Goal: Task Accomplishment & Management: Manage account settings

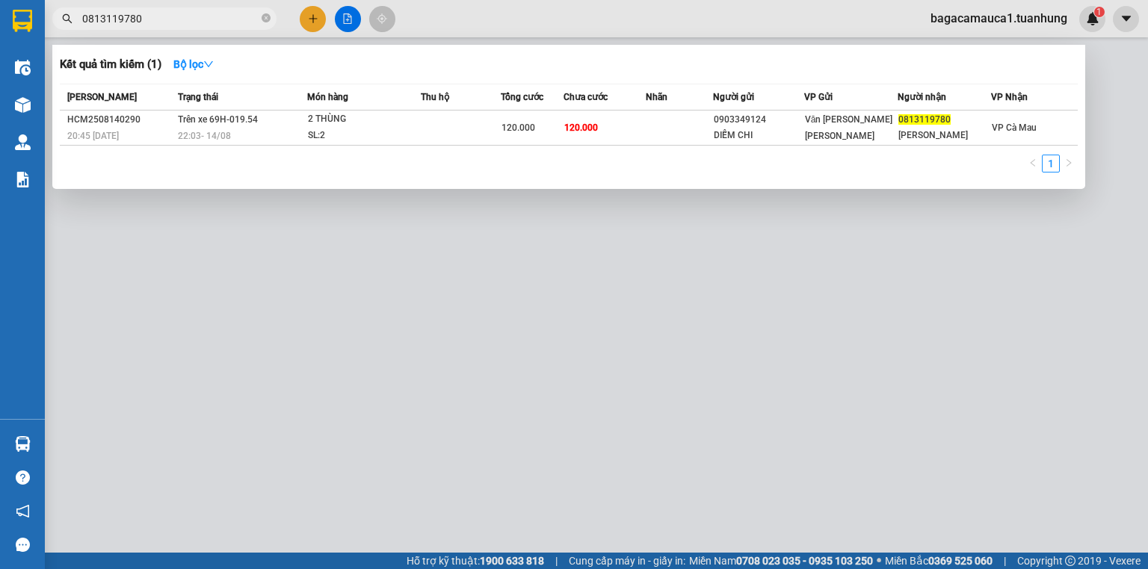
type input "0813119780"
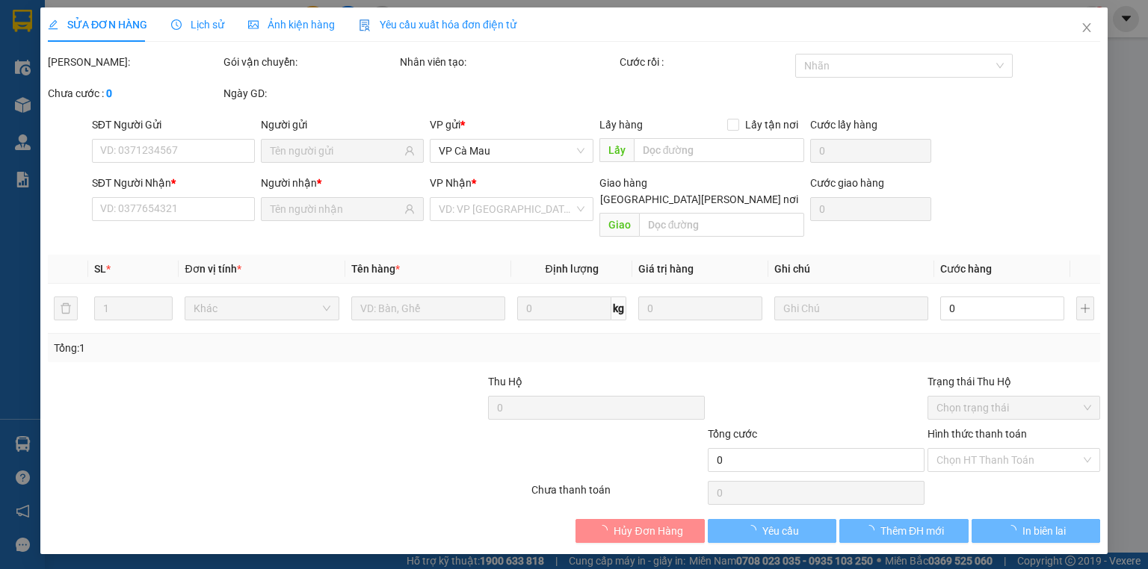
type input "0903349124"
type input "DIỄM CHI"
type input "0813119780"
type input "KANG"
type input "120.000"
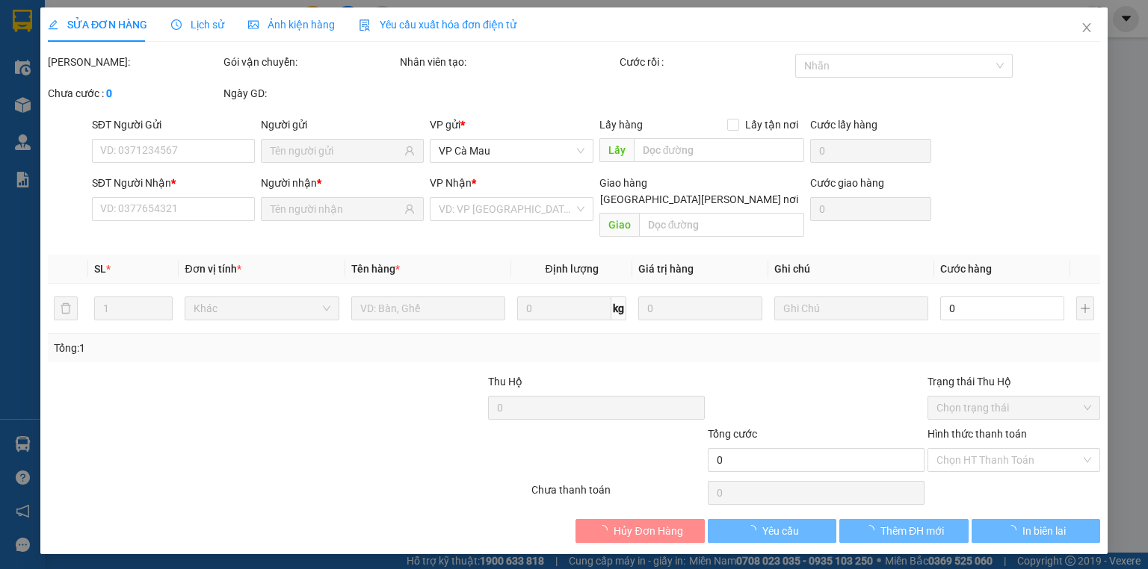
type input "120.000"
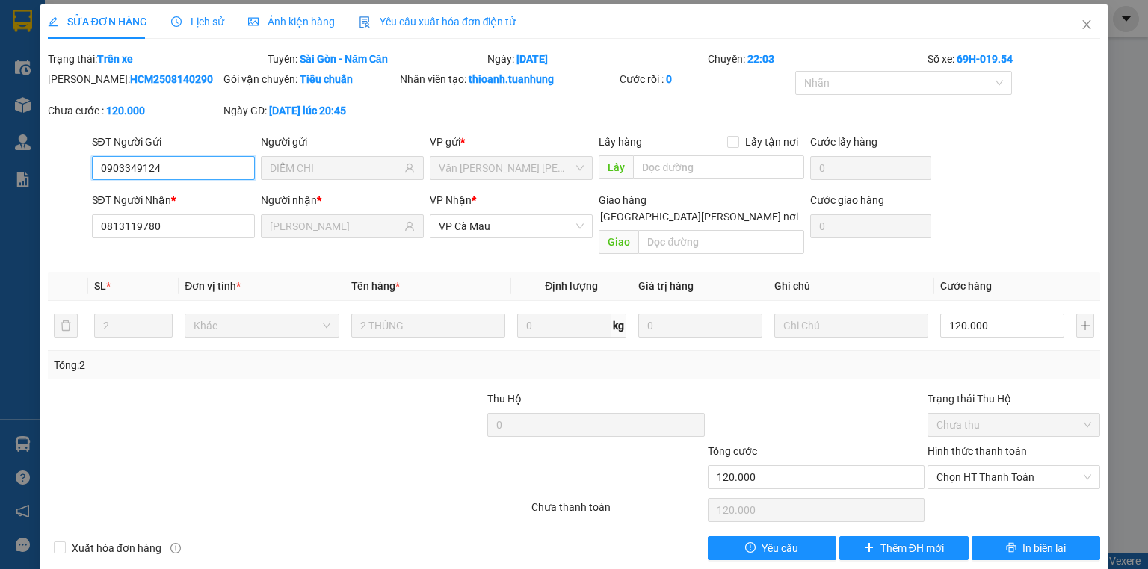
scroll to position [6, 0]
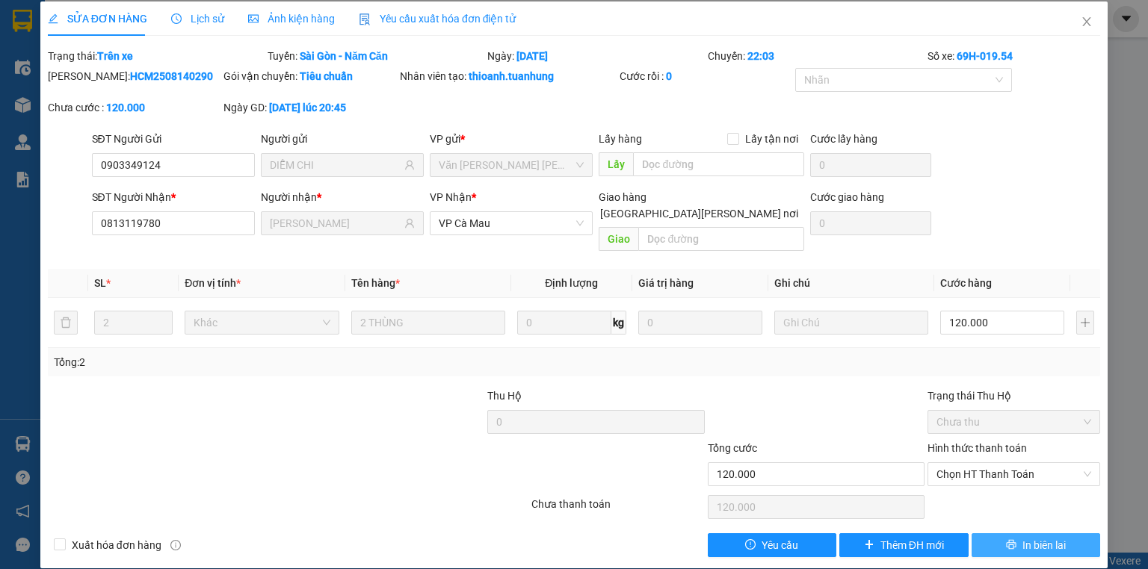
click at [1022, 537] on span "In biên lai" at bounding box center [1043, 545] width 43 height 16
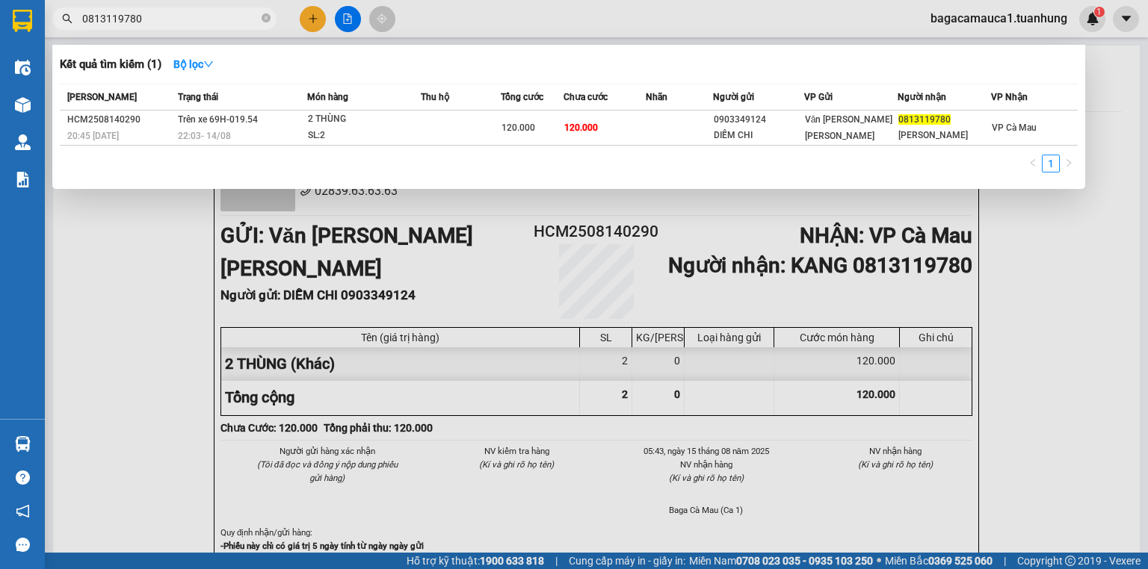
click at [236, 21] on input "0813119780" at bounding box center [170, 18] width 176 height 16
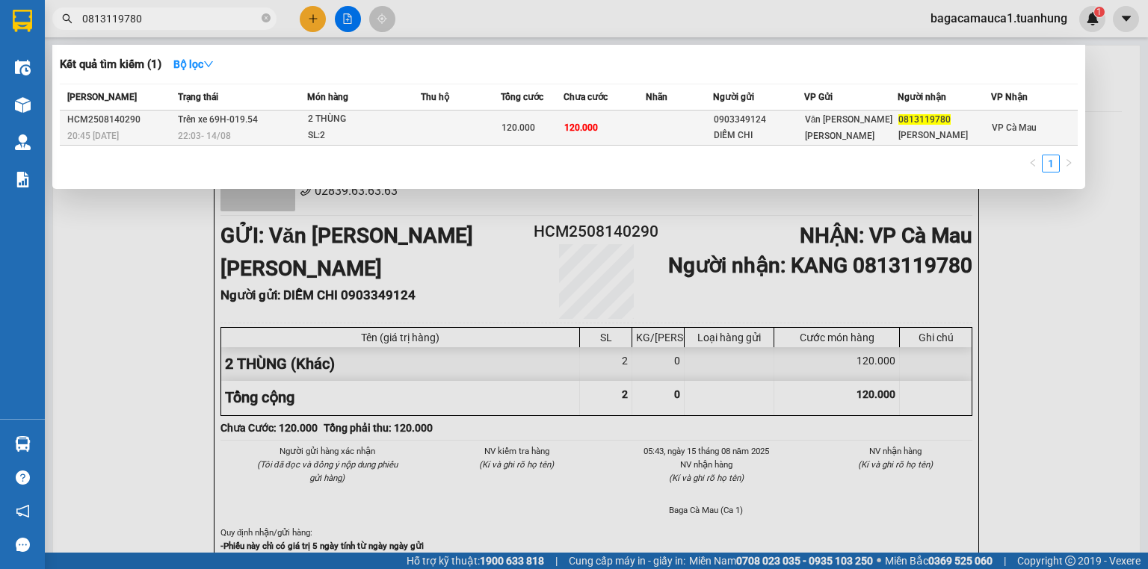
click at [670, 127] on td at bounding box center [679, 128] width 67 height 35
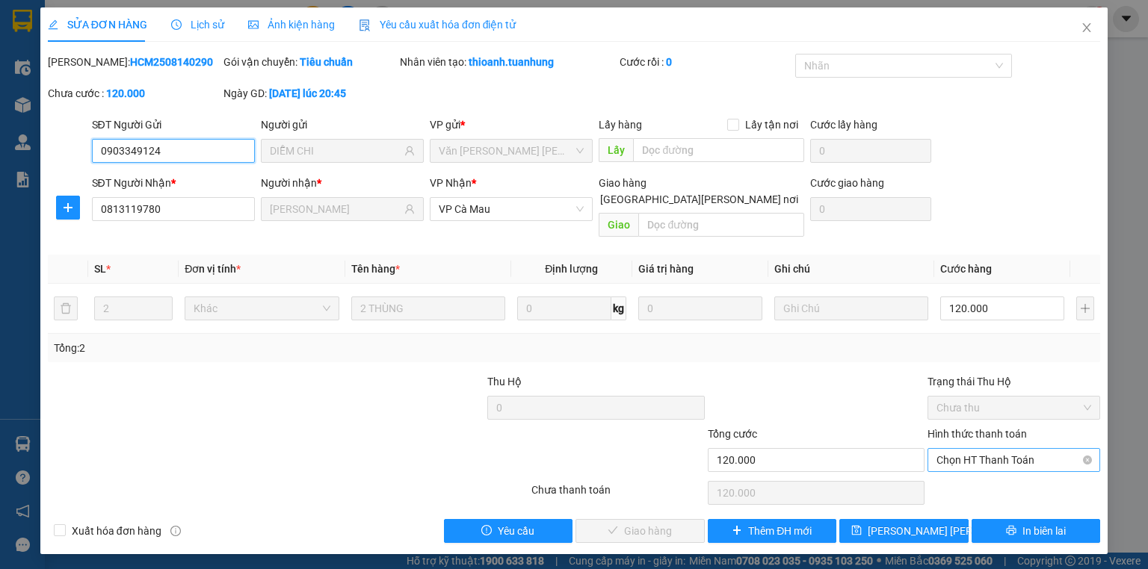
click at [971, 449] on span "Chọn HT Thanh Toán" at bounding box center [1013, 460] width 155 height 22
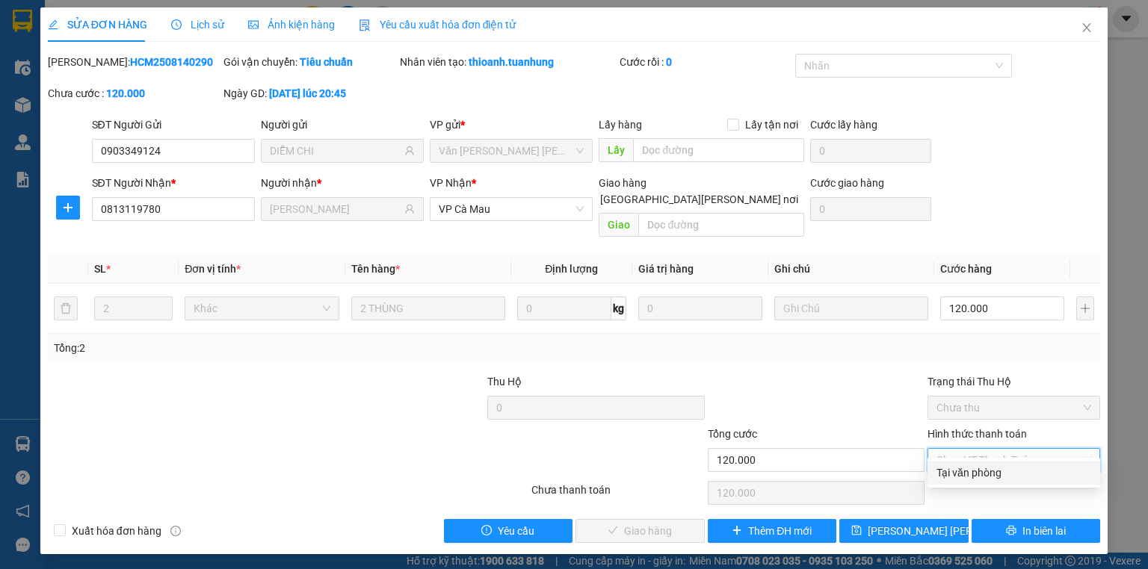
click at [971, 480] on div "Tại văn phòng" at bounding box center [1013, 473] width 155 height 16
type input "0"
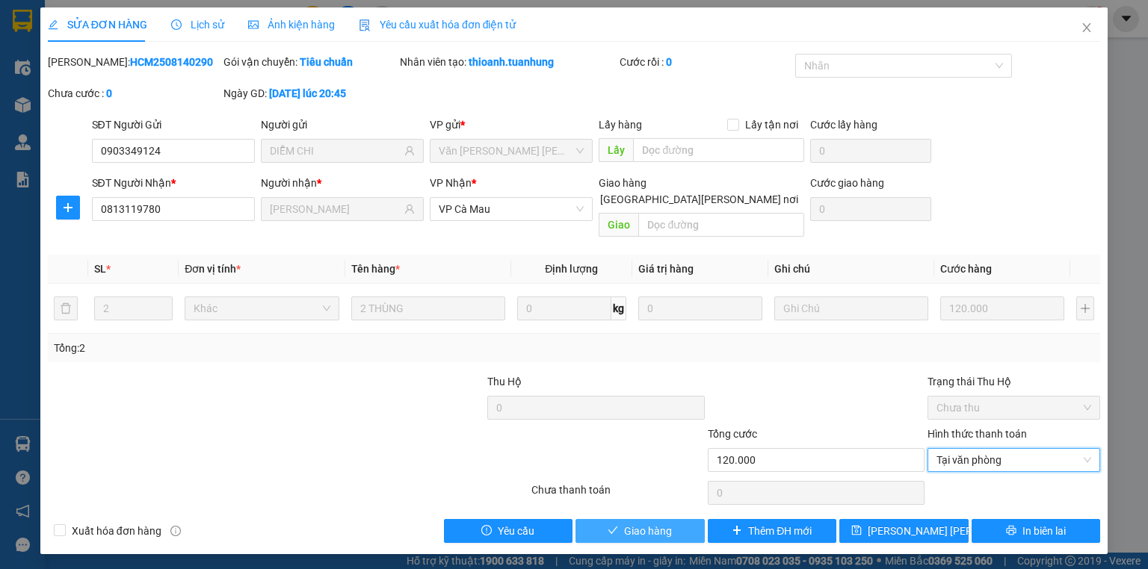
click at [640, 523] on span "Giao hàng" at bounding box center [648, 531] width 48 height 16
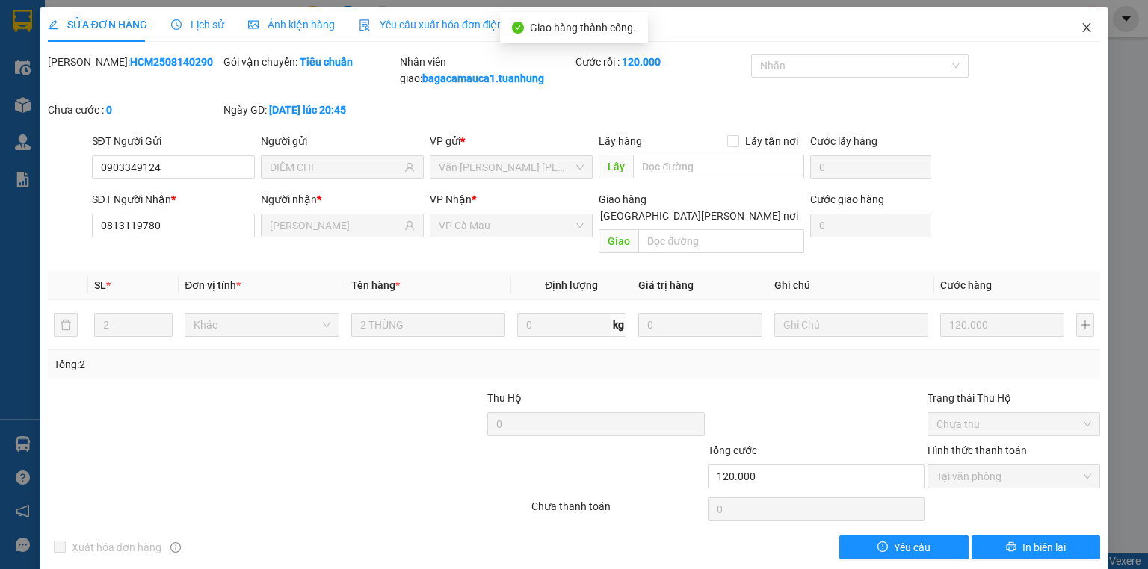
click at [1083, 26] on icon "close" at bounding box center [1087, 27] width 8 height 9
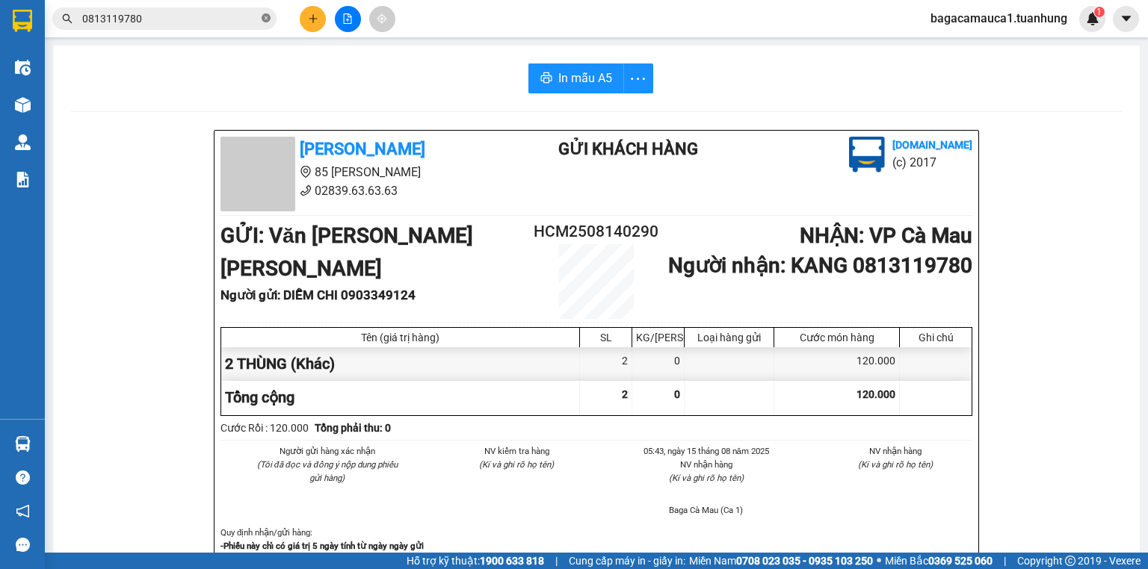
click at [266, 20] on icon "close-circle" at bounding box center [266, 17] width 9 height 9
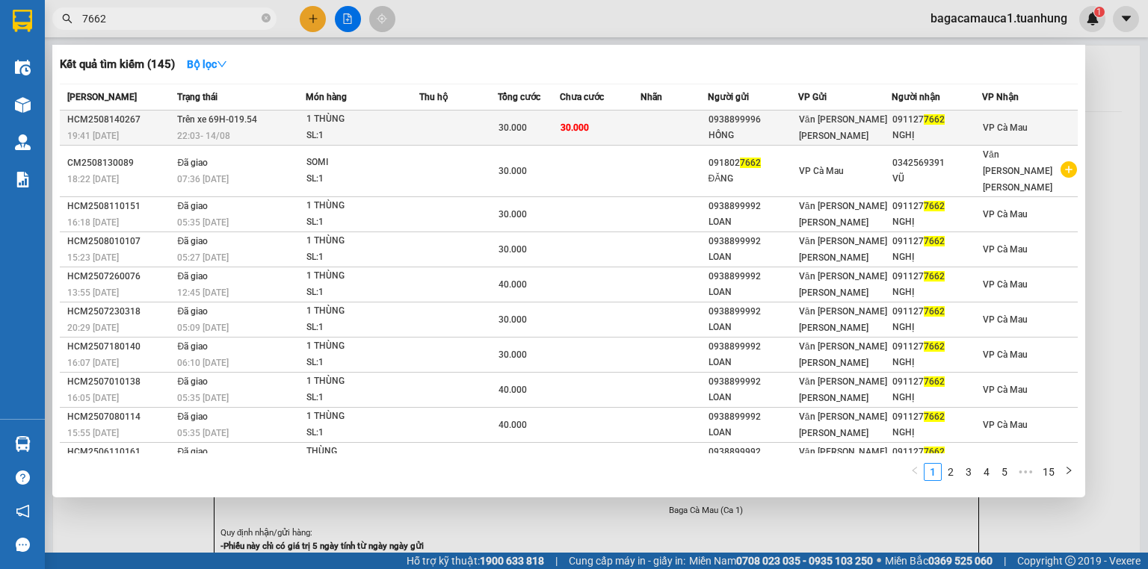
type input "7662"
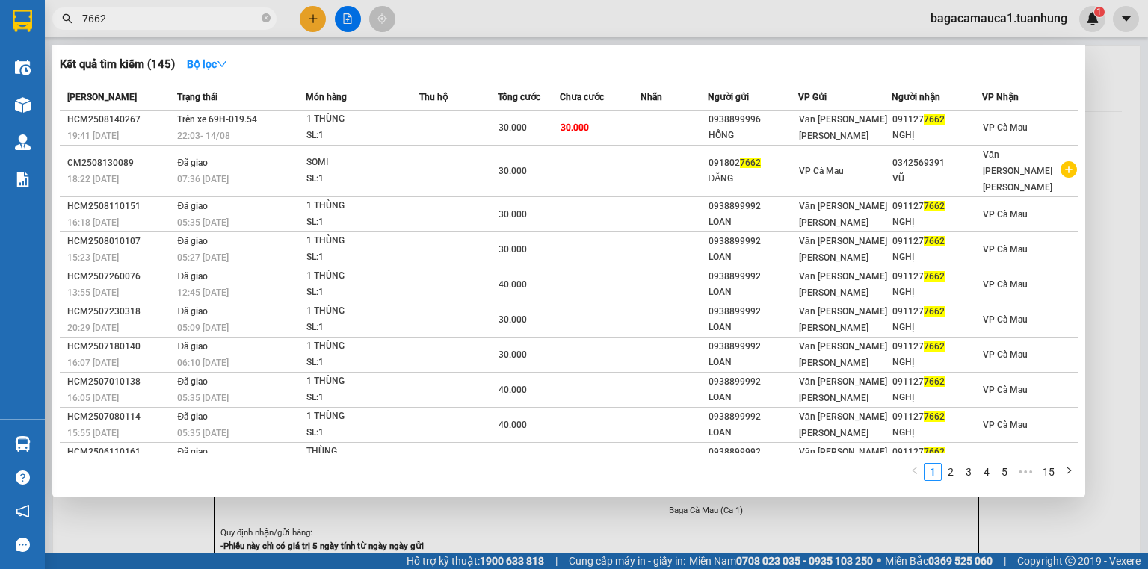
click at [661, 115] on td at bounding box center [673, 128] width 67 height 35
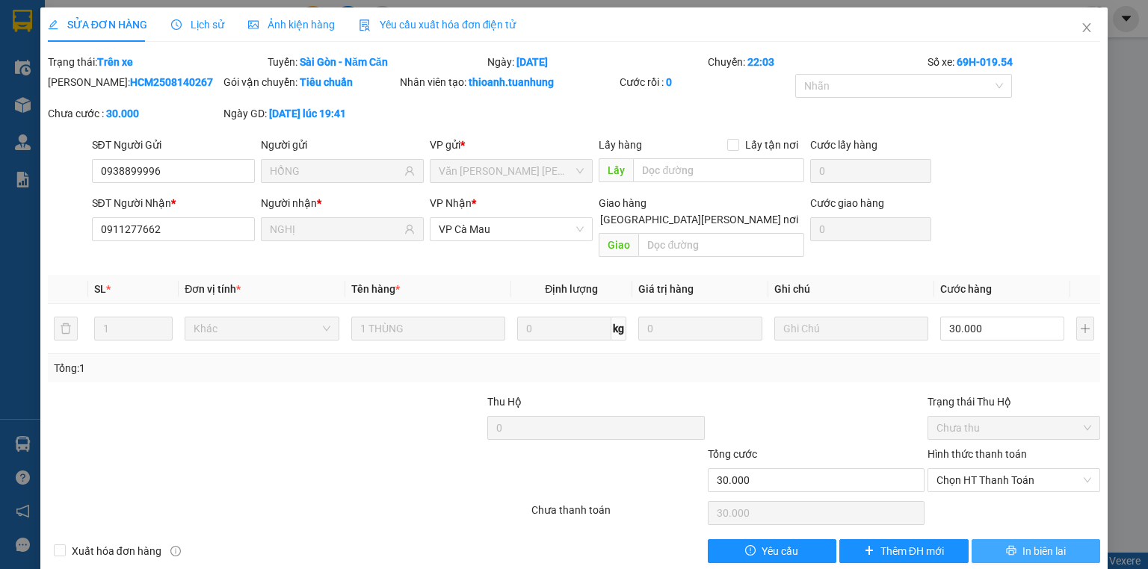
click at [1006, 545] on icon "printer" at bounding box center [1011, 550] width 10 height 10
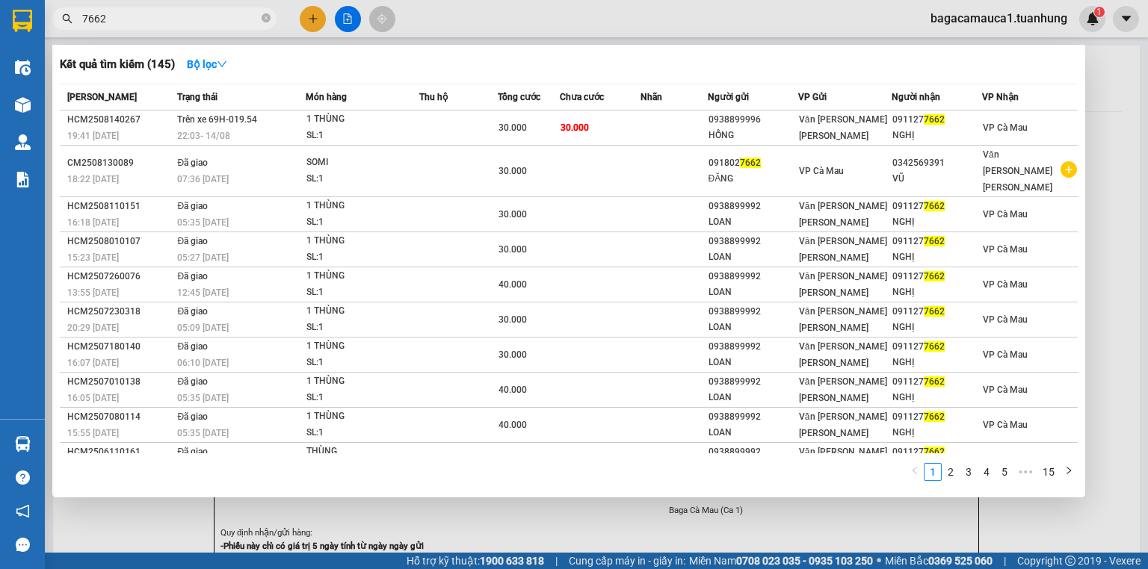
click at [182, 17] on input "7662" at bounding box center [170, 18] width 176 height 16
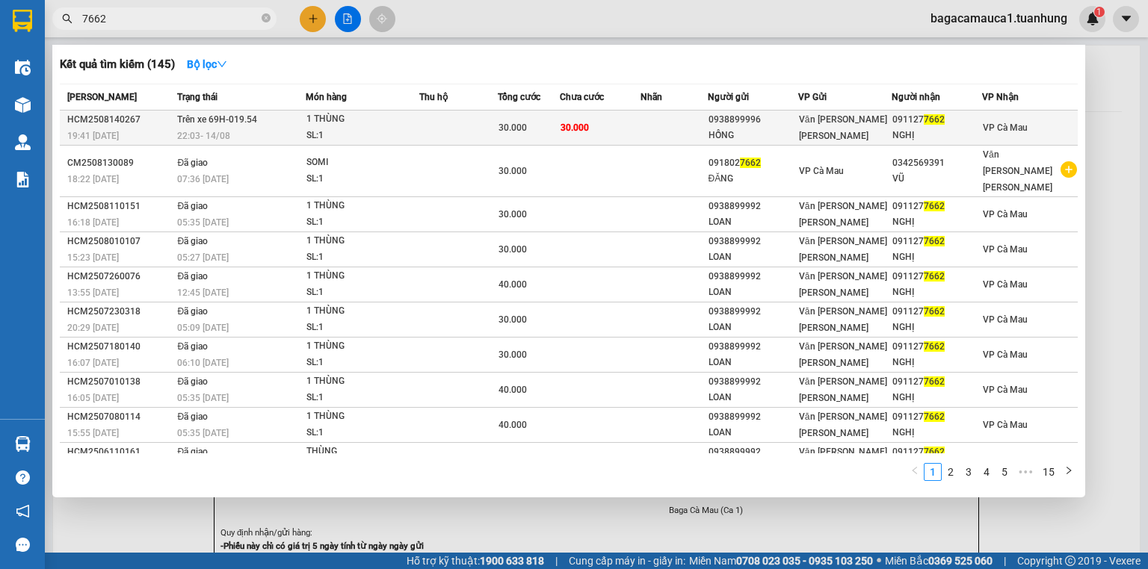
click at [644, 129] on td at bounding box center [673, 128] width 67 height 35
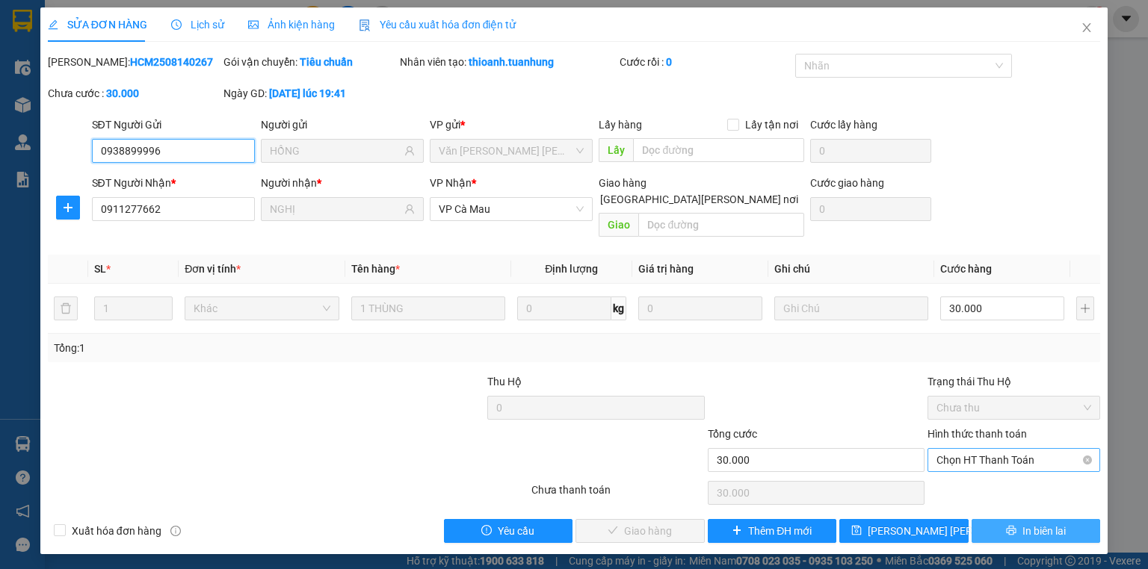
click at [965, 449] on span "Chọn HT Thanh Toán" at bounding box center [1013, 460] width 155 height 22
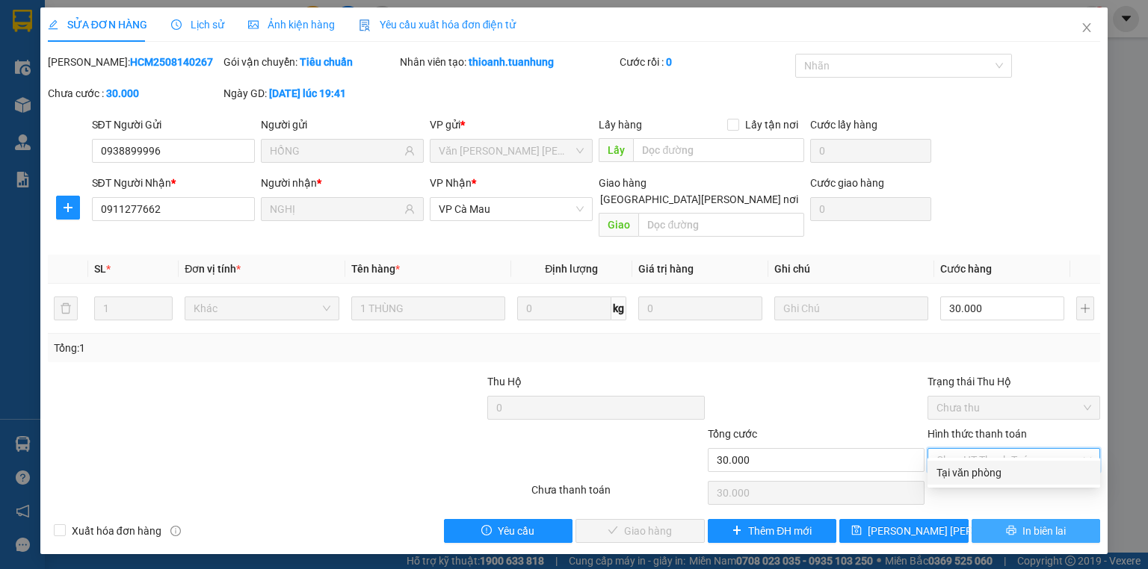
click at [950, 475] on div "Tại văn phòng" at bounding box center [1013, 473] width 155 height 16
type input "0"
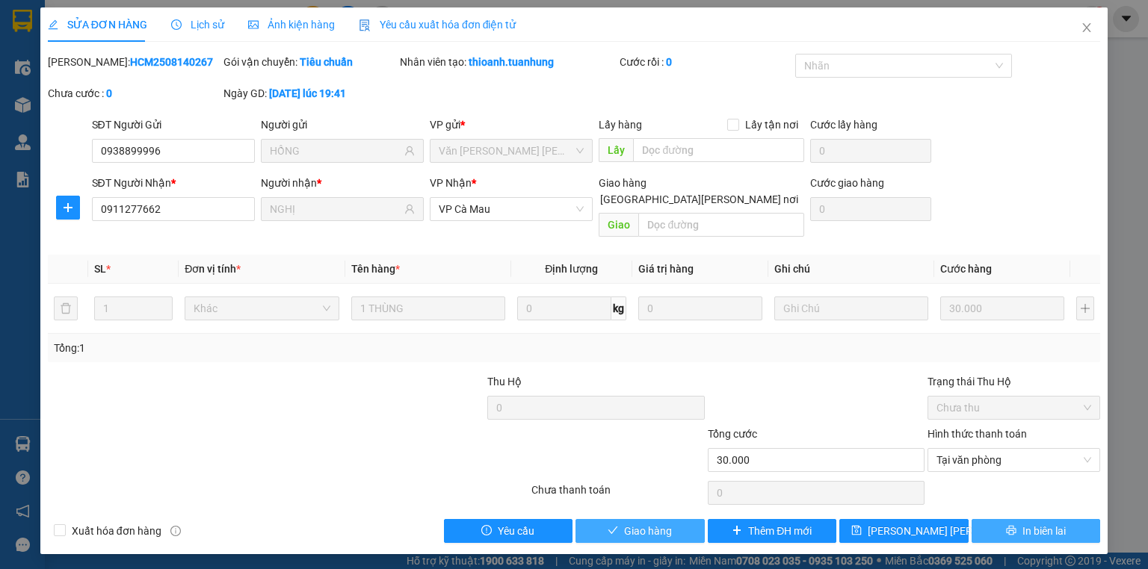
click at [657, 523] on span "Giao hàng" at bounding box center [648, 531] width 48 height 16
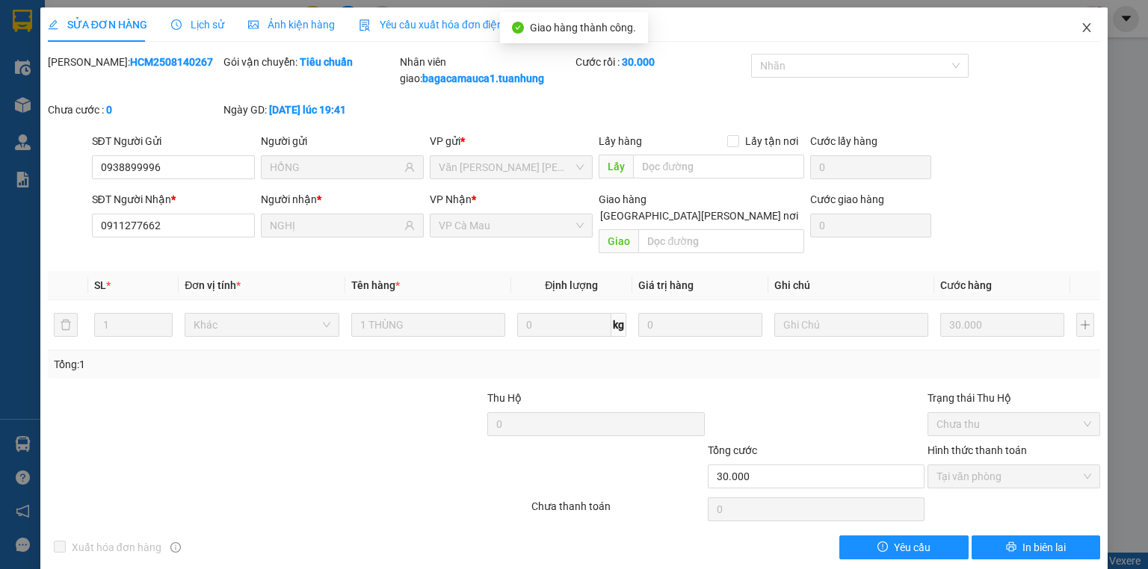
click at [1080, 27] on icon "close" at bounding box center [1086, 28] width 12 height 12
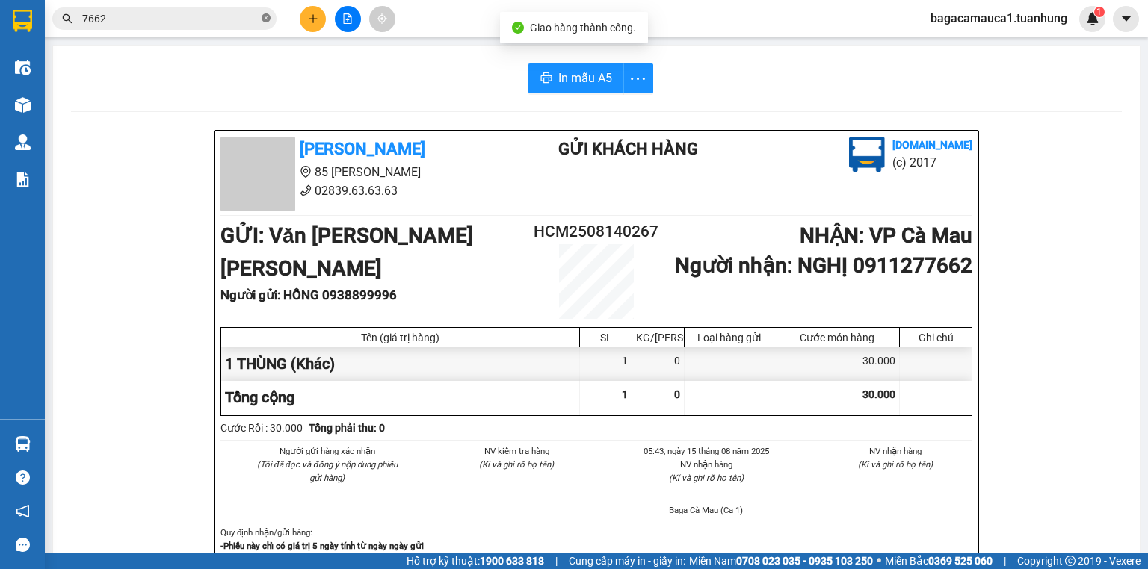
click at [264, 18] on icon "close-circle" at bounding box center [266, 17] width 9 height 9
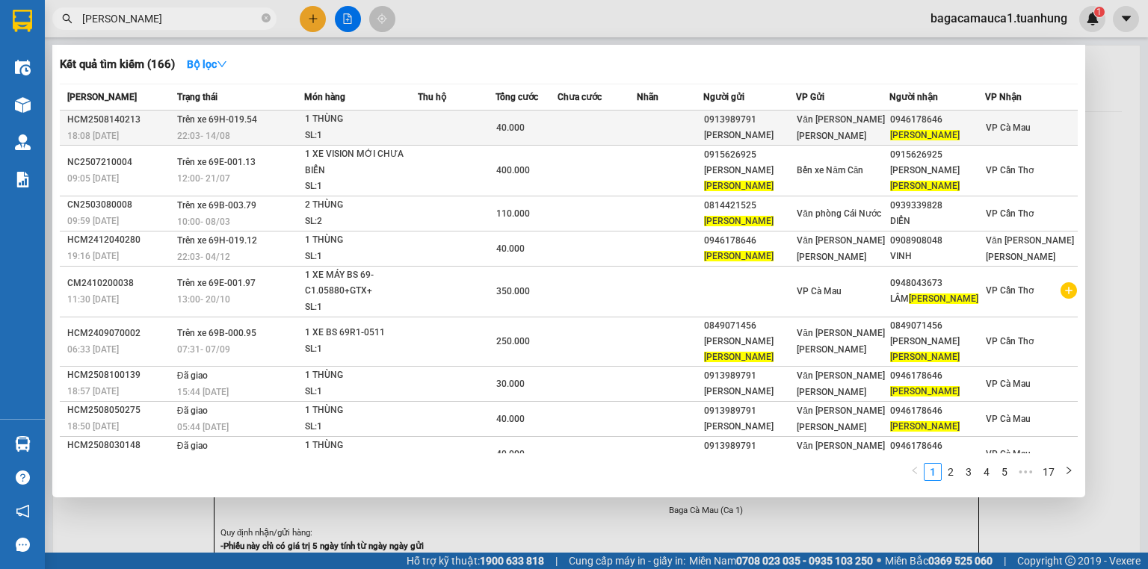
type input "THÚY DUY"
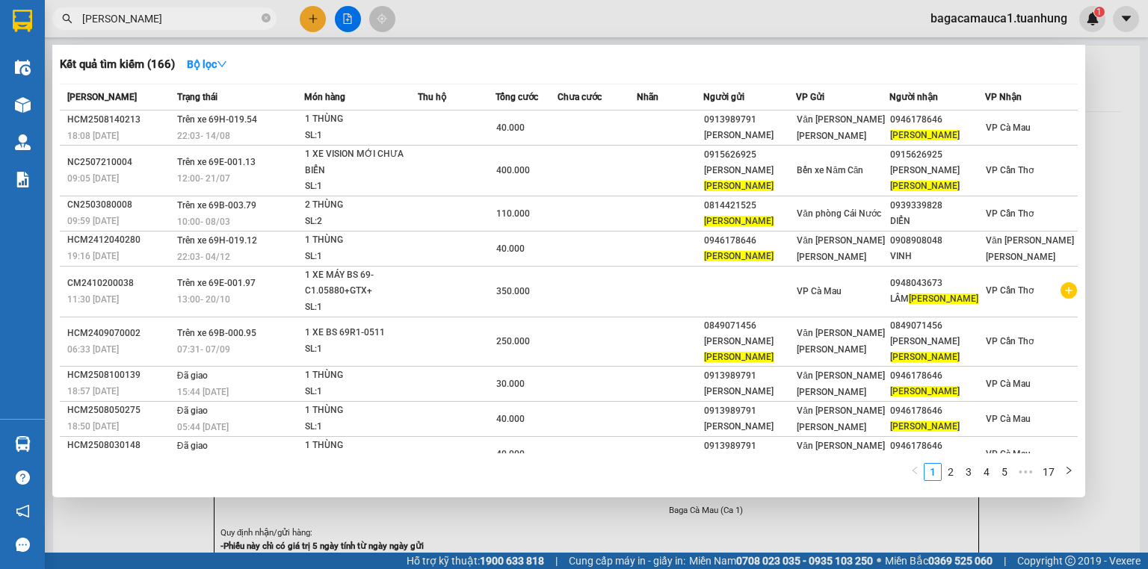
click at [625, 132] on td at bounding box center [596, 128] width 79 height 35
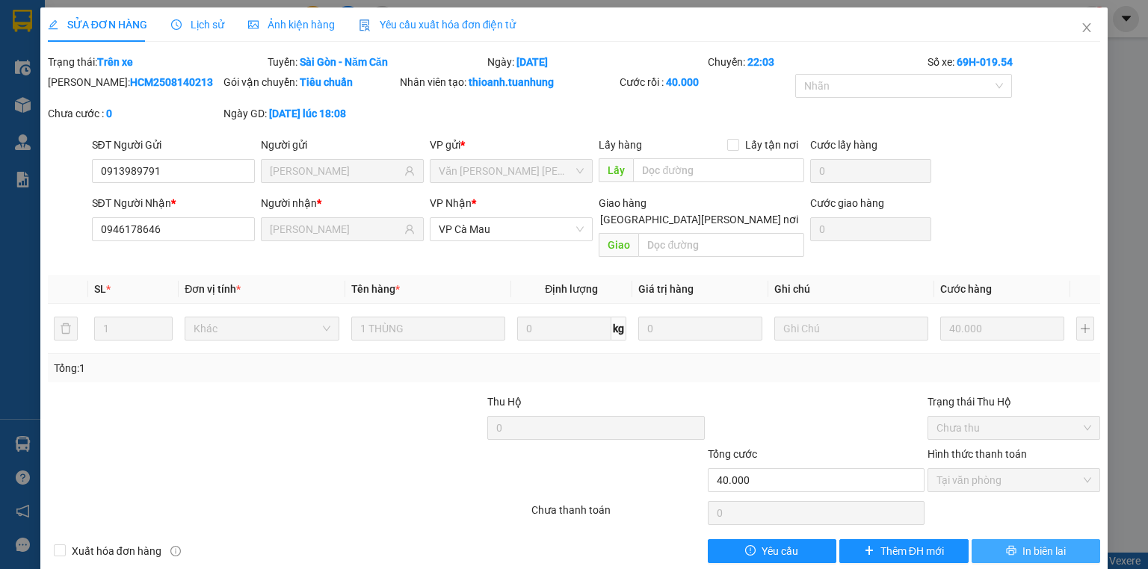
click at [1006, 546] on icon "printer" at bounding box center [1011, 551] width 10 height 10
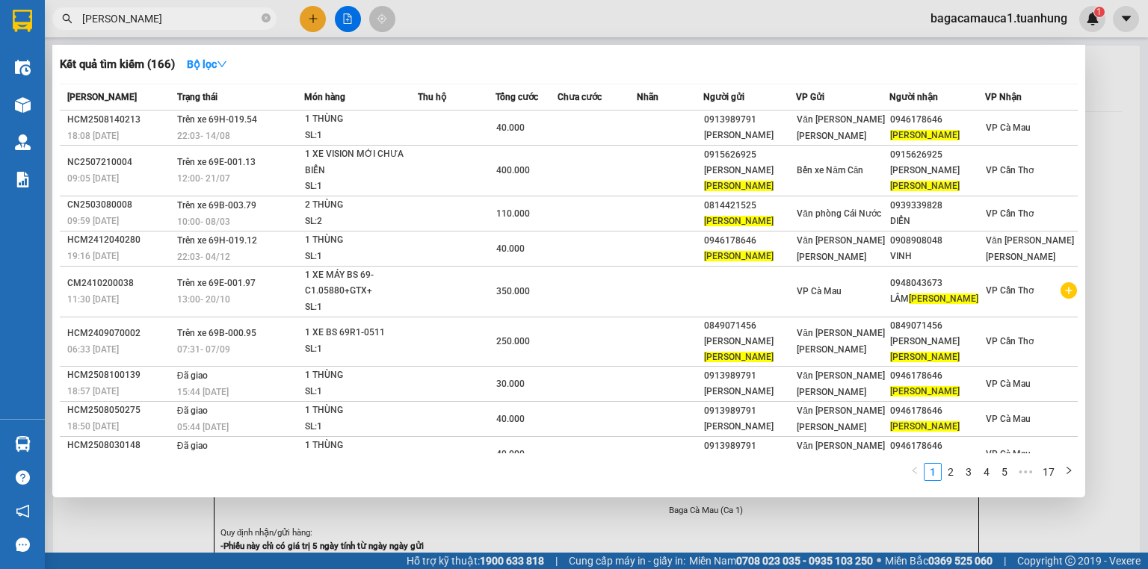
click at [198, 13] on input "THÚY DUY" at bounding box center [170, 18] width 176 height 16
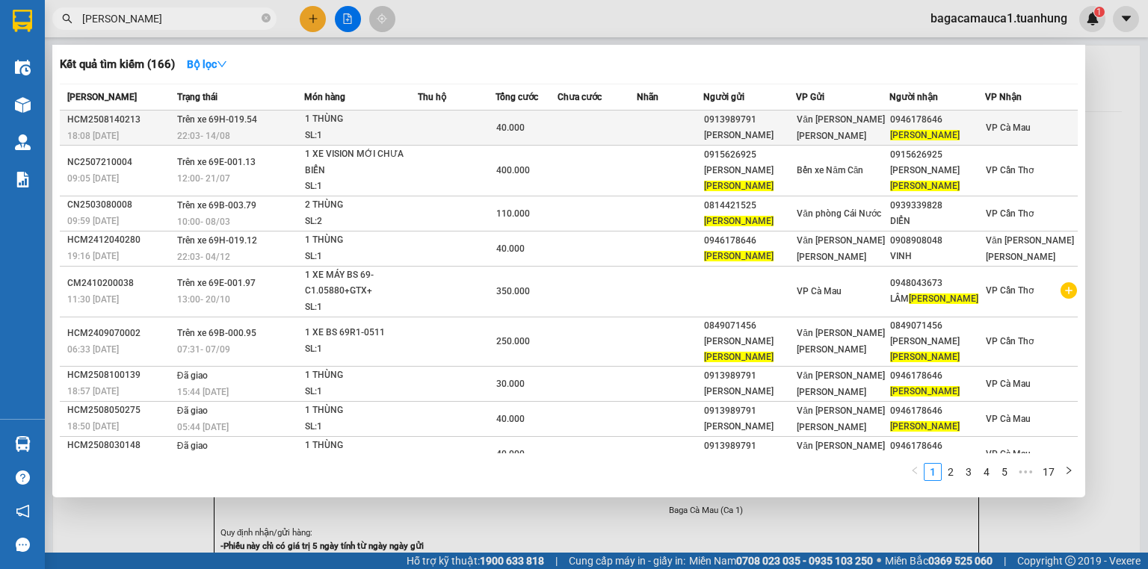
click at [576, 126] on td at bounding box center [596, 128] width 79 height 35
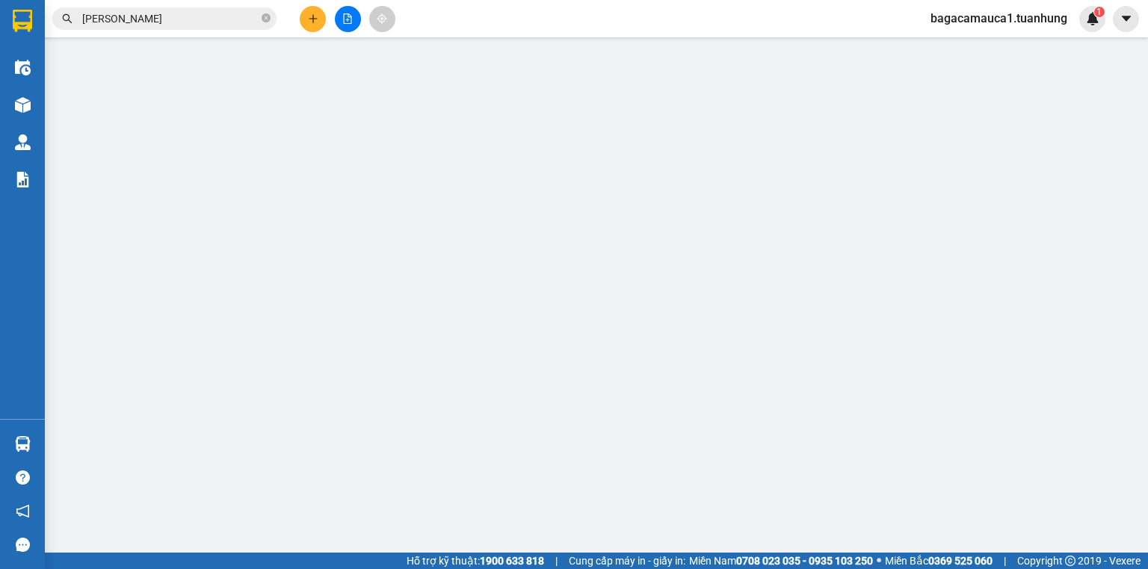
type input "0913989791"
type input "BẢO VINH"
type input "0946178646"
type input "THÚY DUY"
type input "40.000"
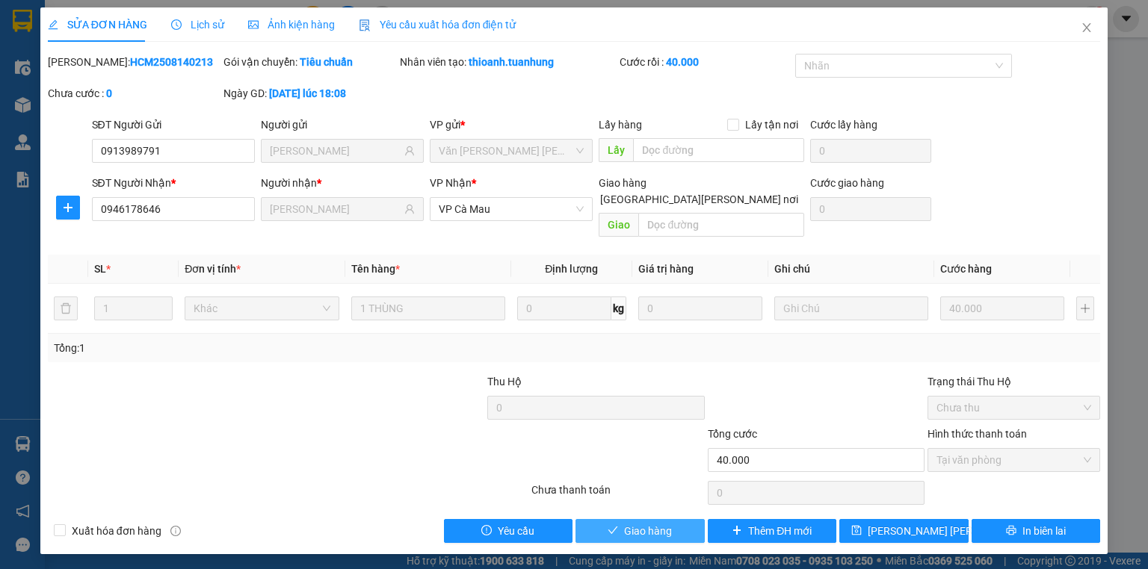
click at [655, 523] on span "Giao hàng" at bounding box center [648, 531] width 48 height 16
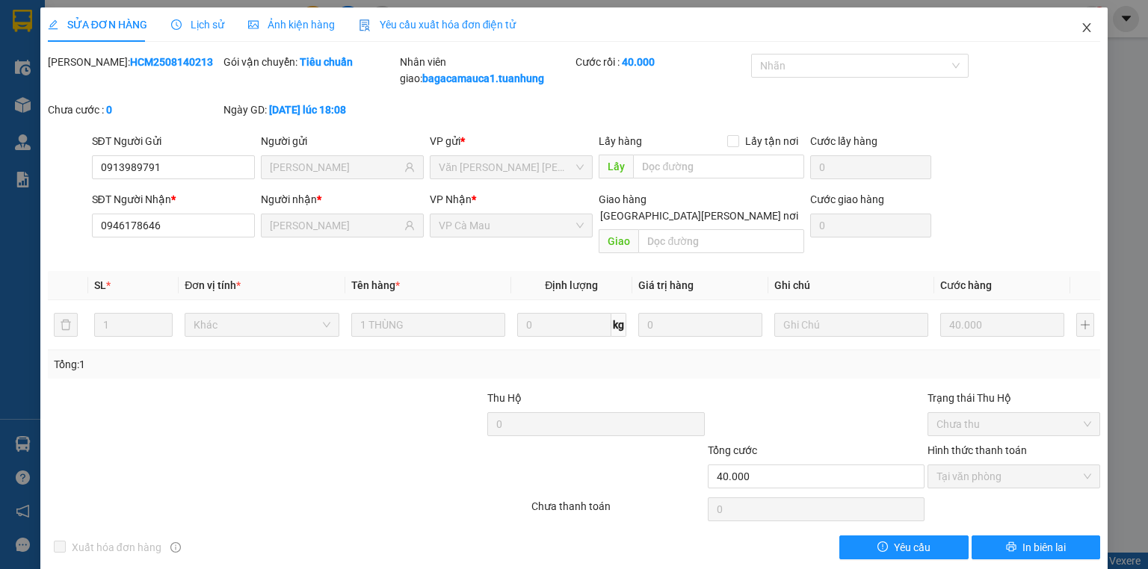
click at [1080, 31] on icon "close" at bounding box center [1086, 28] width 12 height 12
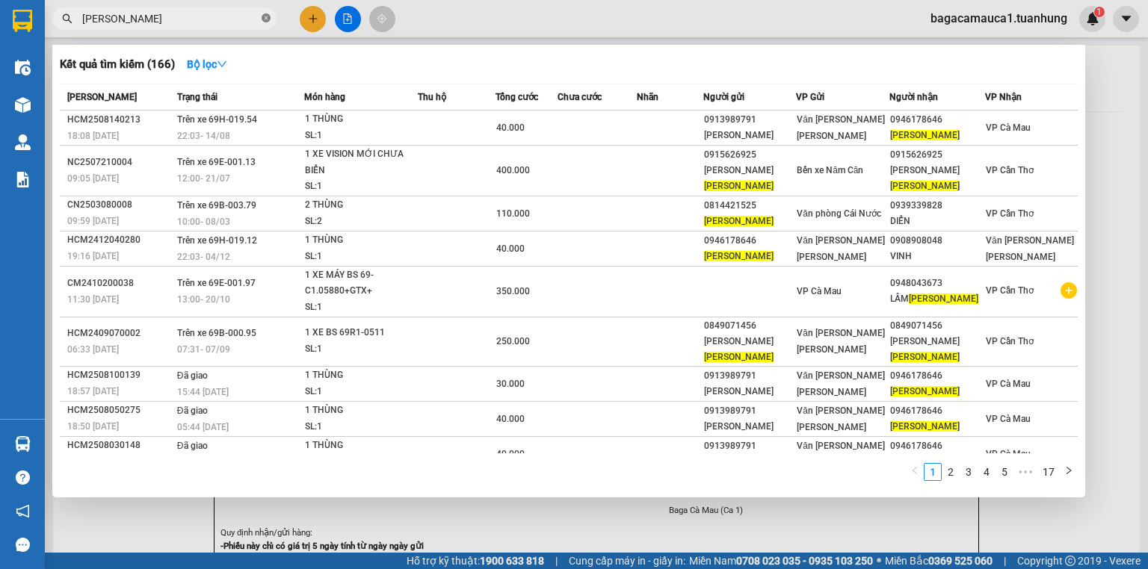
click at [265, 19] on icon "close-circle" at bounding box center [266, 17] width 9 height 9
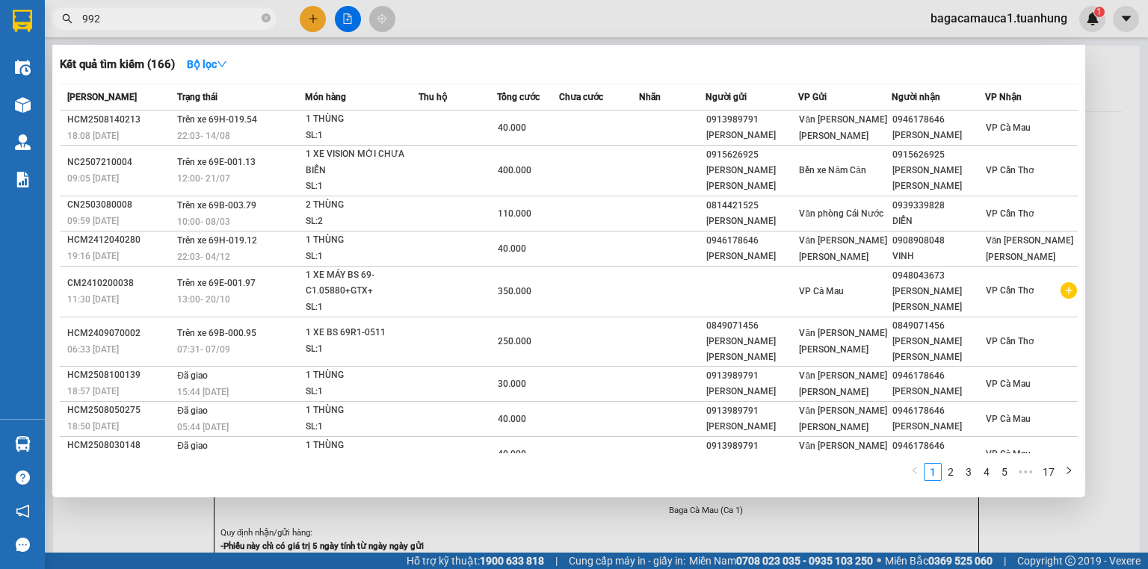
type input "9922"
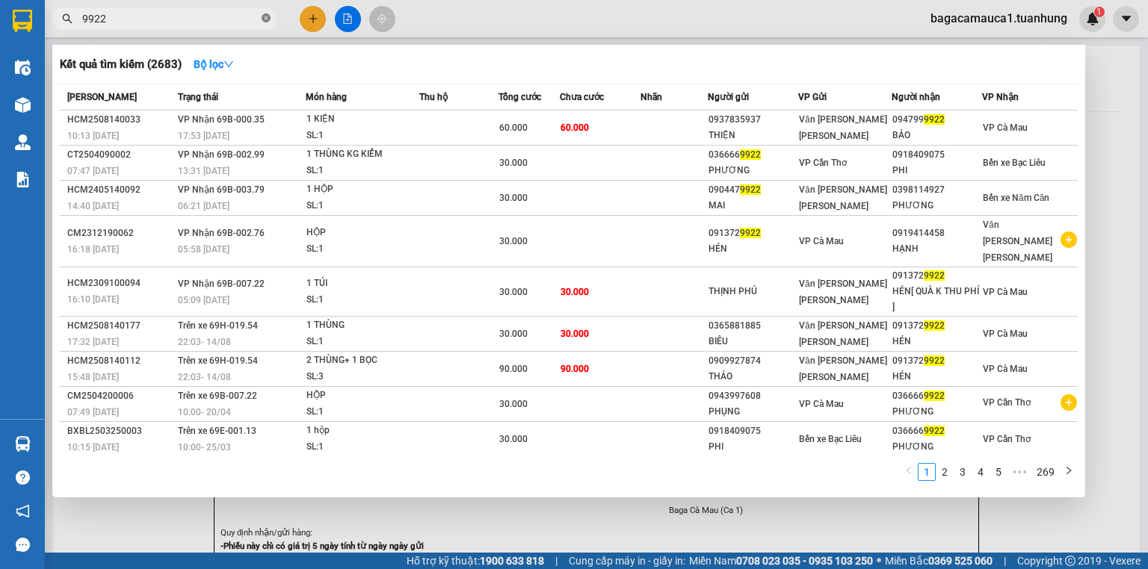
click at [264, 21] on icon "close-circle" at bounding box center [266, 17] width 9 height 9
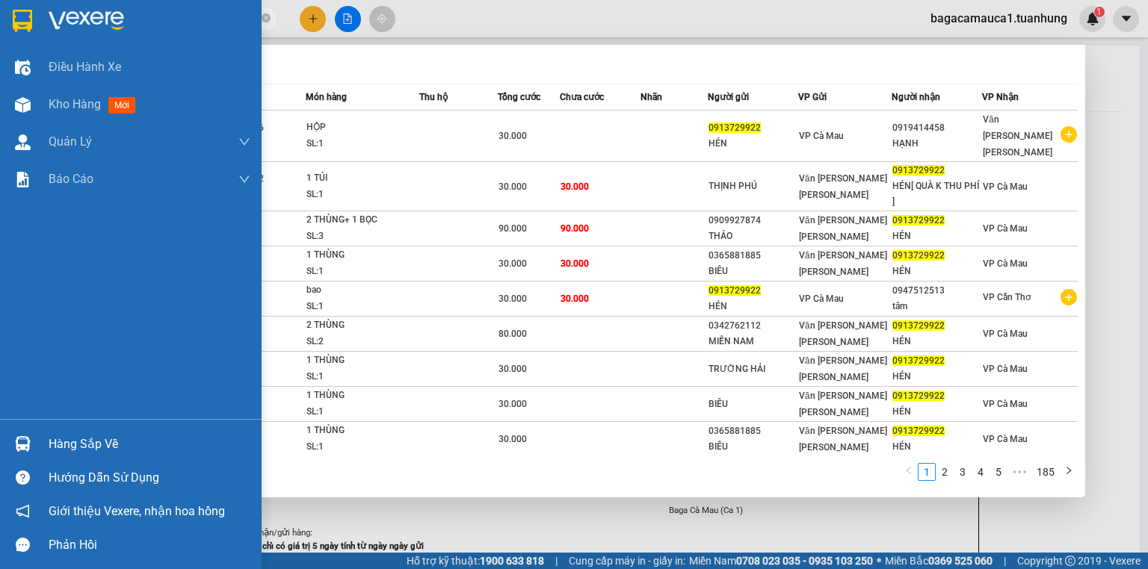
type input "0913729922"
click at [27, 444] on img at bounding box center [23, 444] width 16 height 16
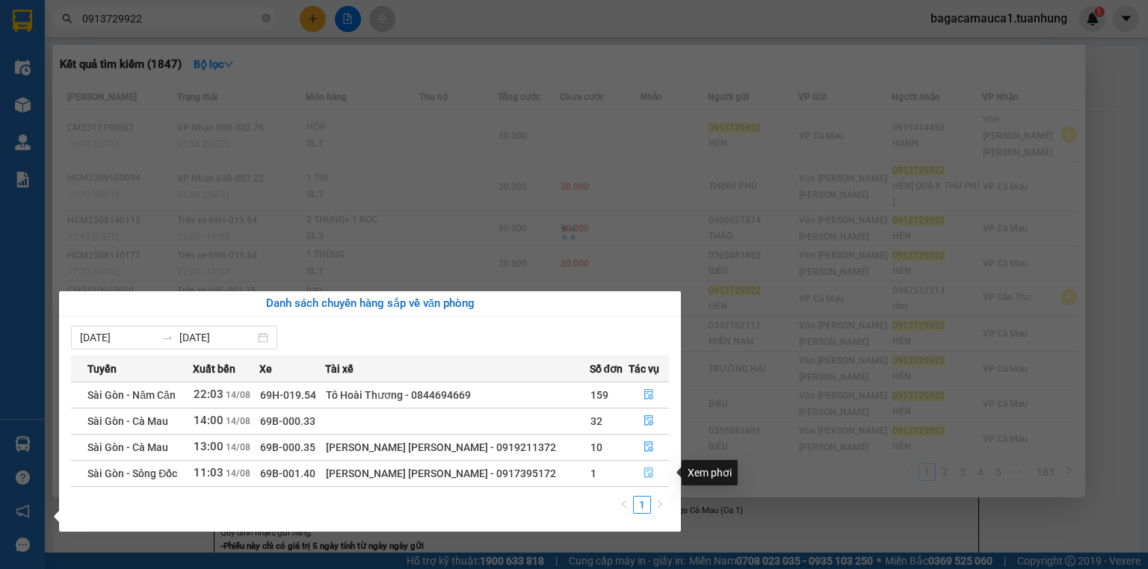
click at [638, 477] on button "button" at bounding box center [649, 474] width 40 height 24
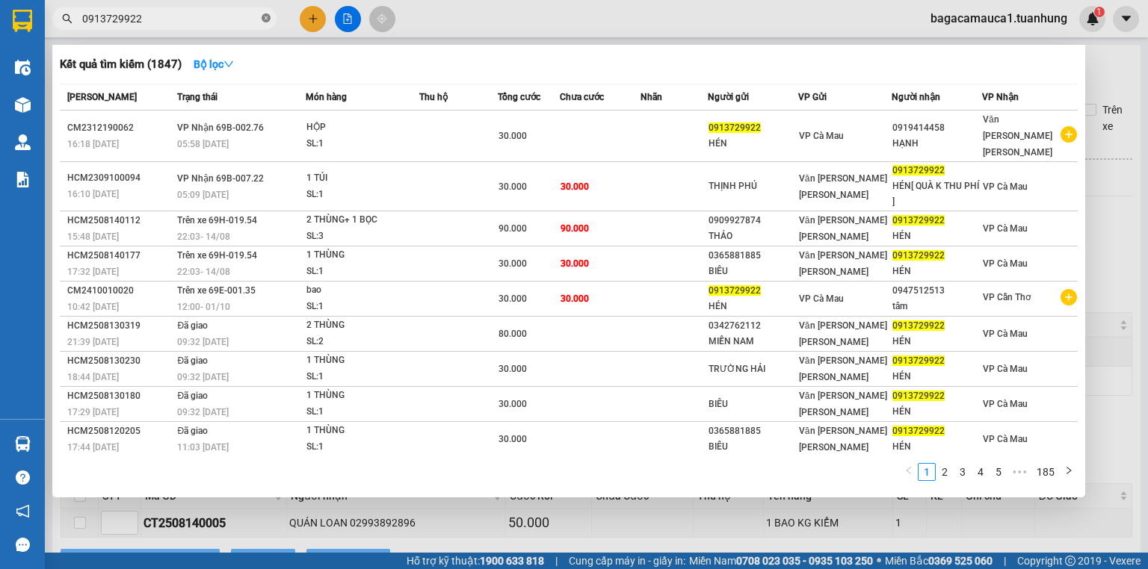
click at [262, 19] on icon "close-circle" at bounding box center [266, 17] width 9 height 9
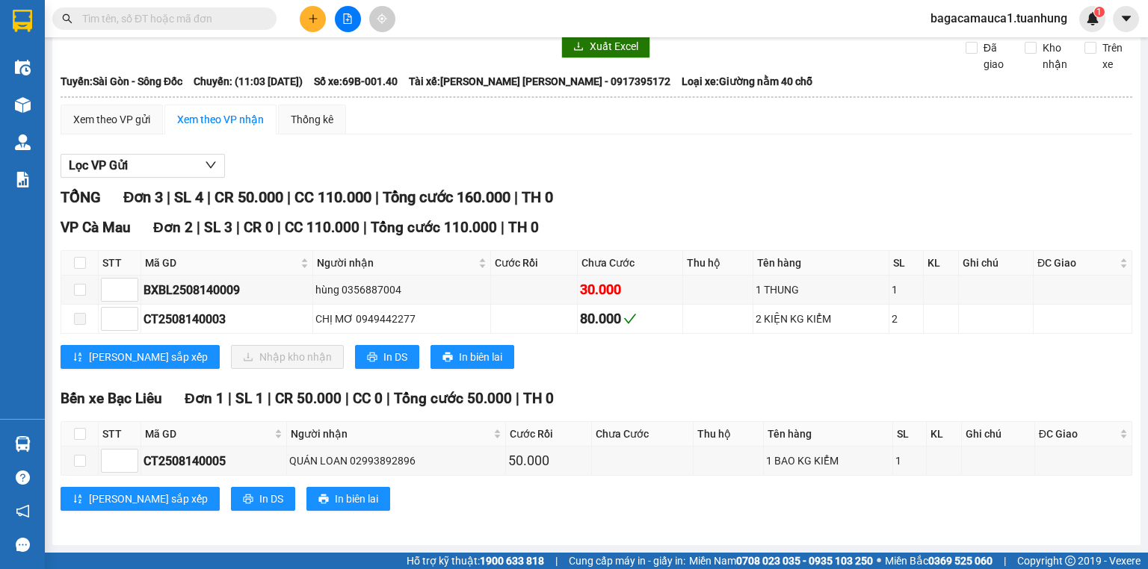
scroll to position [75, 0]
click at [81, 254] on th at bounding box center [79, 263] width 37 height 25
click at [81, 263] on input "checkbox" at bounding box center [80, 263] width 12 height 12
checkbox input "true"
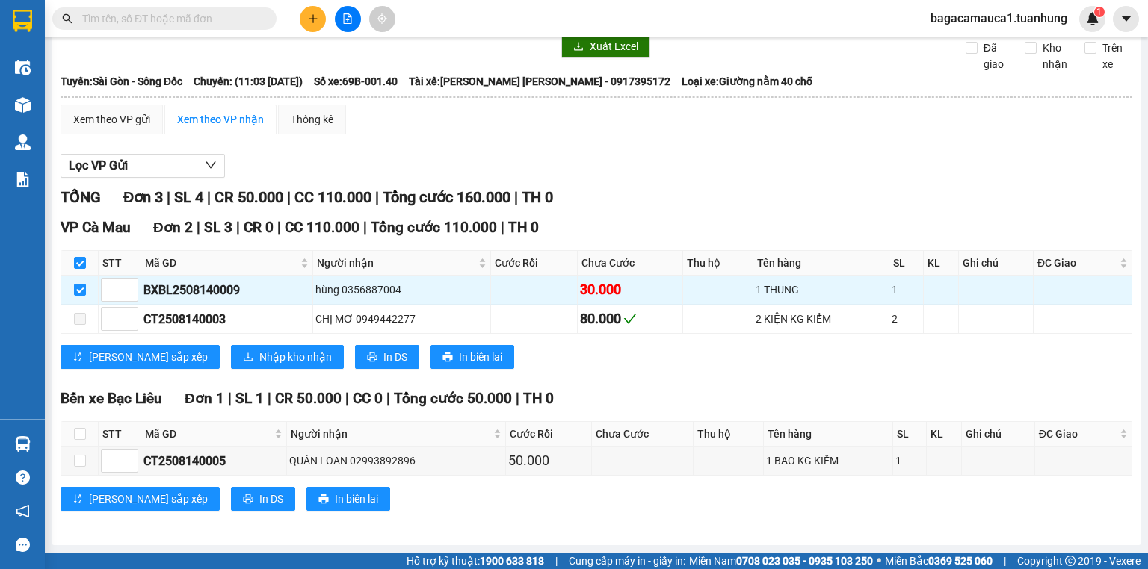
click at [190, 345] on div "VP Cà Mau Đơn 2 | SL 3 | CR 0 | CC 110.000 | Tổng cước 110.000 | TH 0 STT Mã GD…" at bounding box center [597, 299] width 1072 height 164
click at [231, 353] on button "Nhập kho nhận" at bounding box center [287, 357] width 113 height 24
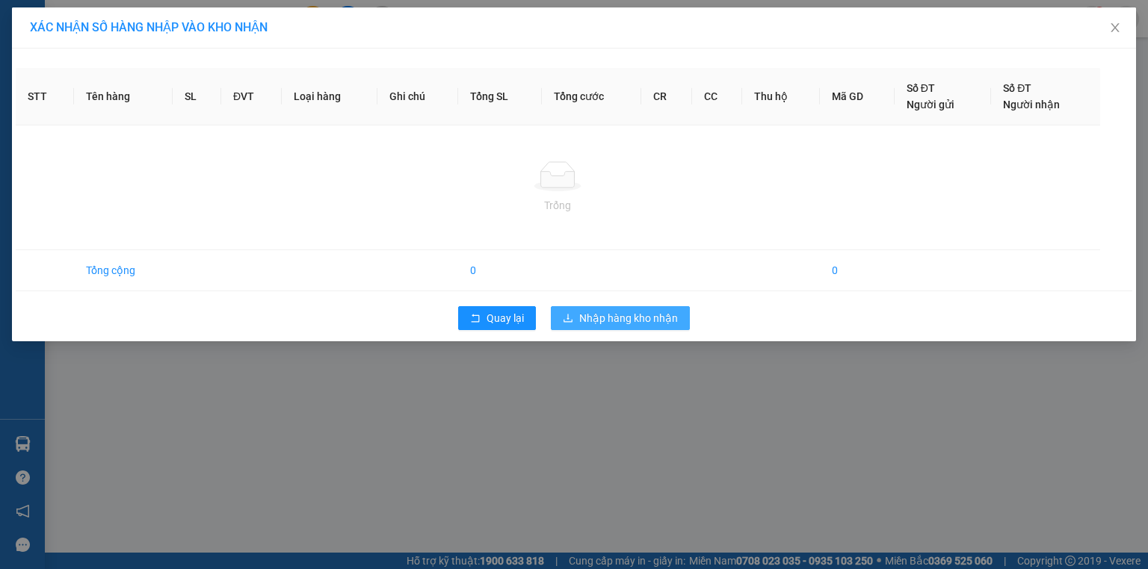
click at [599, 324] on span "Nhập hàng kho nhận" at bounding box center [628, 318] width 99 height 16
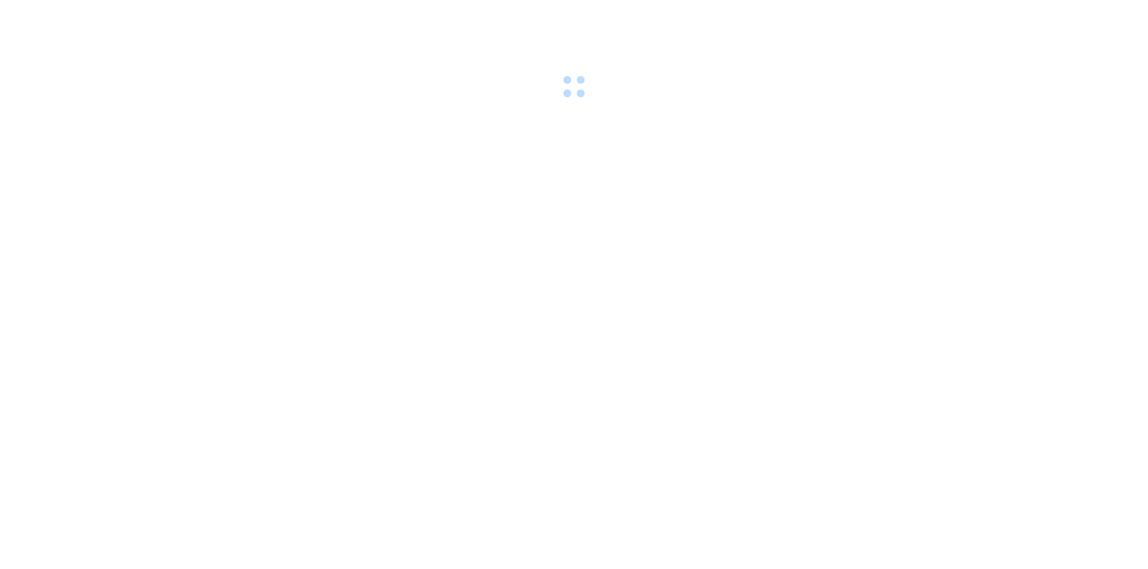
click at [26, 428] on body at bounding box center [574, 284] width 1148 height 569
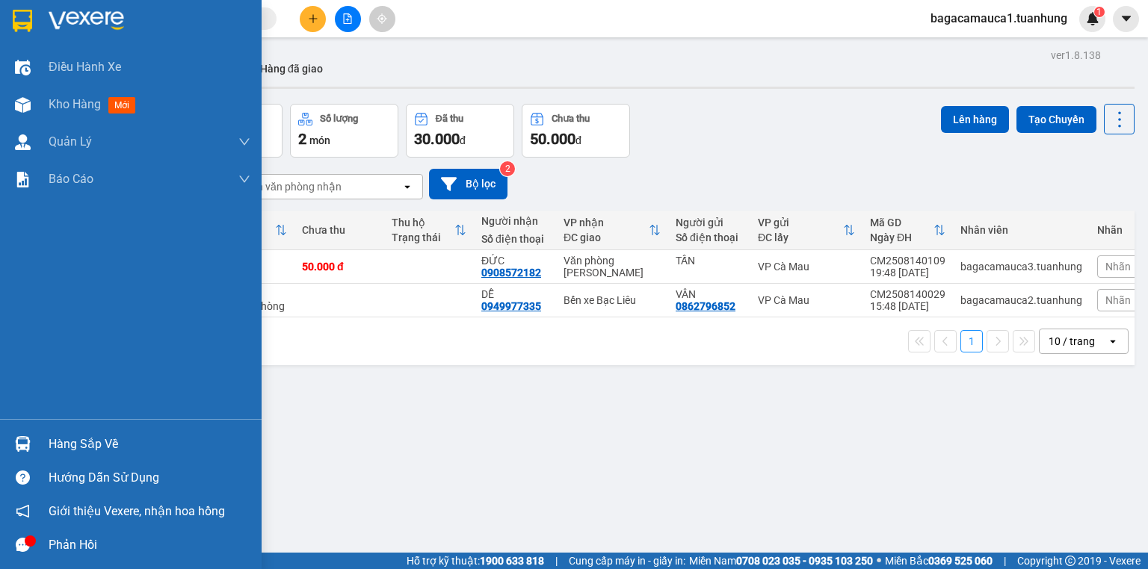
click at [34, 446] on div at bounding box center [23, 444] width 26 height 26
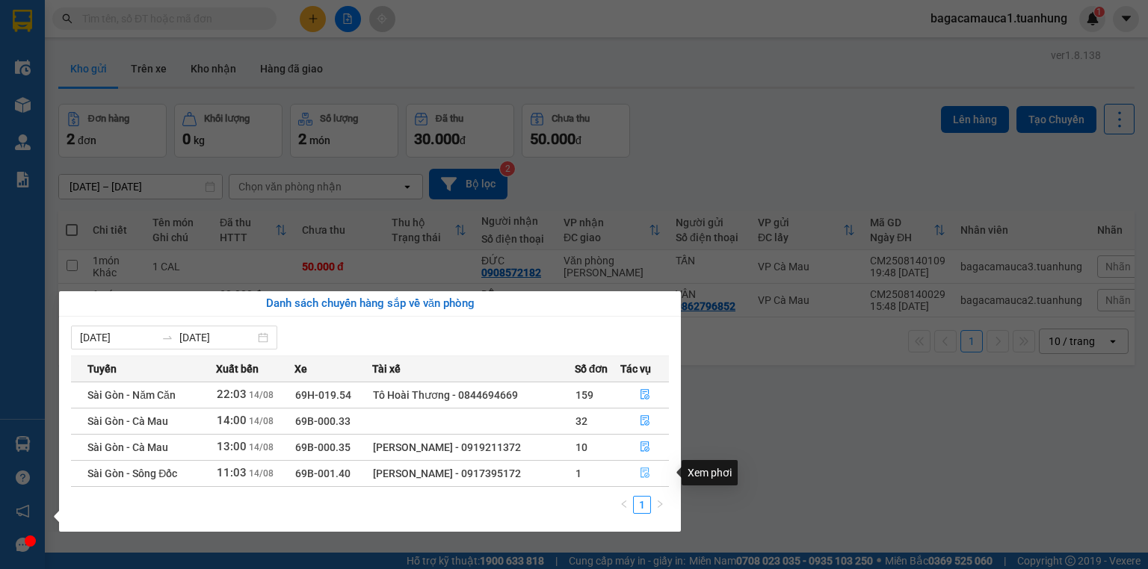
click at [635, 474] on button "button" at bounding box center [644, 474] width 47 height 24
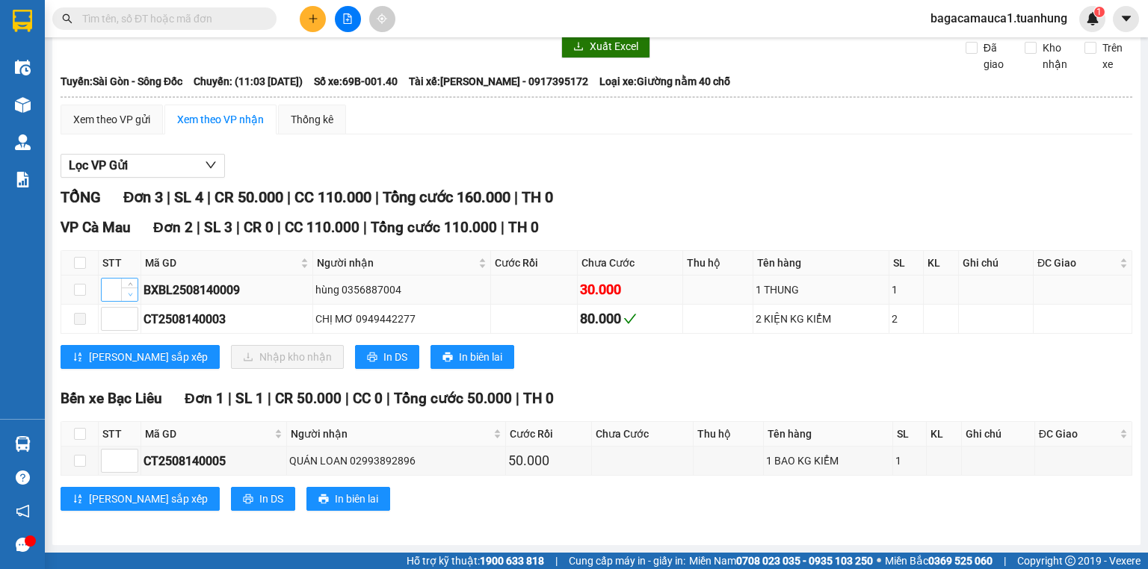
scroll to position [75, 0]
click at [76, 260] on input "checkbox" at bounding box center [80, 263] width 12 height 12
checkbox input "true"
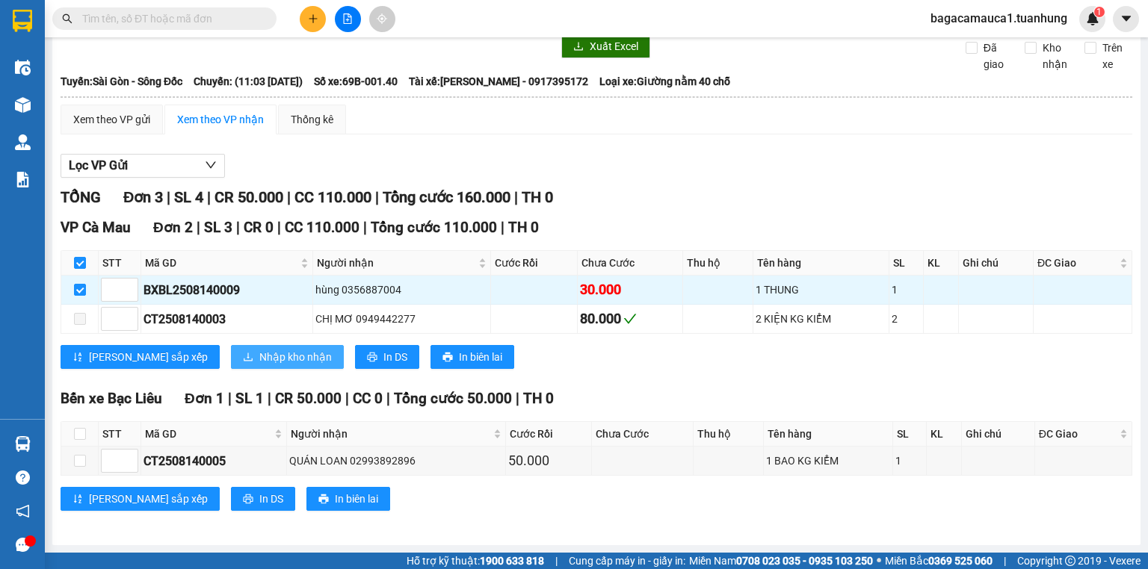
click at [231, 347] on button "Nhập kho nhận" at bounding box center [287, 357] width 113 height 24
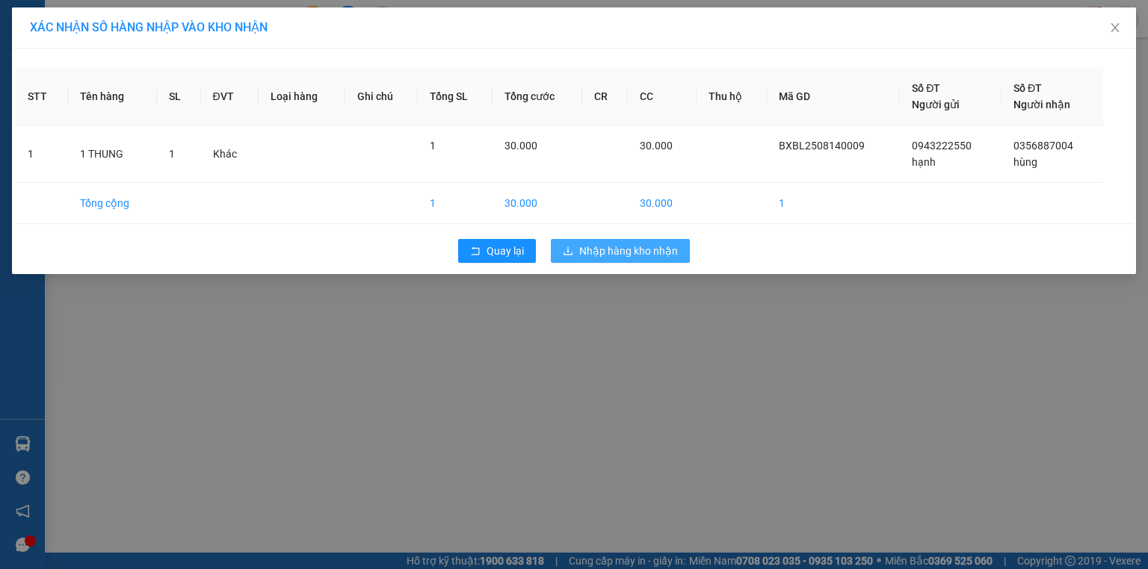
click at [574, 239] on button "Nhập hàng kho nhận" at bounding box center [620, 251] width 139 height 24
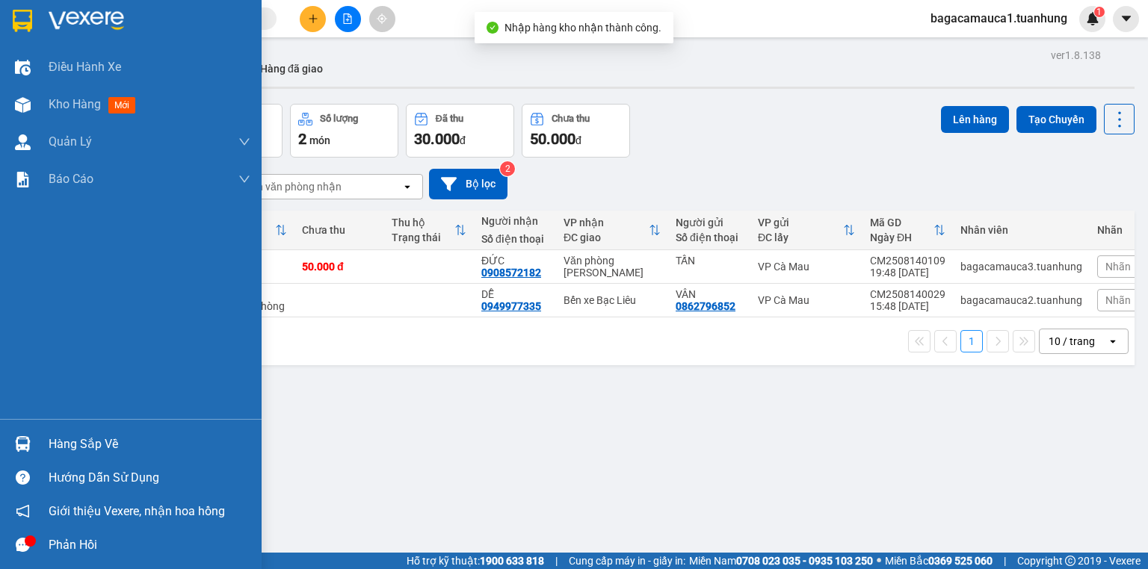
click at [43, 449] on div "Hàng sắp về" at bounding box center [131, 444] width 262 height 34
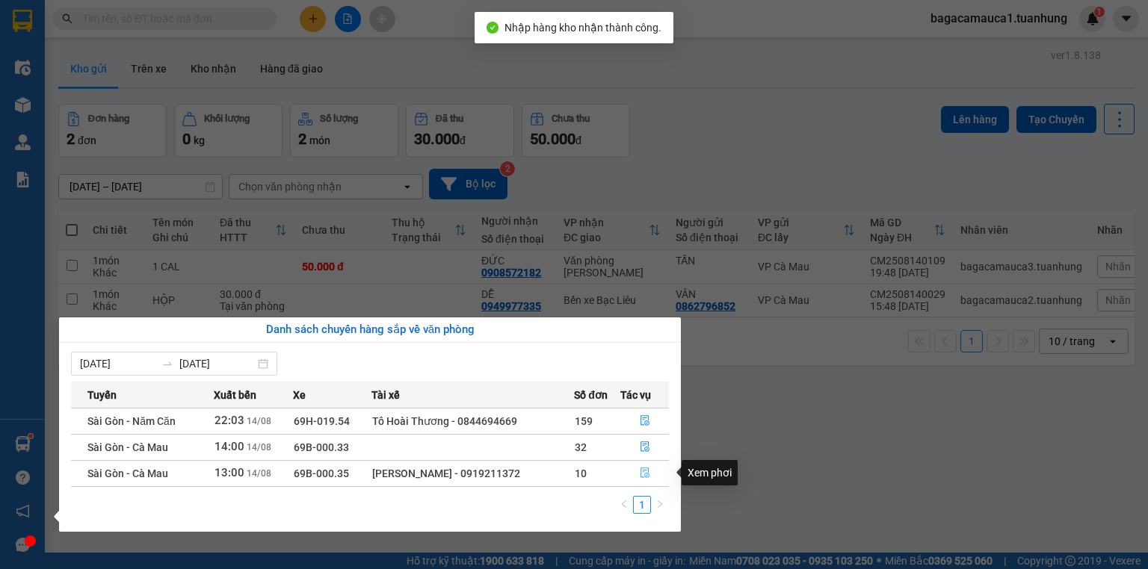
click at [638, 477] on button "button" at bounding box center [644, 474] width 47 height 24
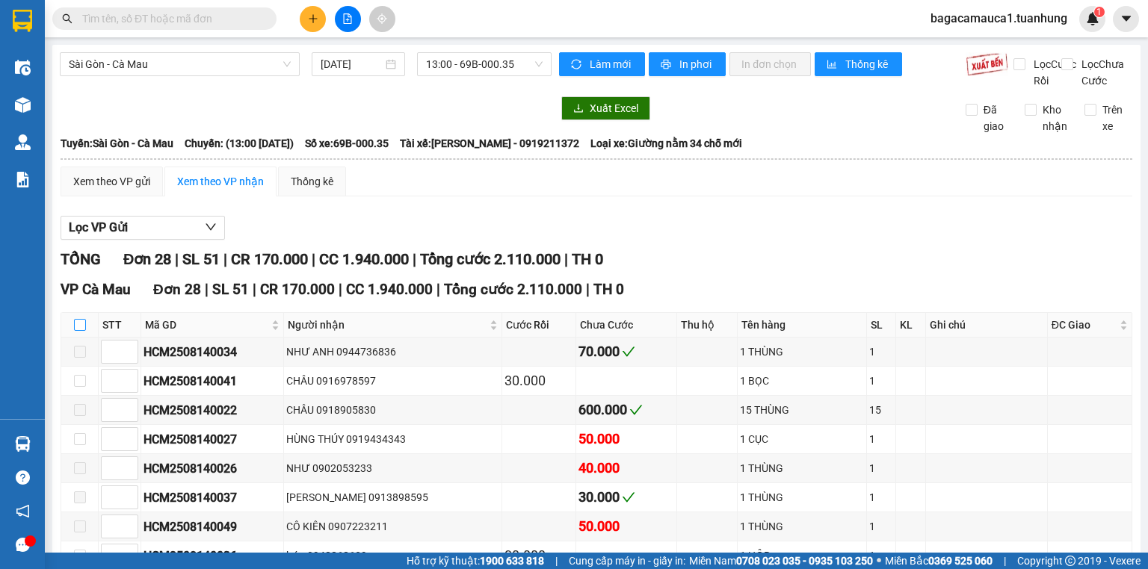
click at [81, 333] on label at bounding box center [80, 325] width 12 height 16
click at [81, 331] on input "checkbox" at bounding box center [80, 325] width 12 height 12
checkbox input "true"
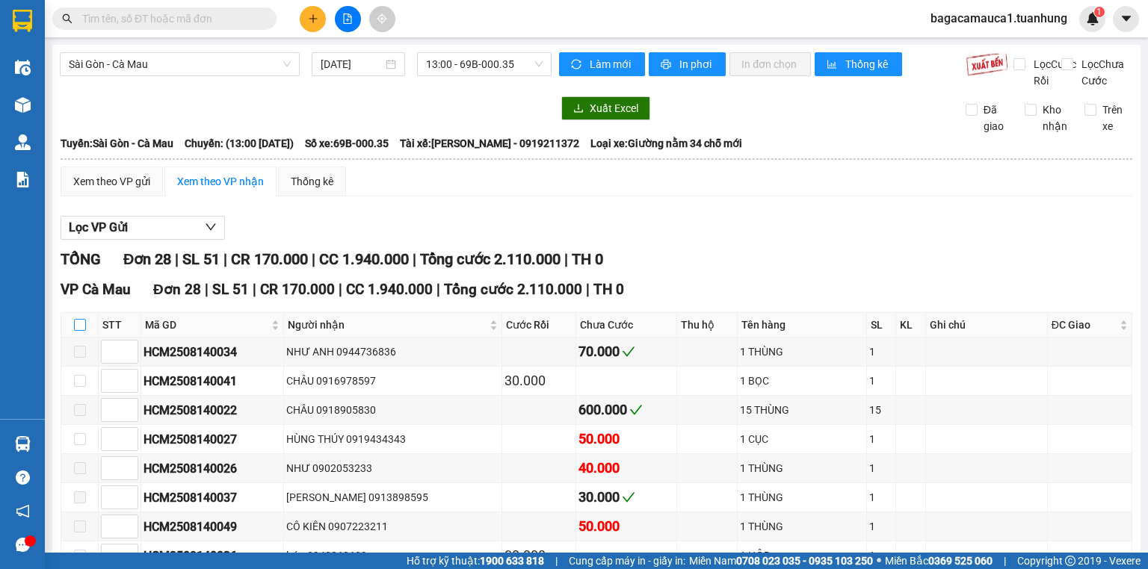
checkbox input "true"
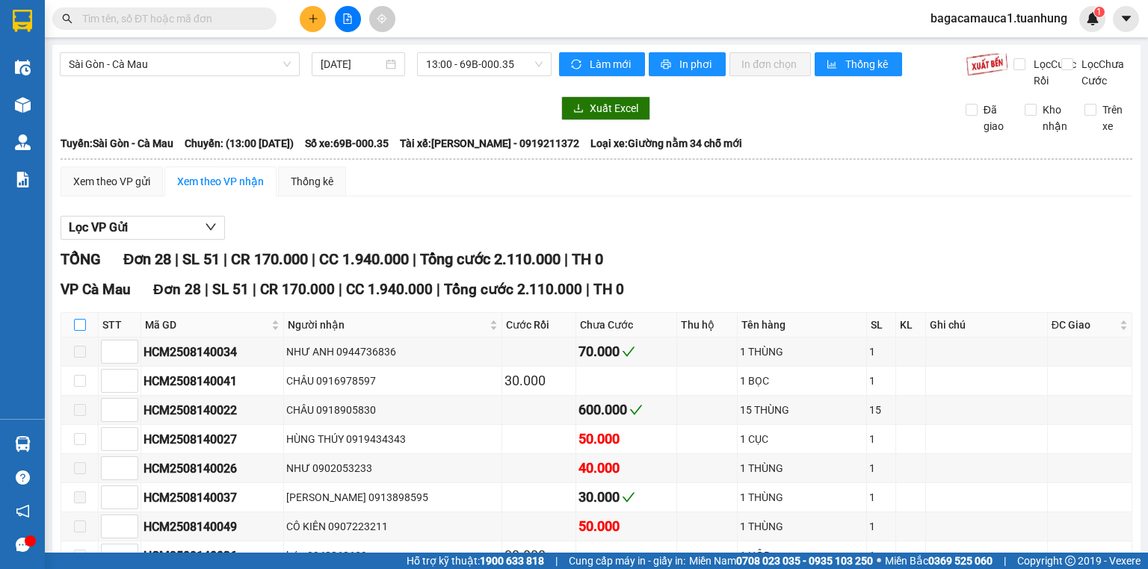
checkbox input "true"
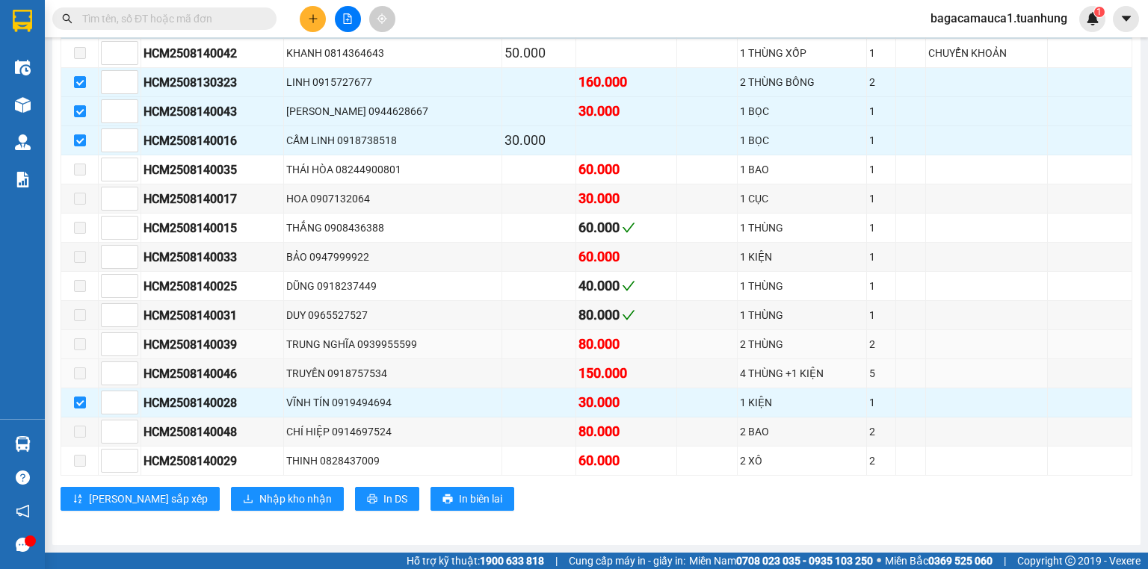
scroll to position [680, 0]
click at [259, 499] on span "Nhập kho nhận" at bounding box center [295, 499] width 72 height 16
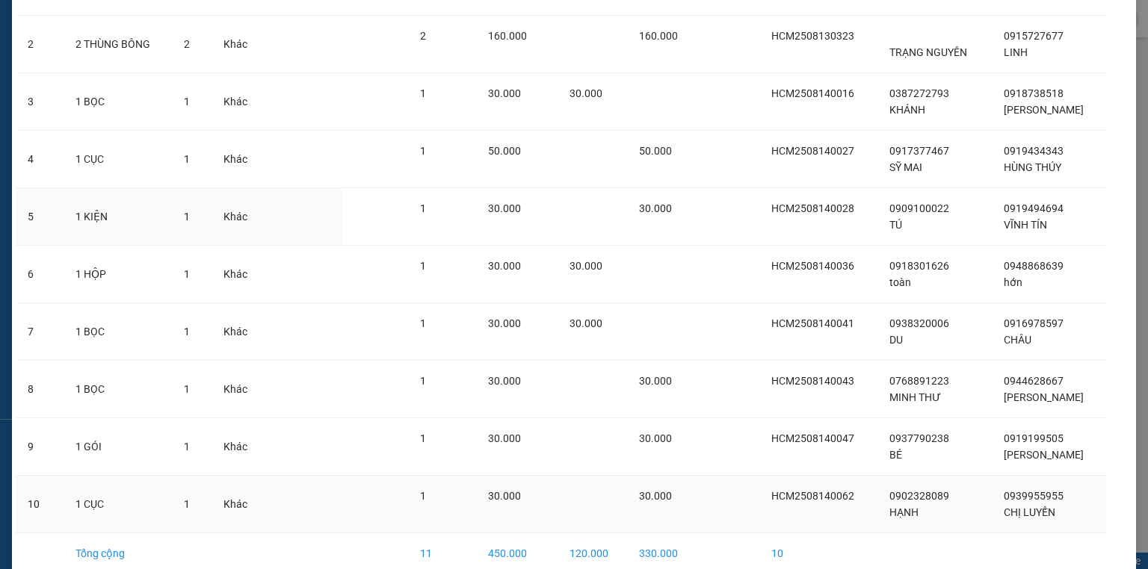
scroll to position [238, 0]
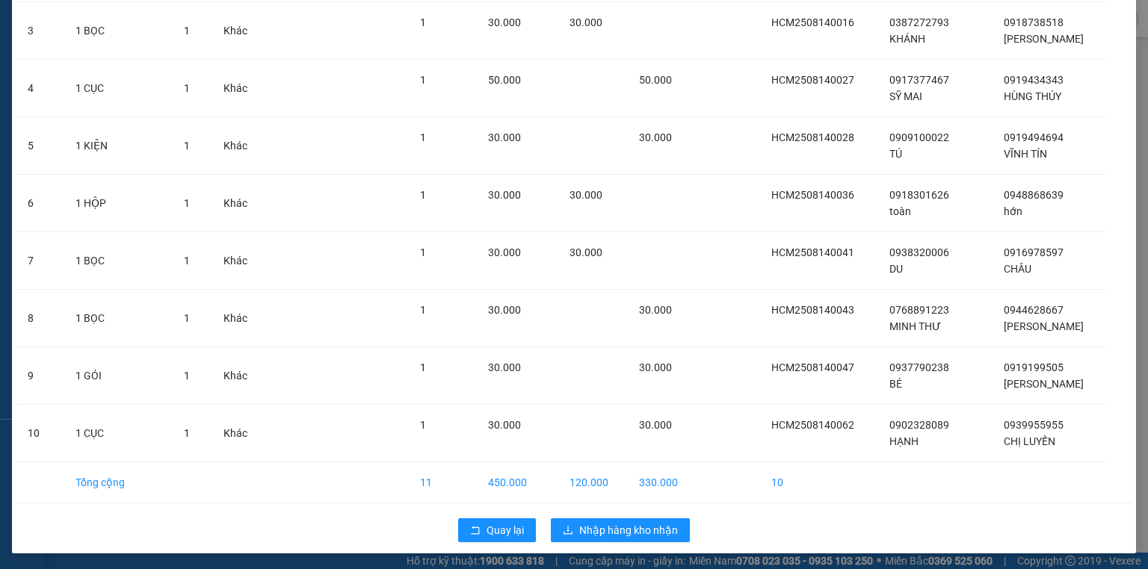
click at [596, 541] on div "Quay lại Nhập hàng kho nhận" at bounding box center [574, 530] width 1116 height 39
click at [595, 532] on span "Nhập hàng kho nhận" at bounding box center [628, 530] width 99 height 16
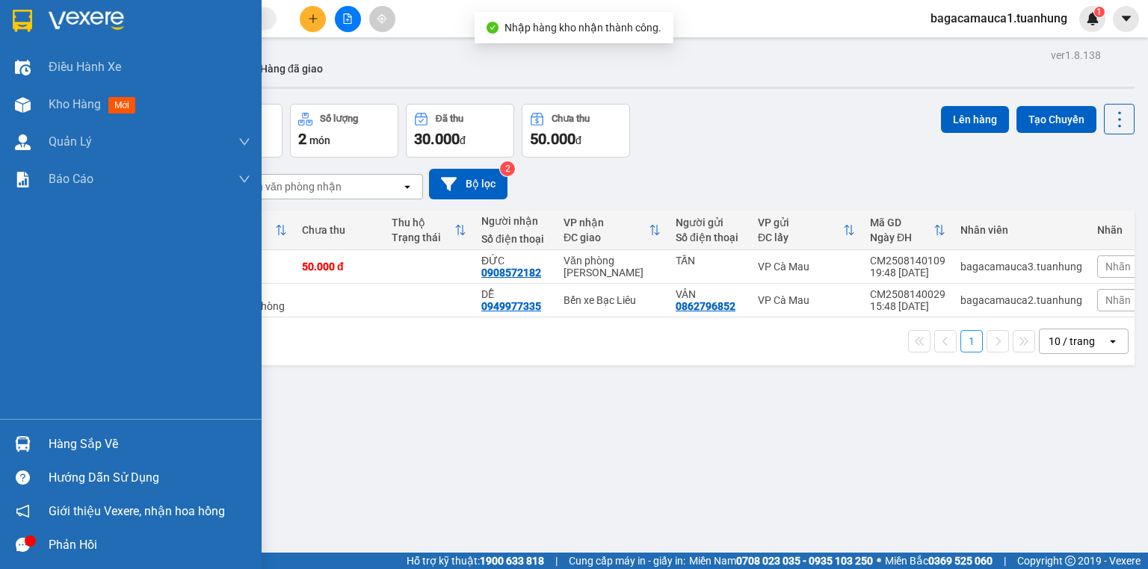
click at [18, 442] on img at bounding box center [23, 444] width 16 height 16
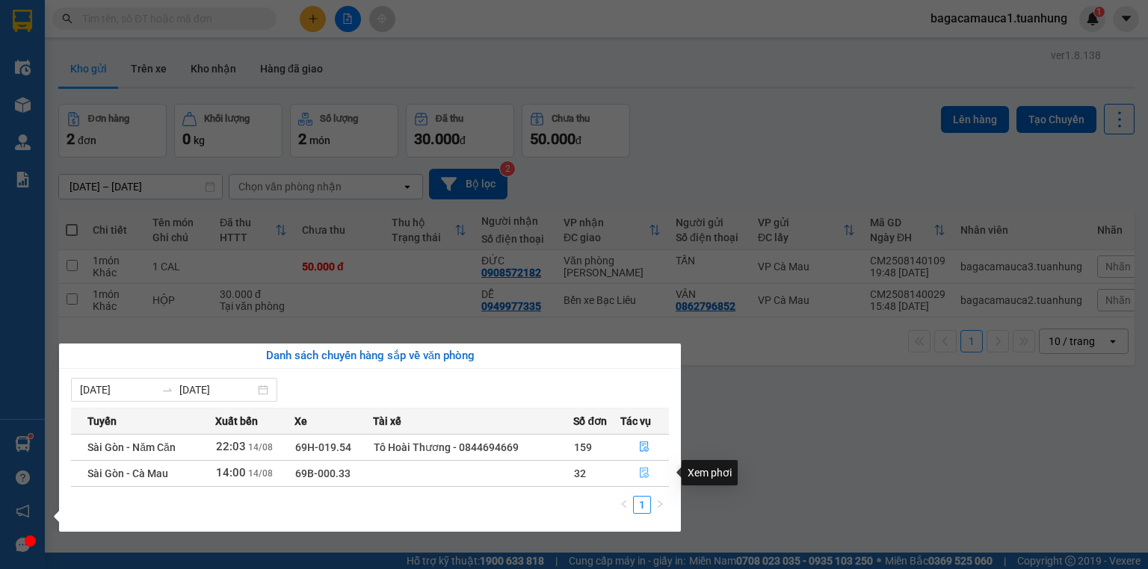
click at [648, 477] on icon "file-done" at bounding box center [644, 474] width 9 height 10
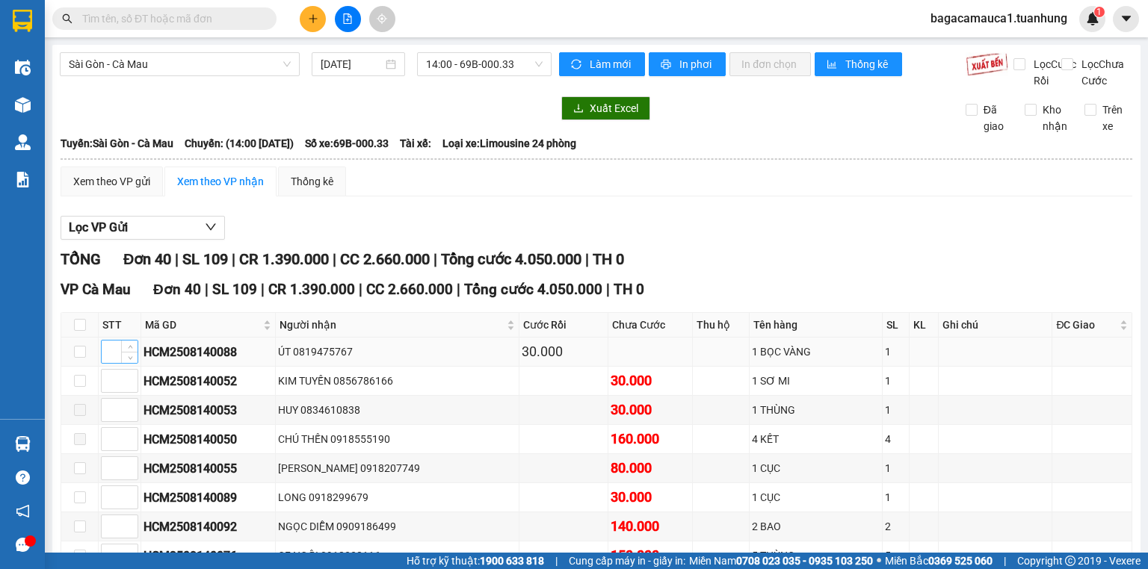
scroll to position [179, 0]
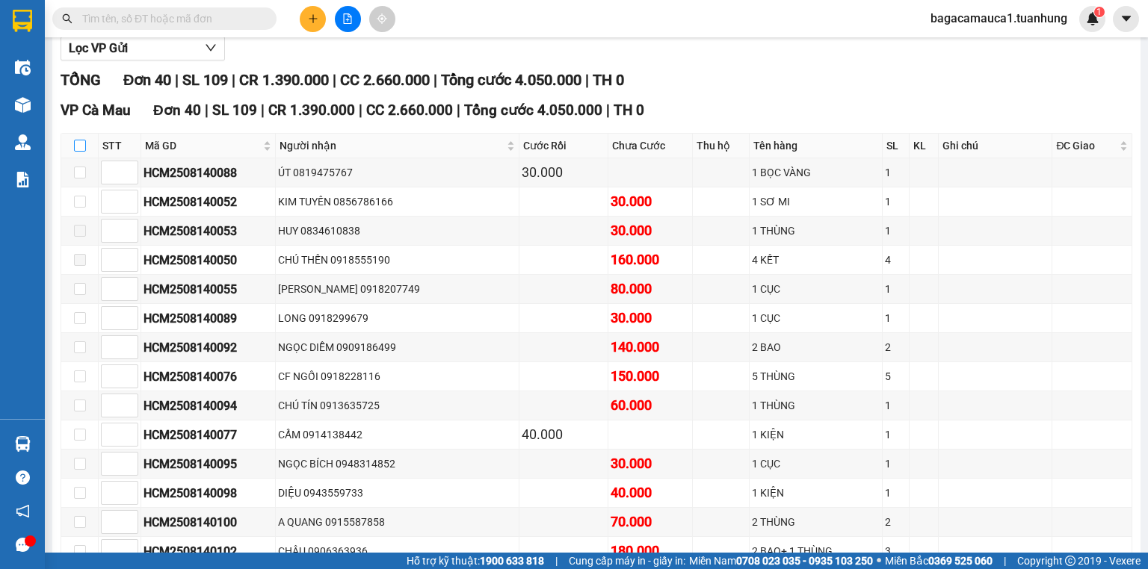
click at [75, 152] on input "checkbox" at bounding box center [80, 146] width 12 height 12
checkbox input "true"
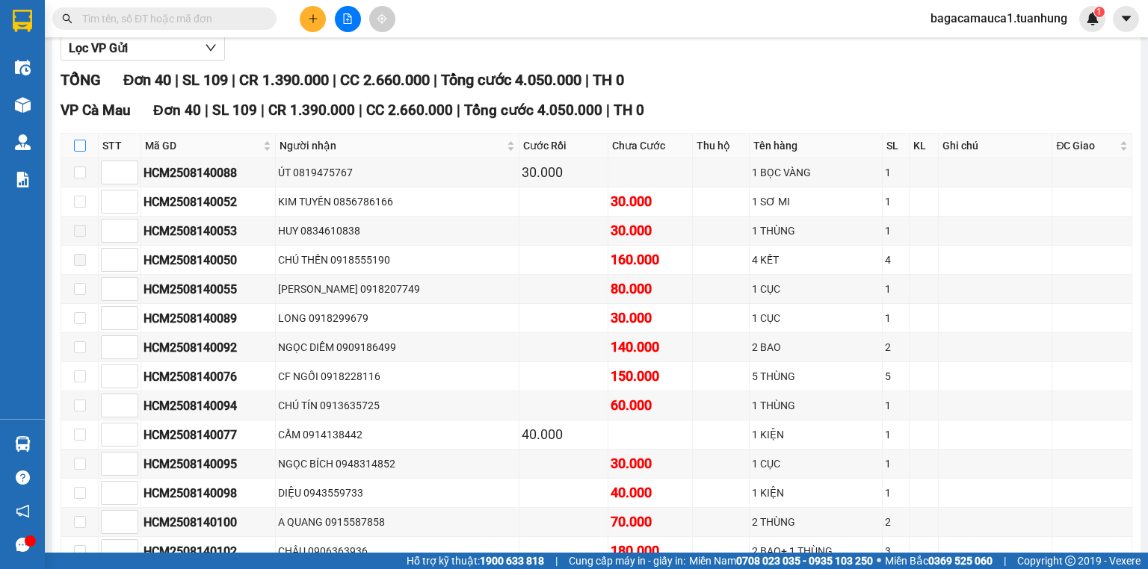
checkbox input "true"
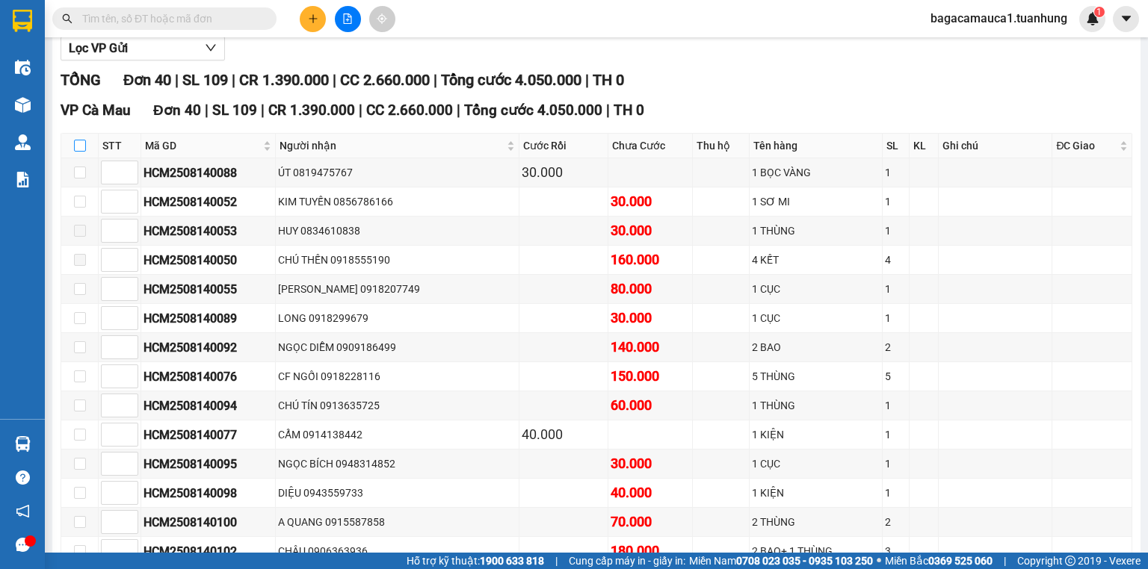
checkbox input "true"
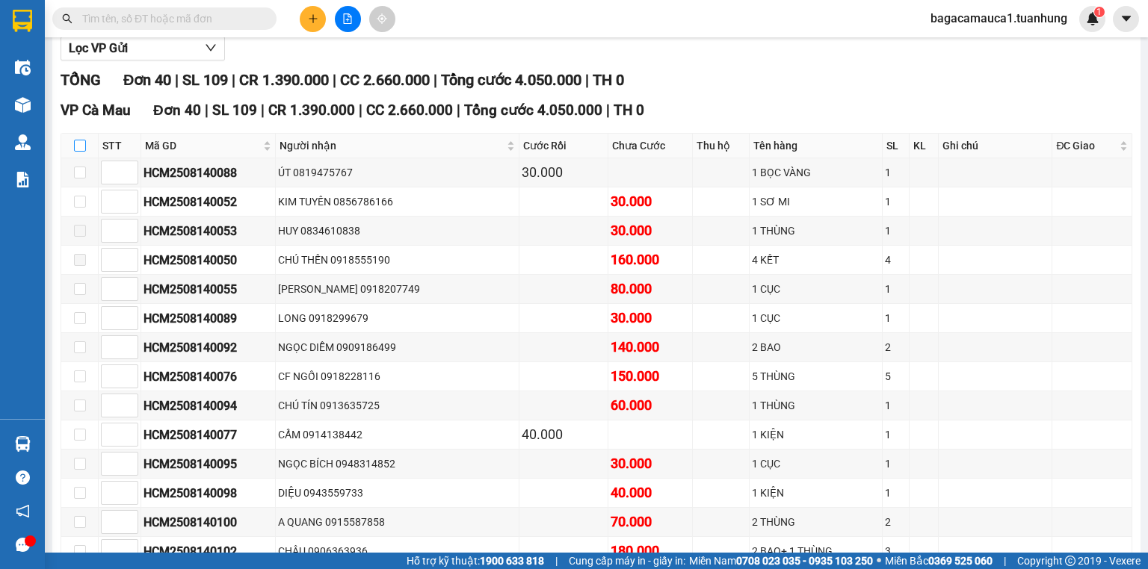
checkbox input "true"
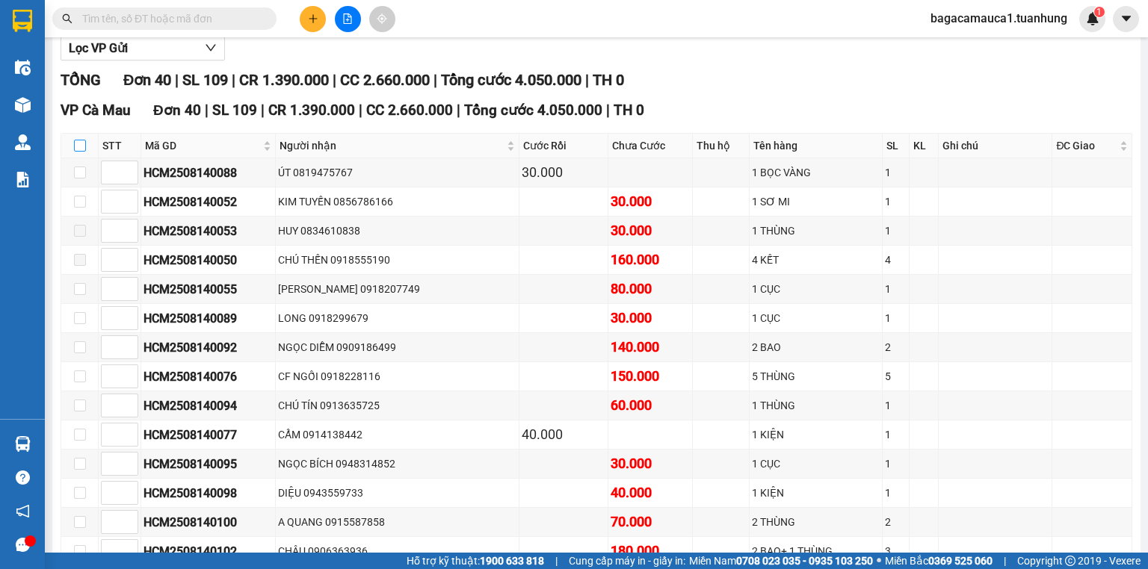
checkbox input "true"
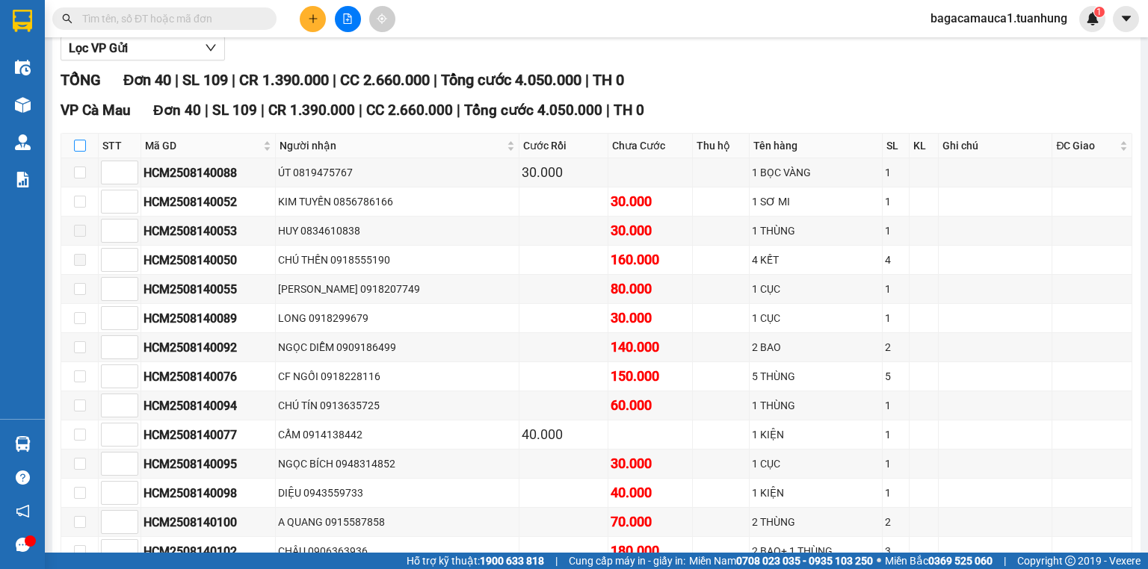
checkbox input "true"
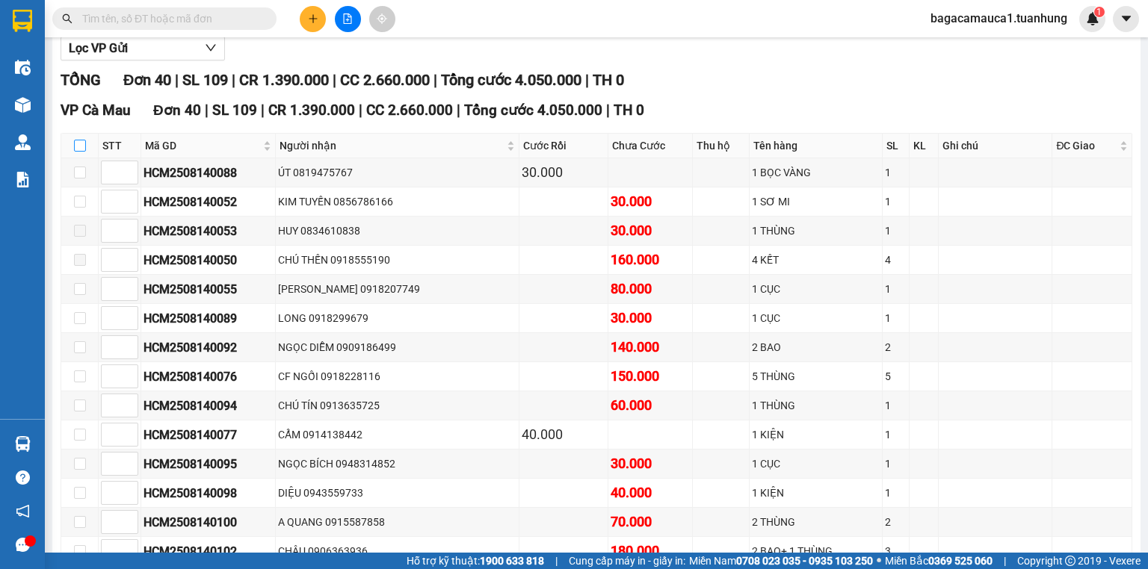
checkbox input "true"
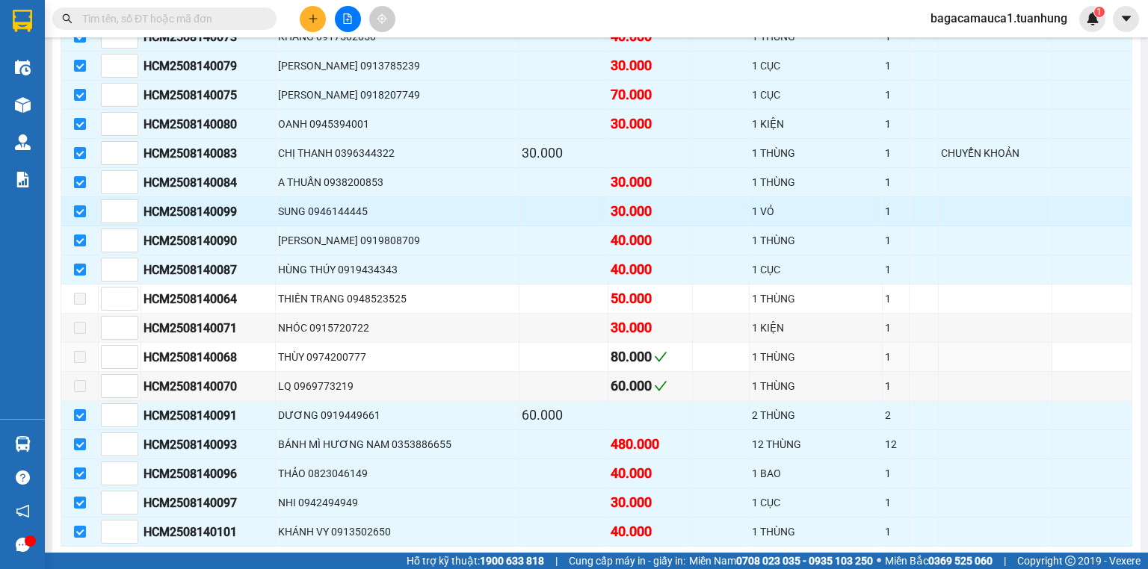
scroll to position [1024, 0]
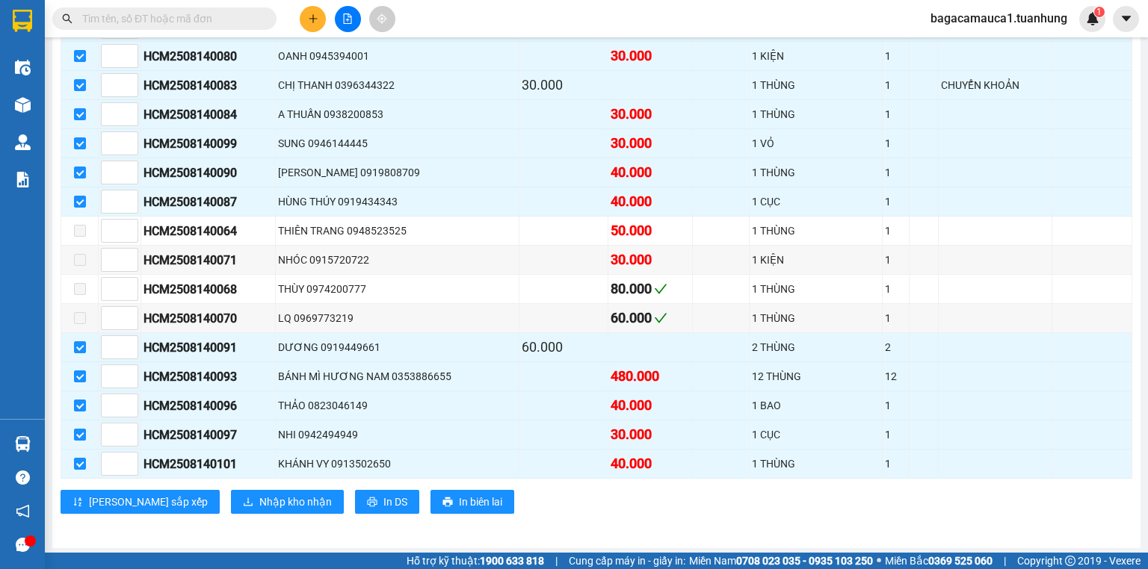
click at [259, 494] on span "Nhập kho nhận" at bounding box center [295, 502] width 72 height 16
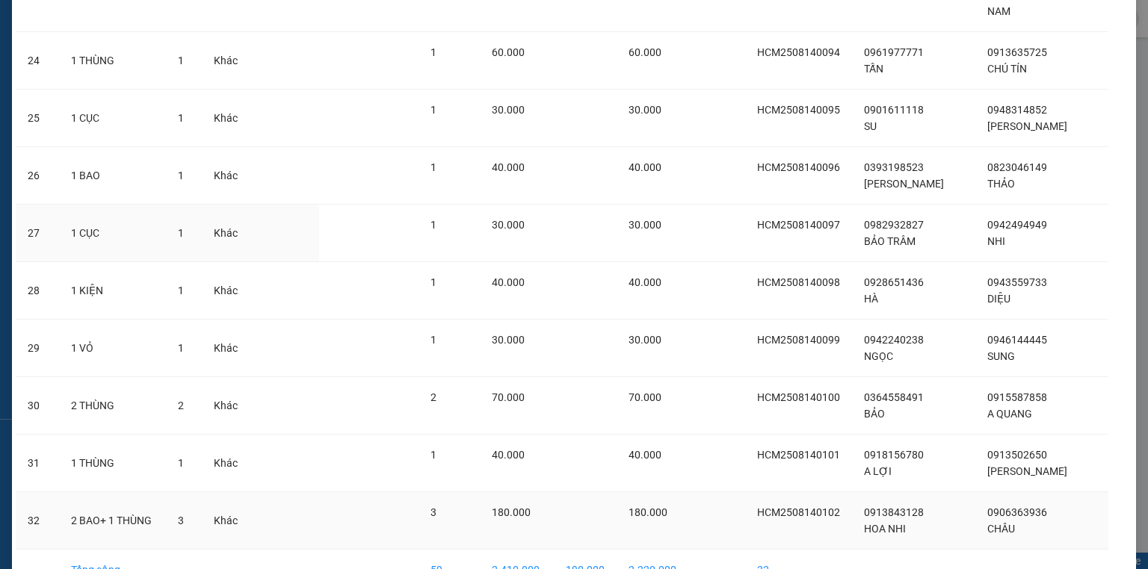
scroll to position [1500, 0]
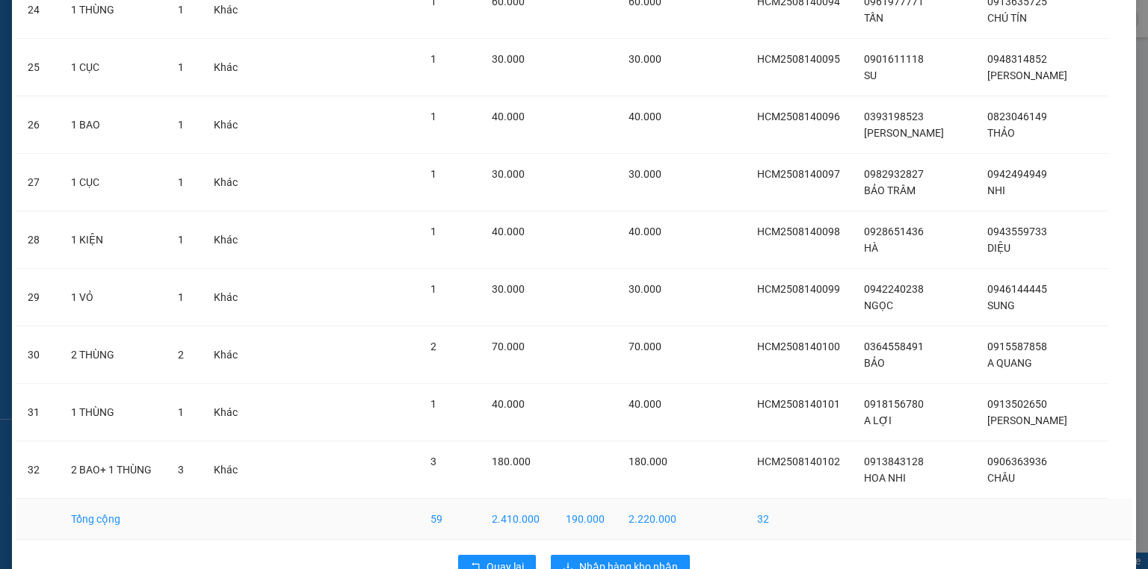
click at [593, 499] on td "190.000" at bounding box center [585, 519] width 63 height 41
click at [572, 555] on button "Nhập hàng kho nhận" at bounding box center [620, 567] width 139 height 24
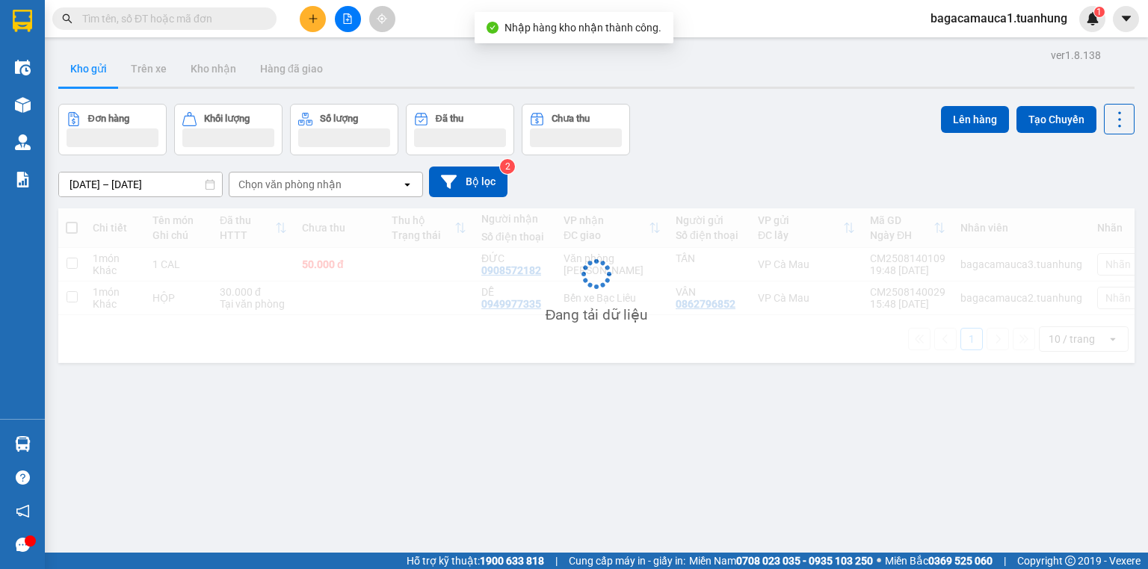
click at [572, 535] on div "ver 1.8.138 Kho gửi Trên xe Kho nhận Hàng đã giao Đơn hàng Khối lượng Số lượng …" at bounding box center [596, 329] width 1088 height 569
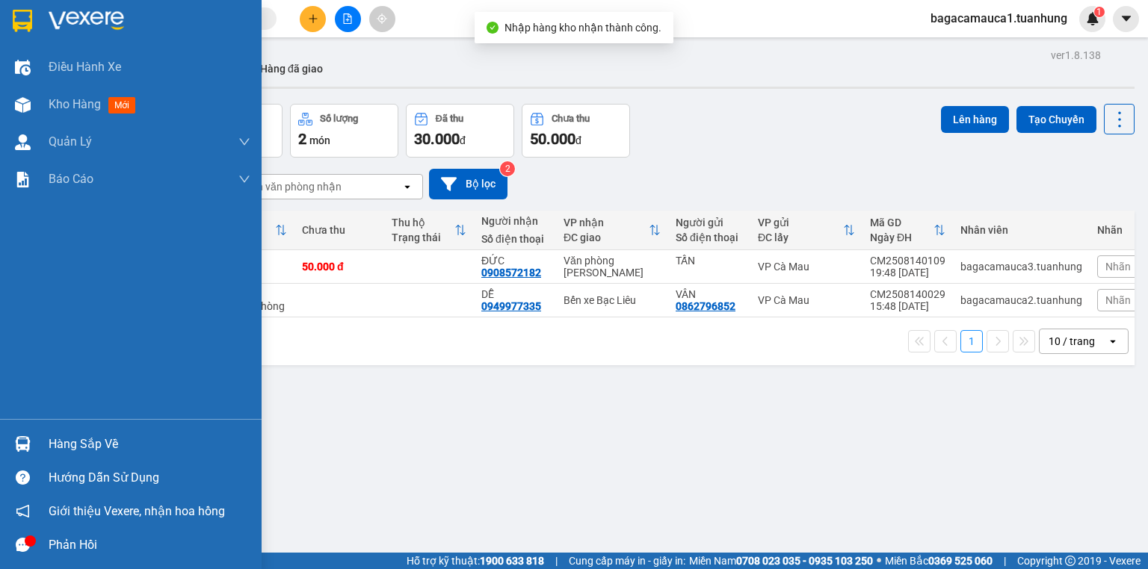
click at [33, 454] on div at bounding box center [23, 444] width 26 height 26
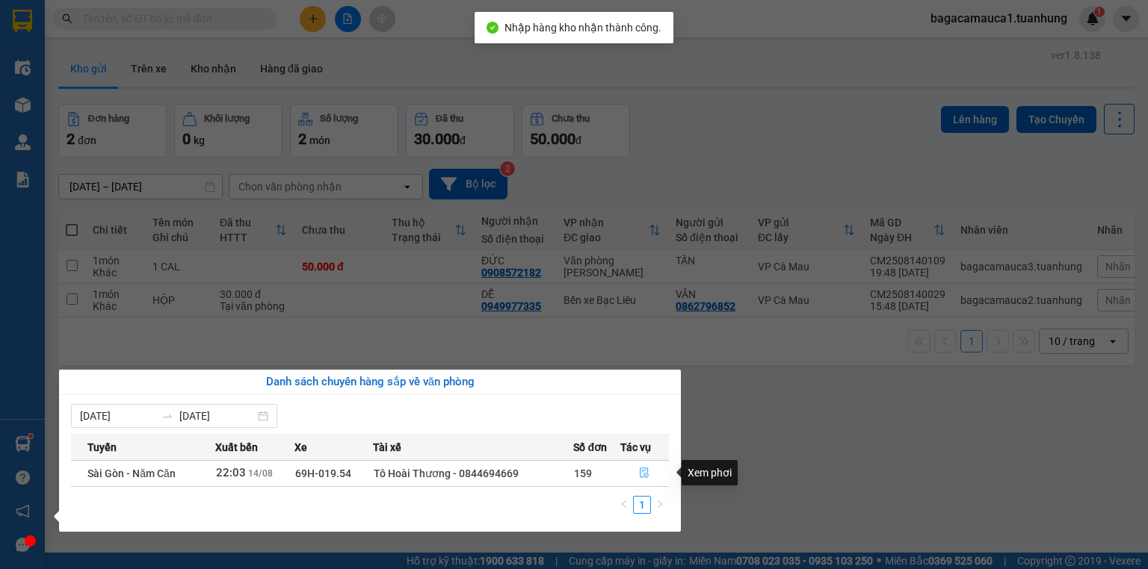
click at [650, 475] on button "button" at bounding box center [645, 474] width 48 height 24
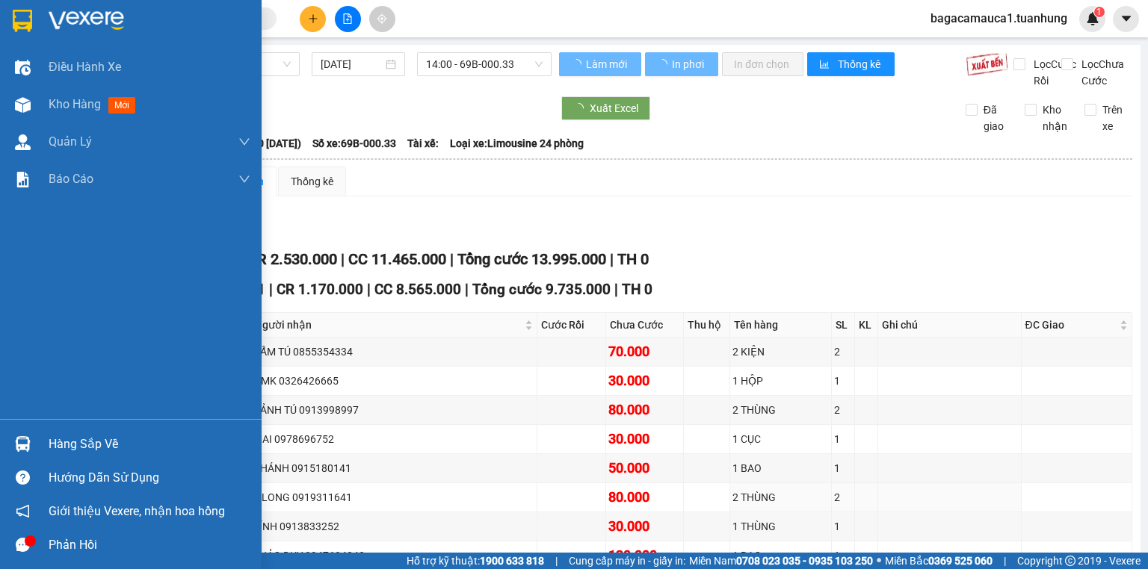
click at [25, 450] on img at bounding box center [23, 444] width 16 height 16
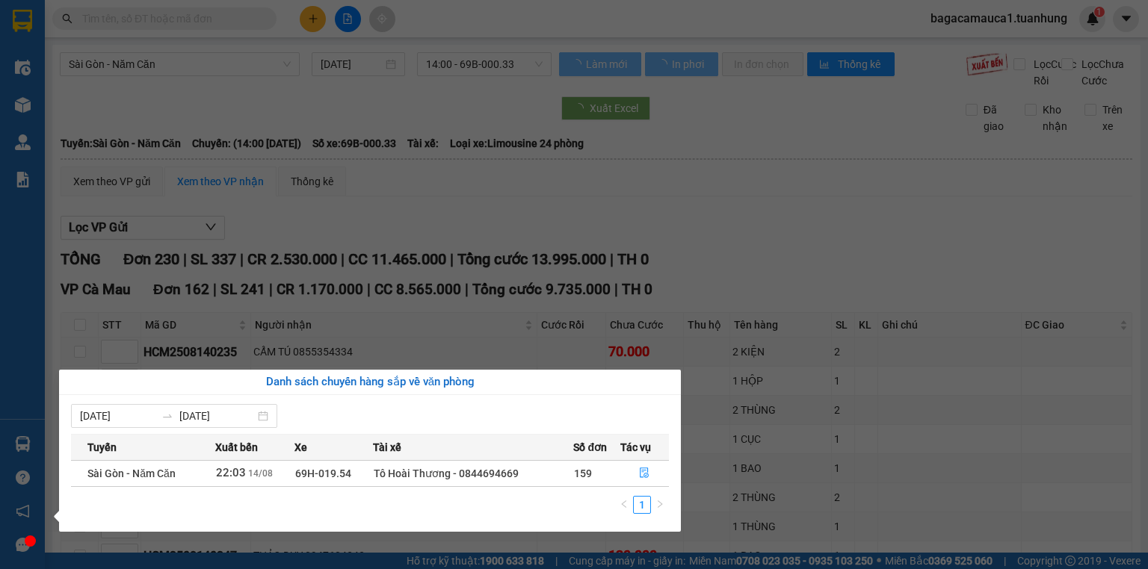
click at [451, 284] on section "Kết quả tìm kiếm ( 0 ) Bộ lọc No Data bagacamauca1.tuanhung 1 Điều hành xe Kho …" at bounding box center [574, 284] width 1148 height 569
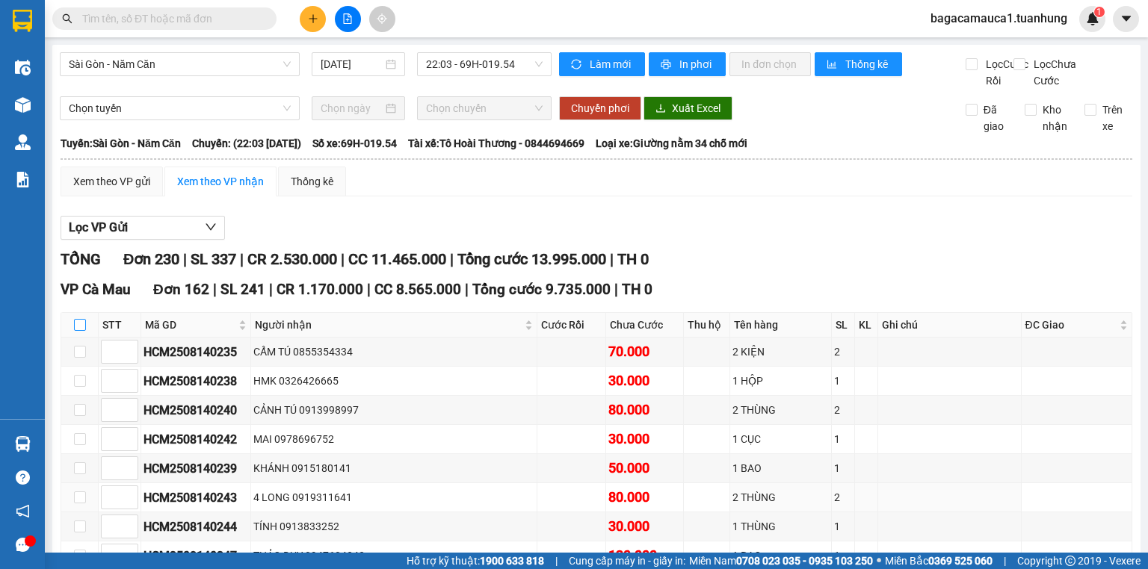
click at [78, 331] on input "checkbox" at bounding box center [80, 325] width 12 height 12
checkbox input "true"
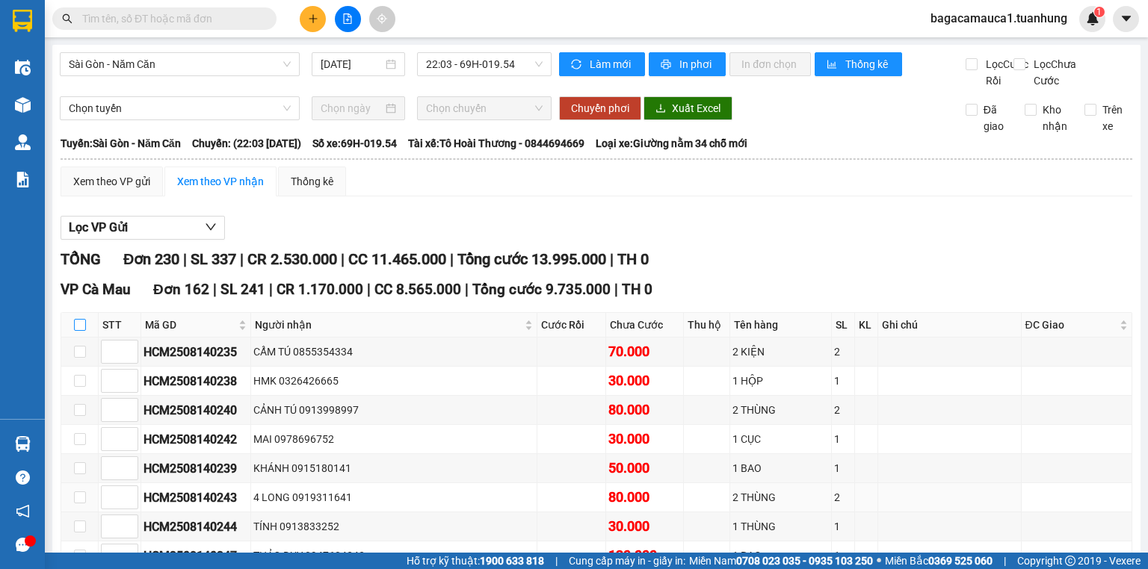
checkbox input "true"
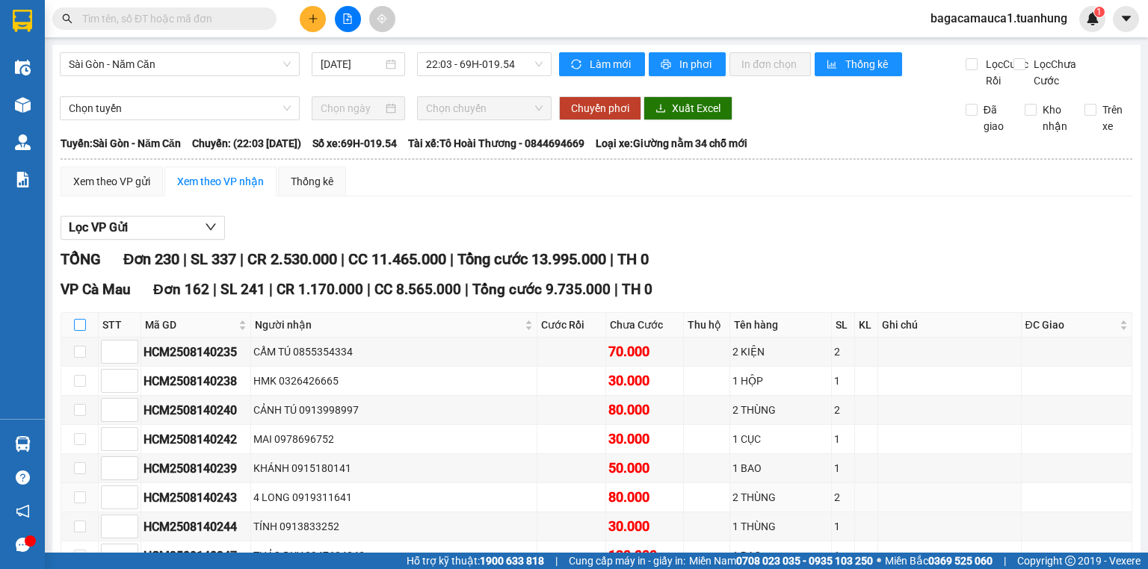
checkbox input "true"
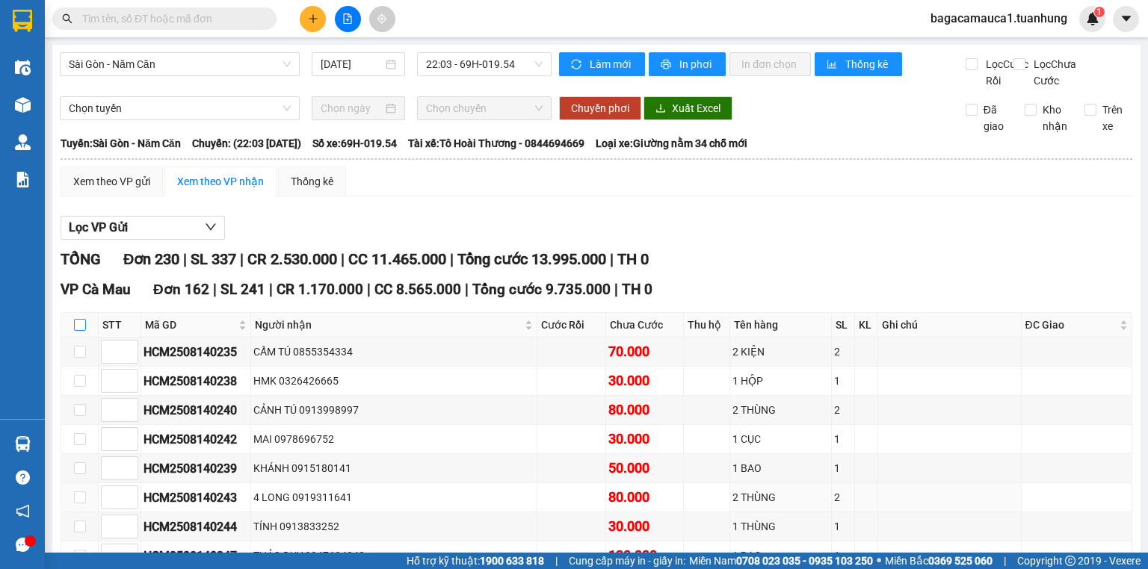
checkbox input "true"
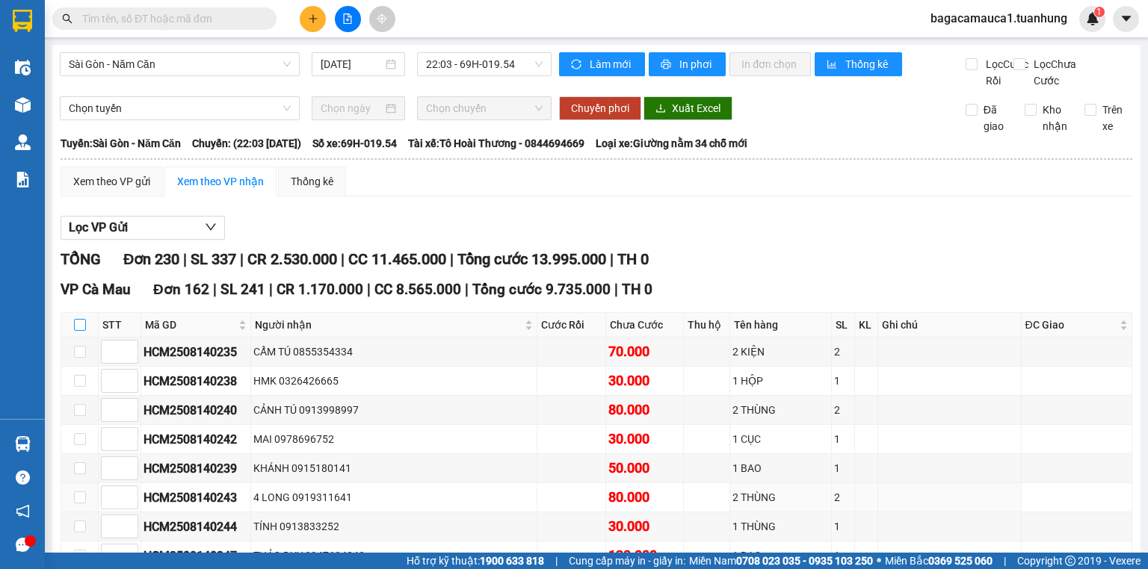
checkbox input "true"
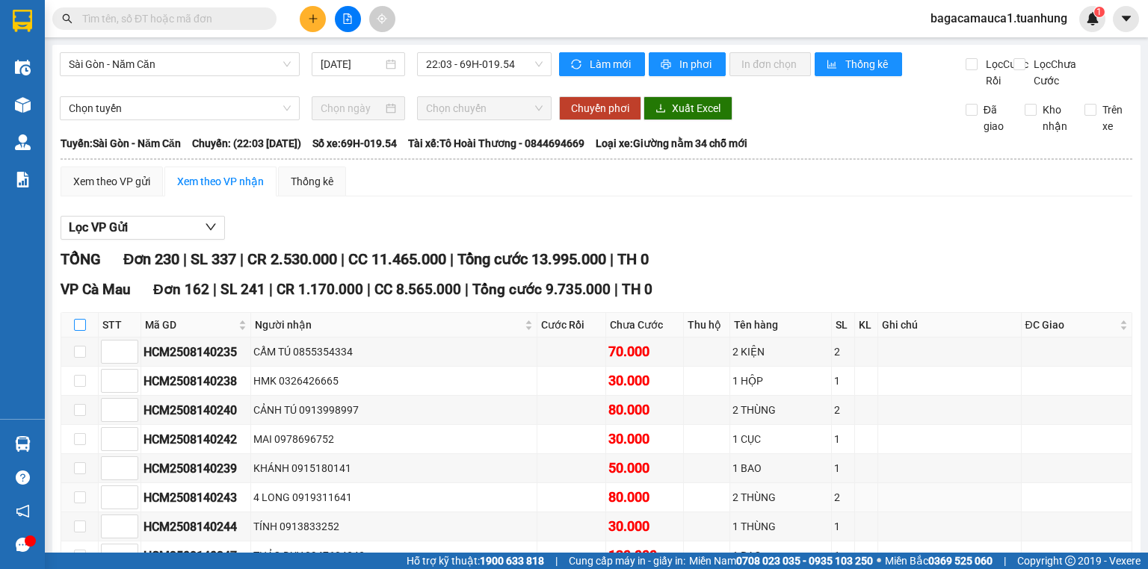
checkbox input "true"
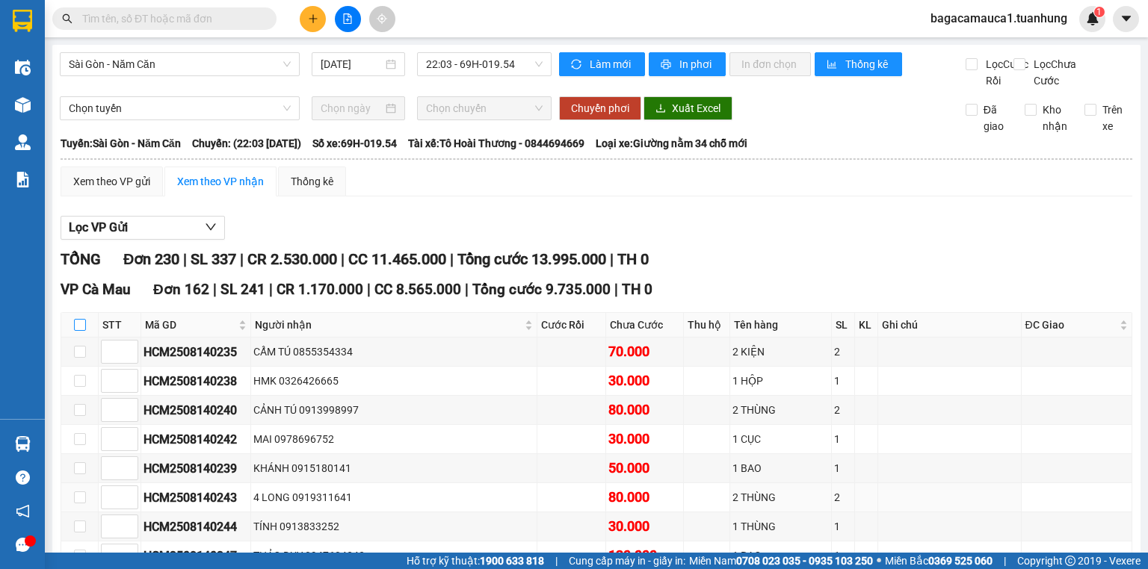
checkbox input "true"
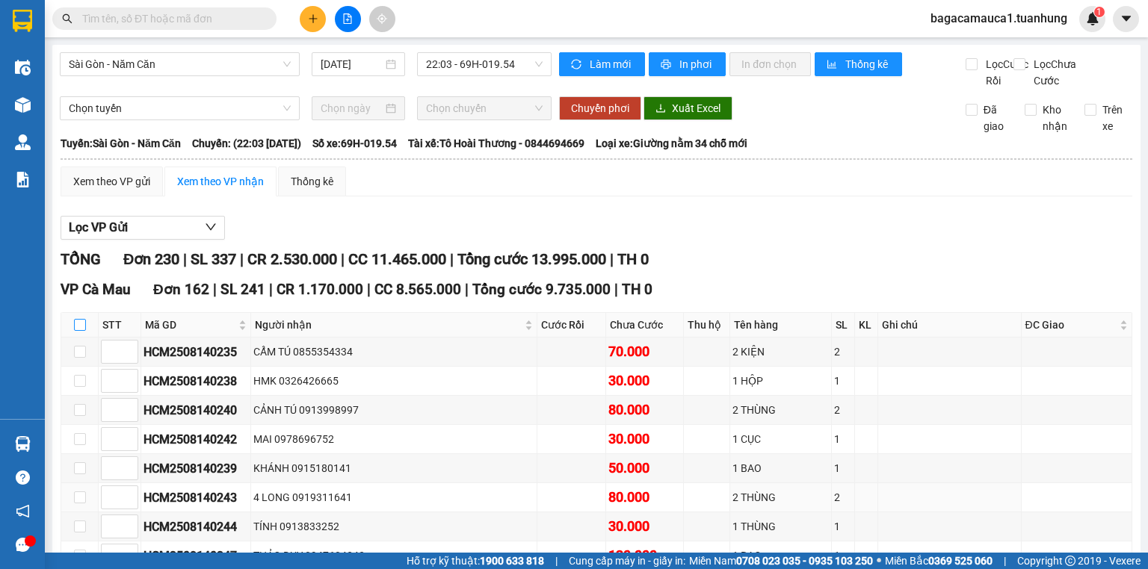
checkbox input "true"
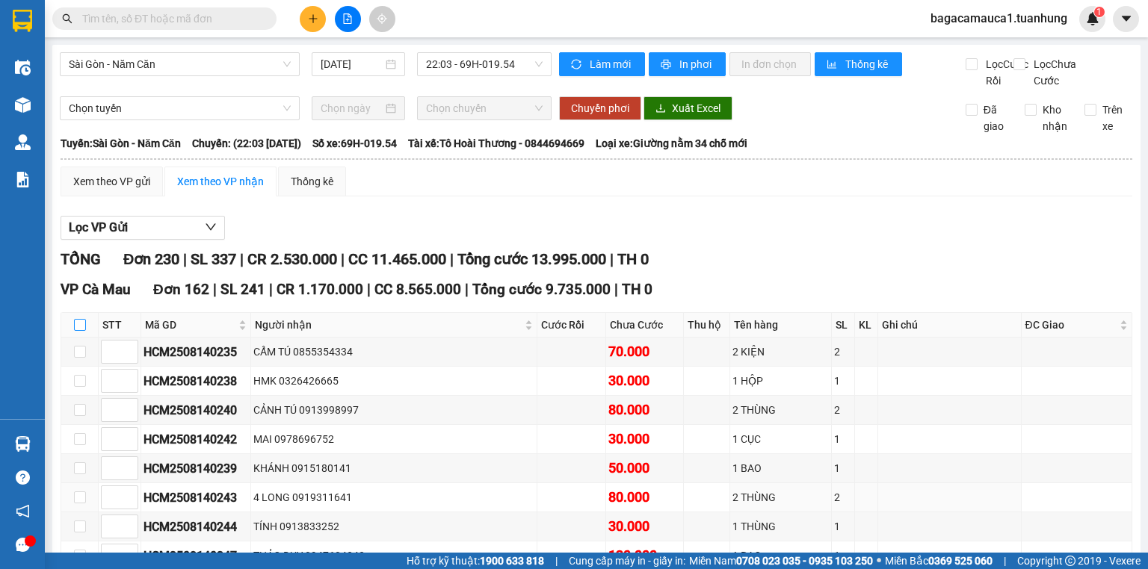
checkbox input "true"
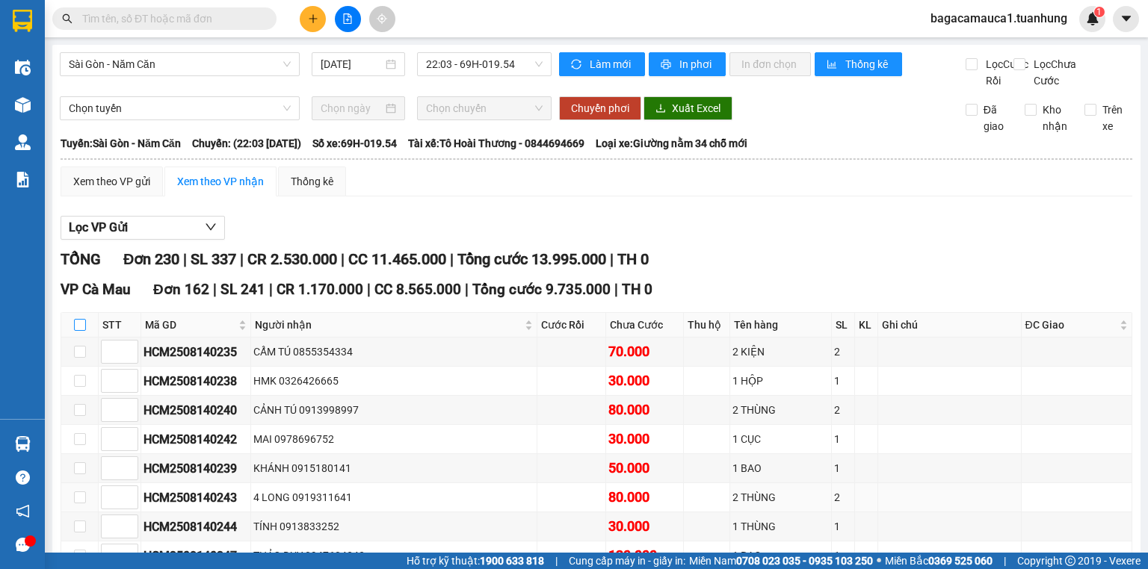
checkbox input "true"
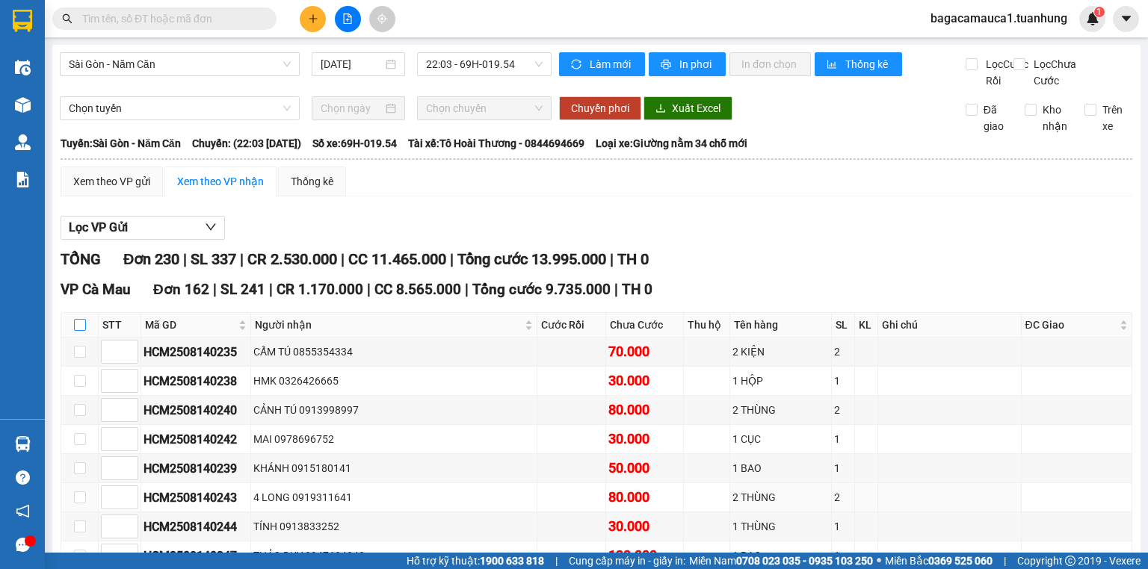
checkbox input "true"
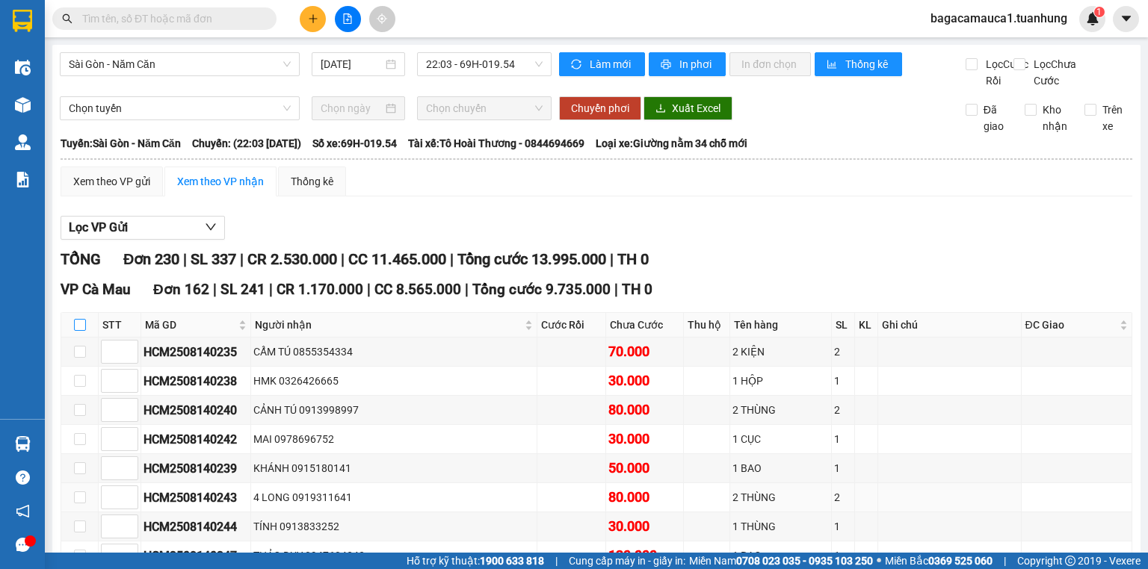
checkbox input "true"
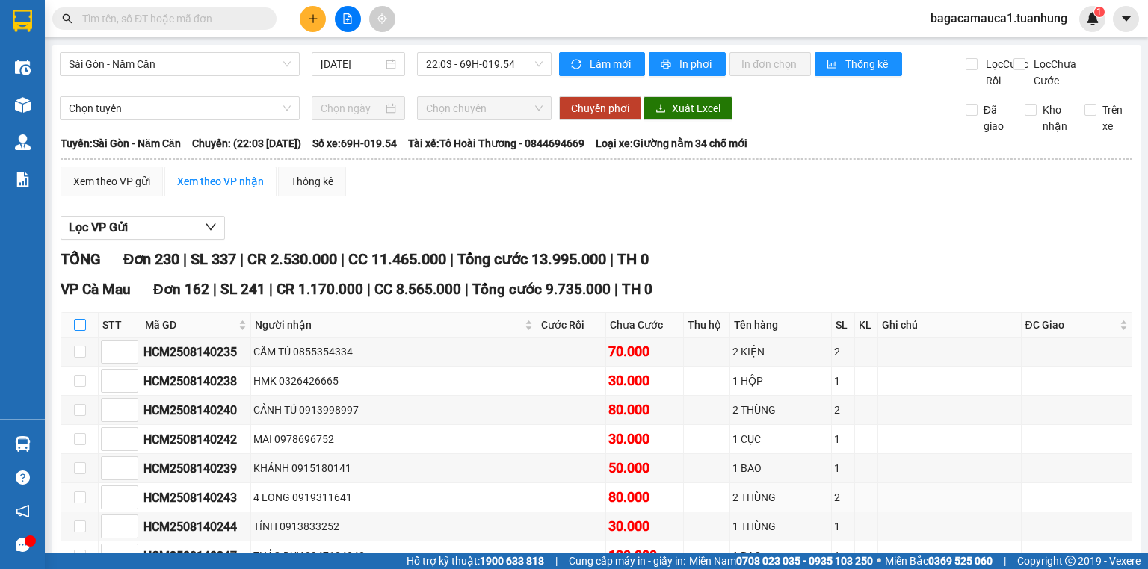
checkbox input "true"
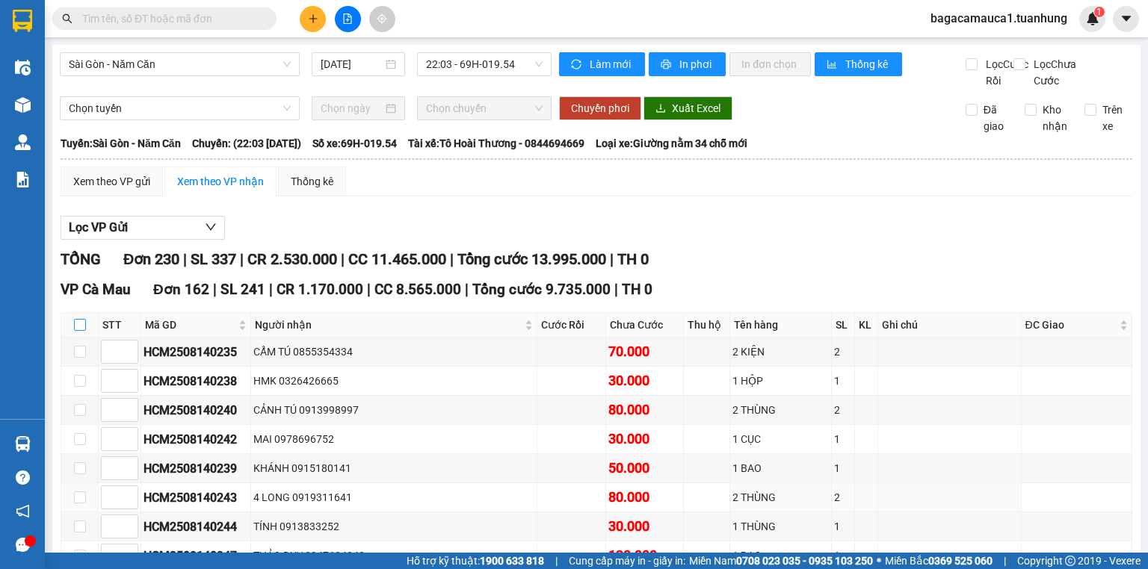
checkbox input "true"
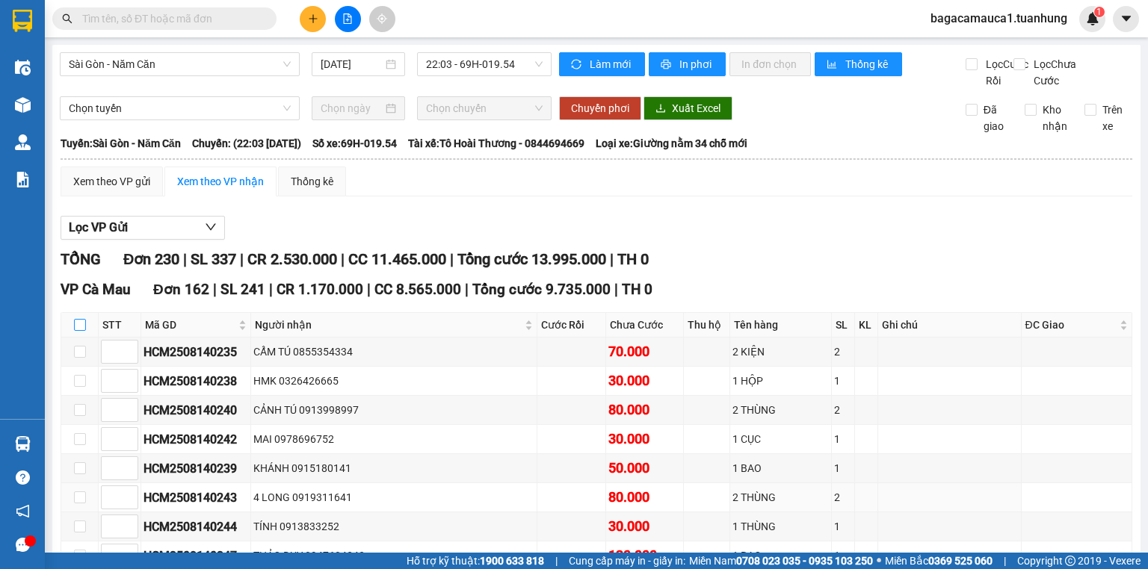
checkbox input "true"
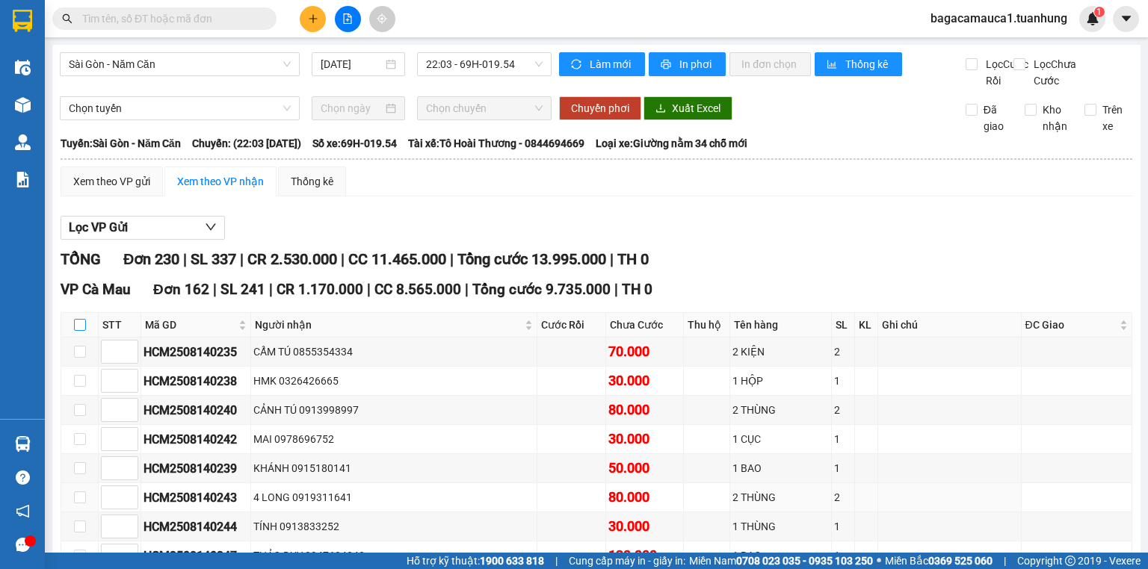
checkbox input "true"
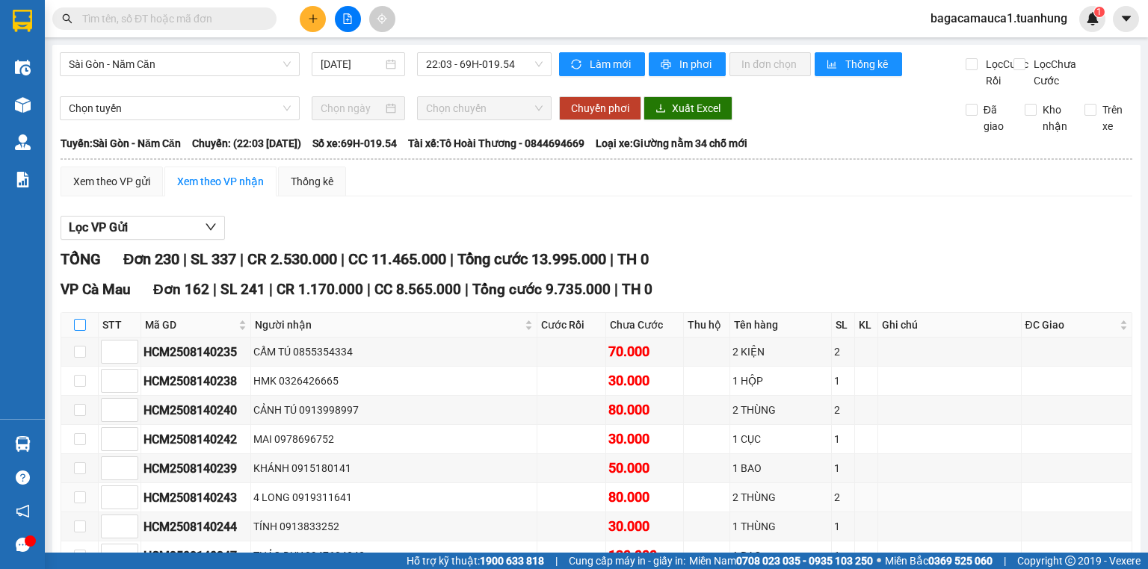
checkbox input "true"
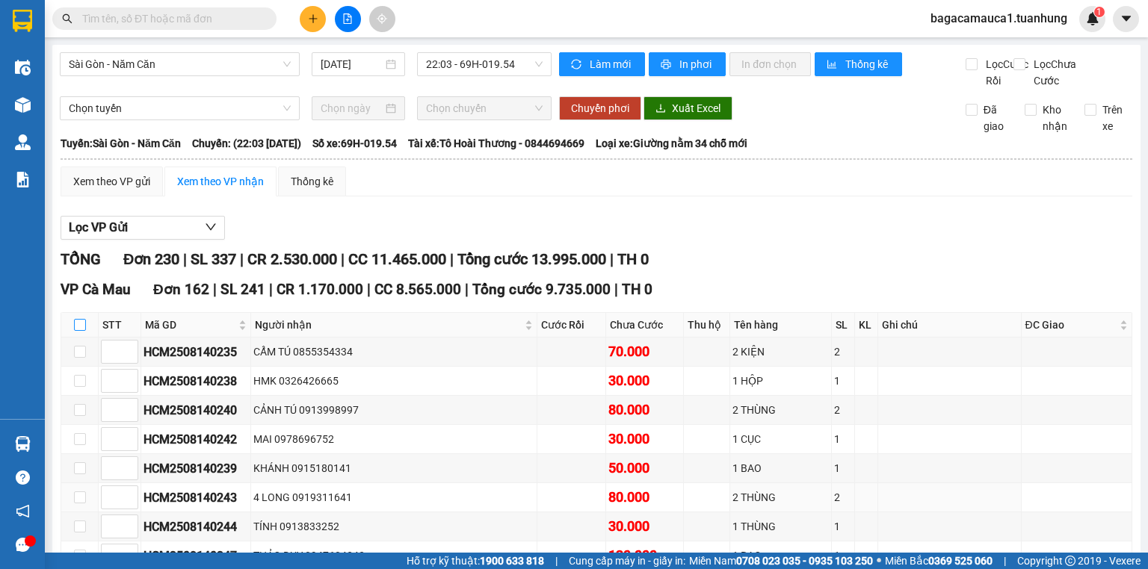
checkbox input "true"
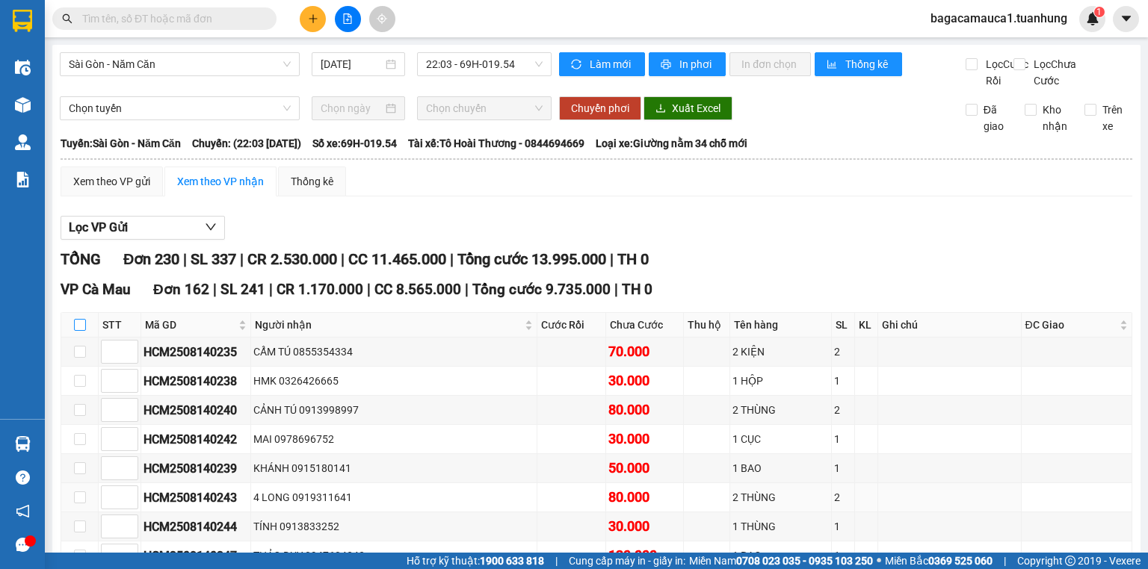
checkbox input "true"
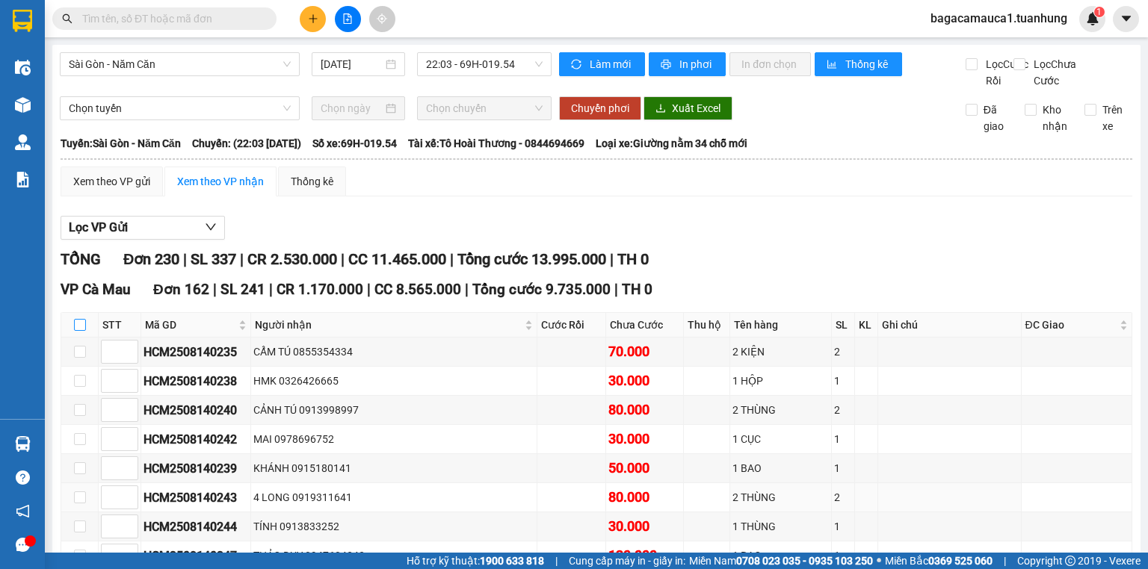
checkbox input "true"
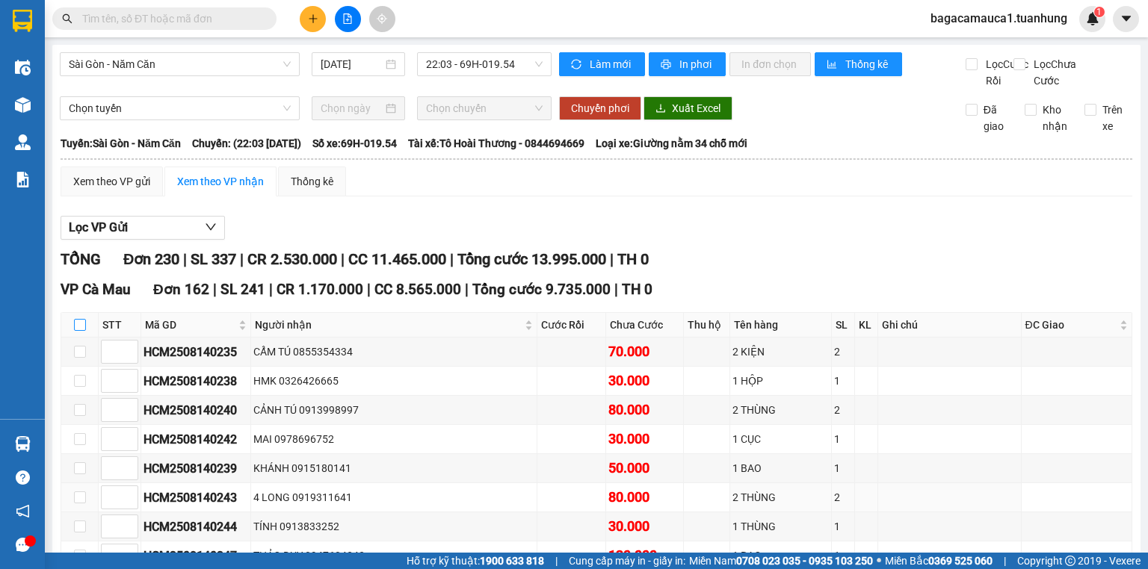
checkbox input "true"
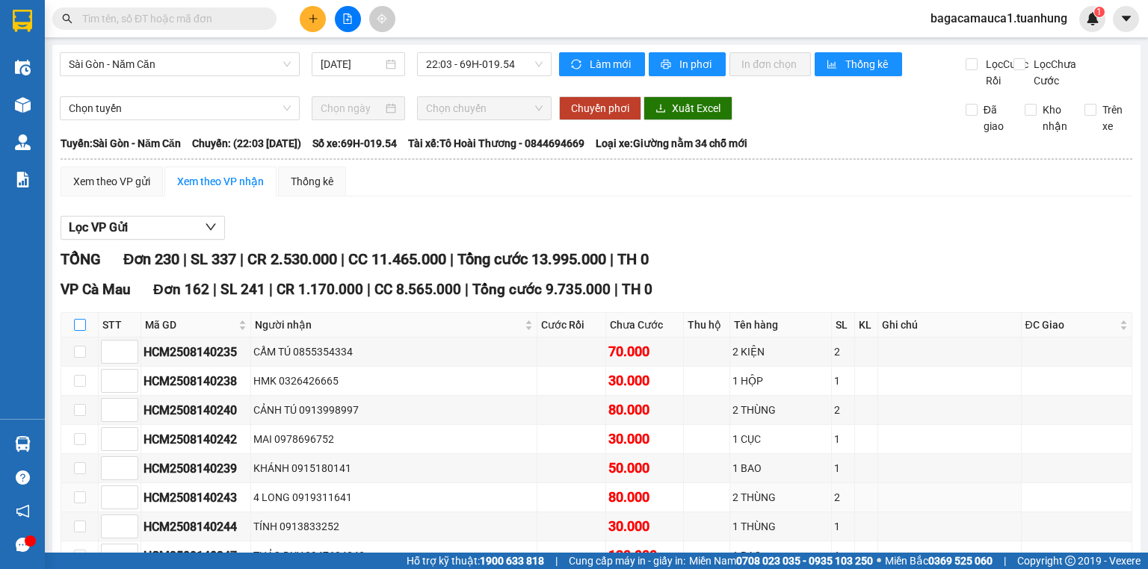
checkbox input "true"
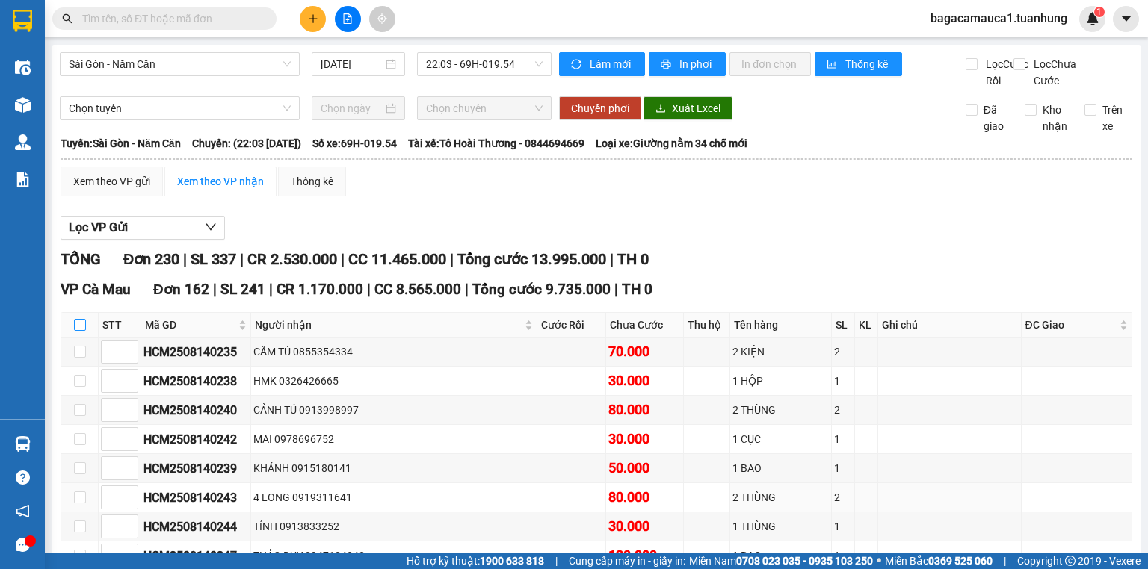
checkbox input "true"
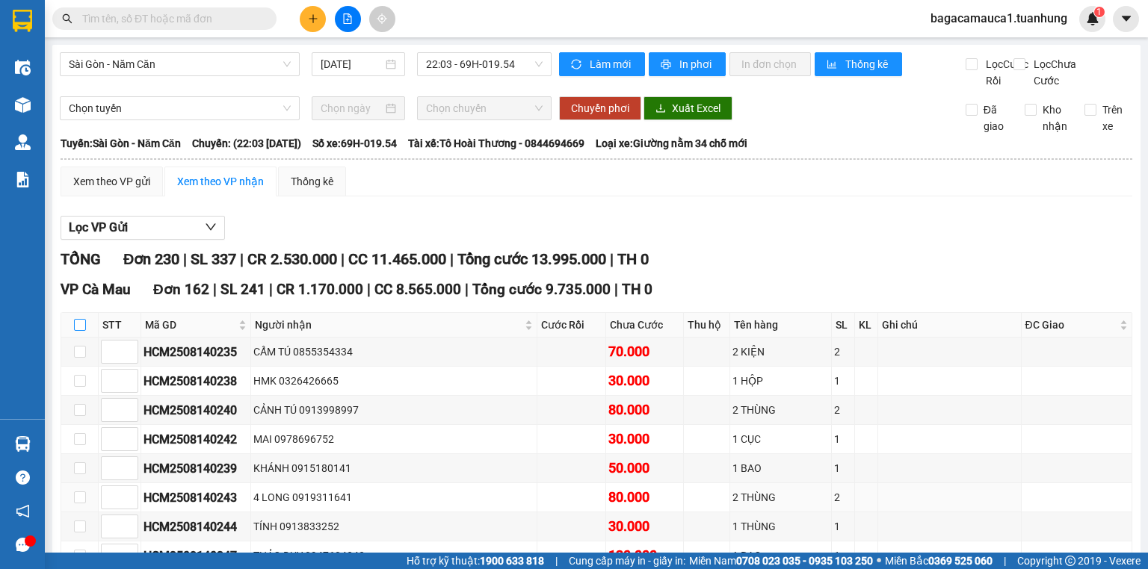
checkbox input "true"
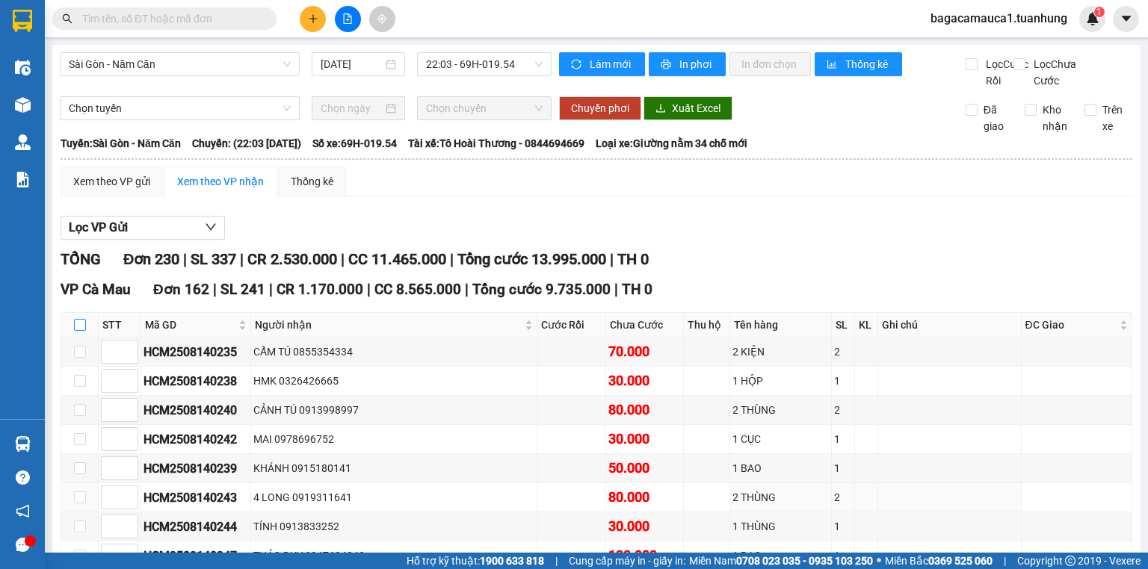
checkbox input "true"
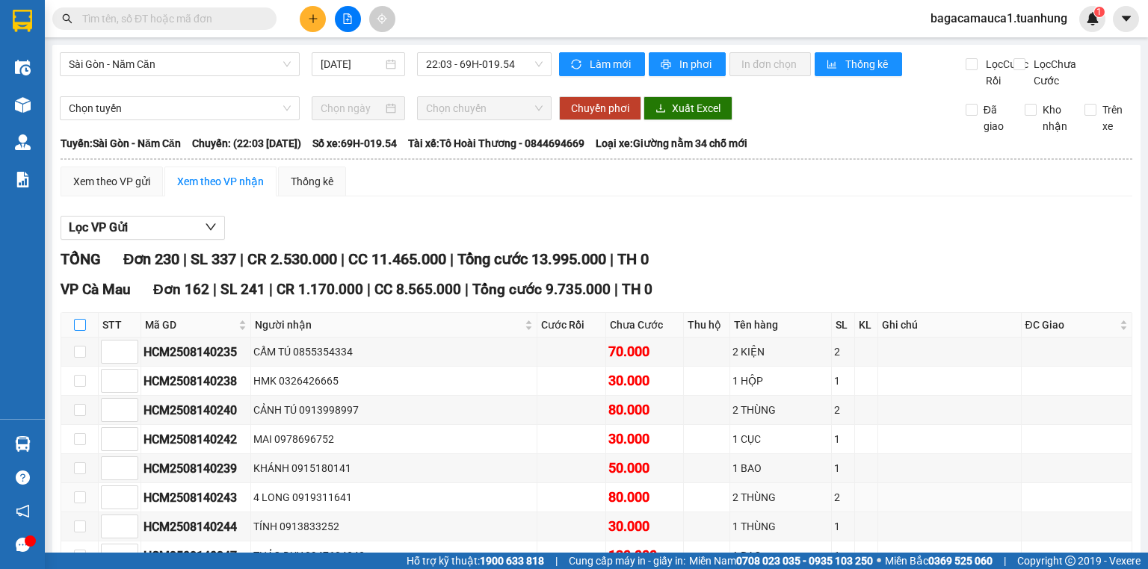
checkbox input "true"
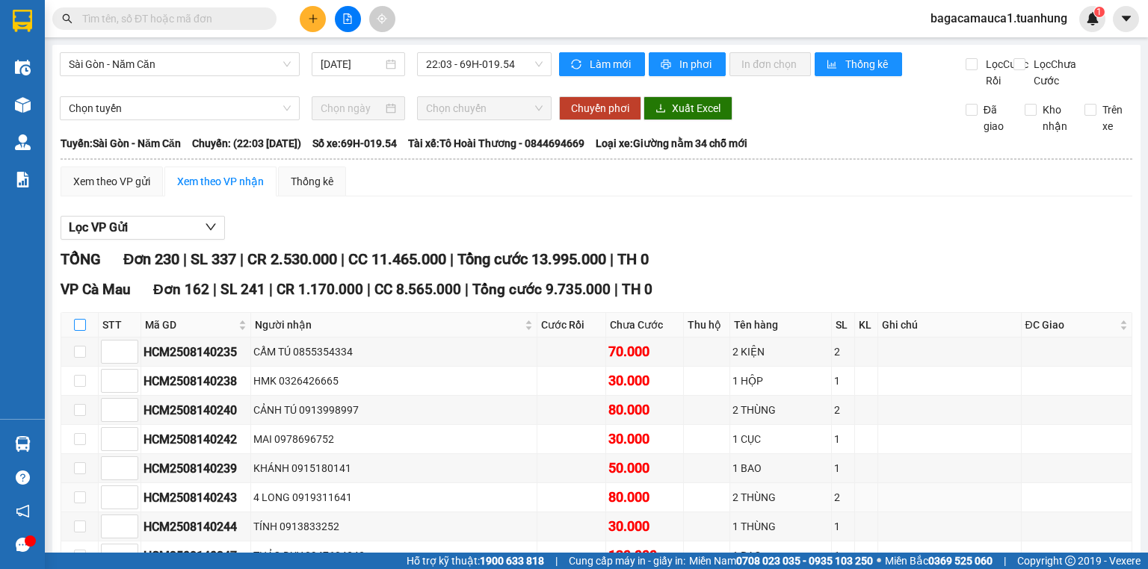
checkbox input "true"
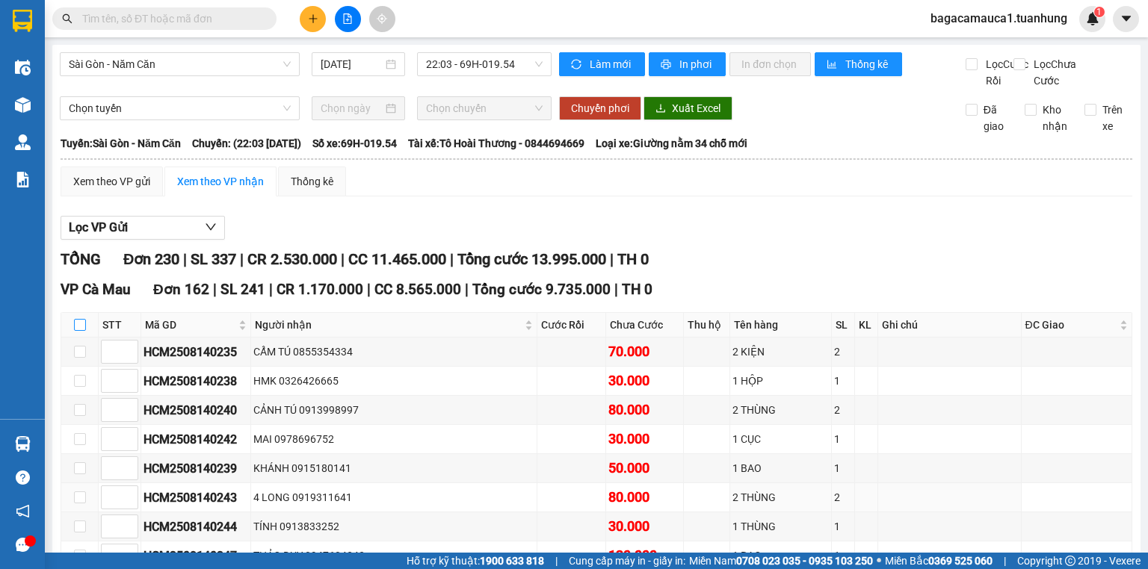
checkbox input "true"
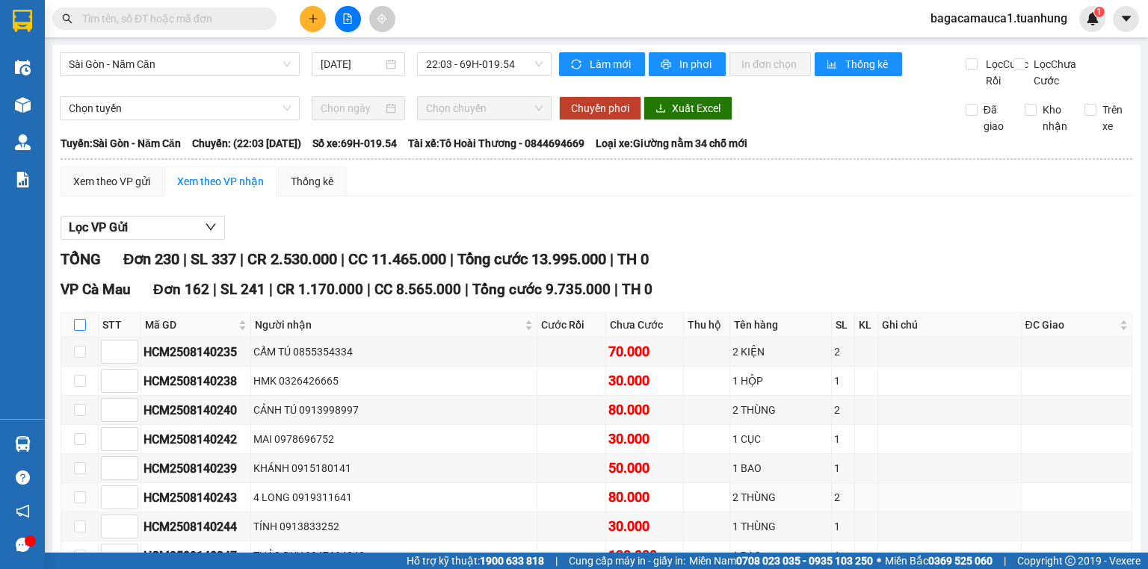
checkbox input "true"
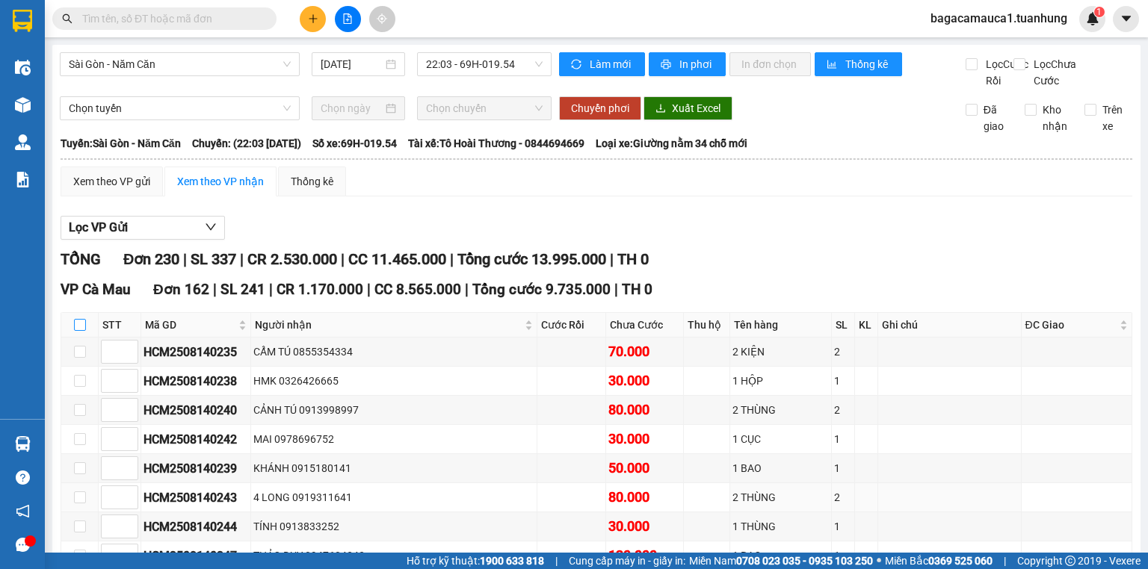
checkbox input "true"
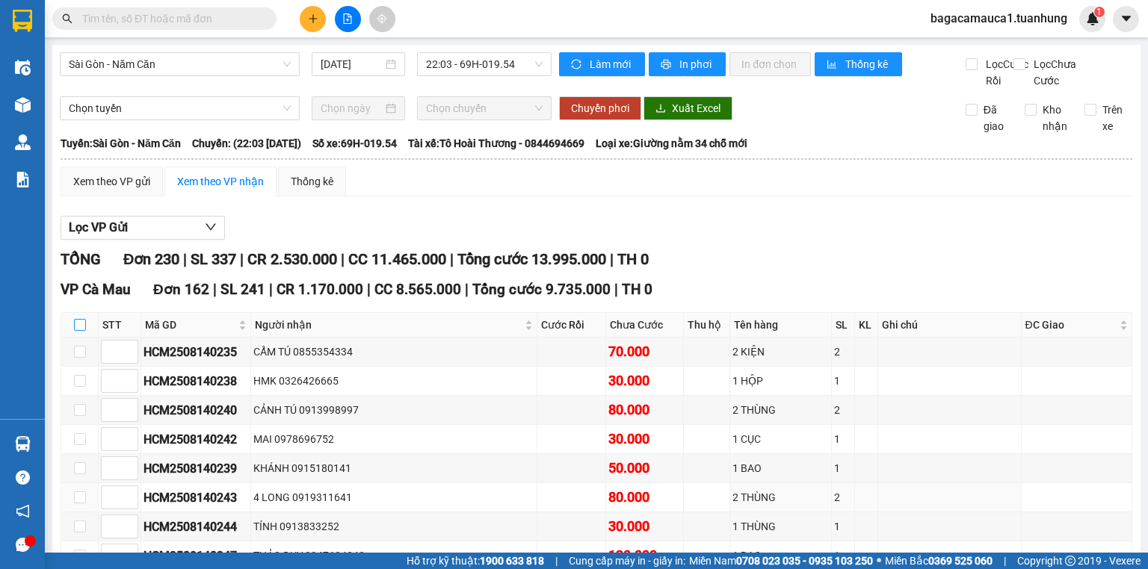
checkbox input "true"
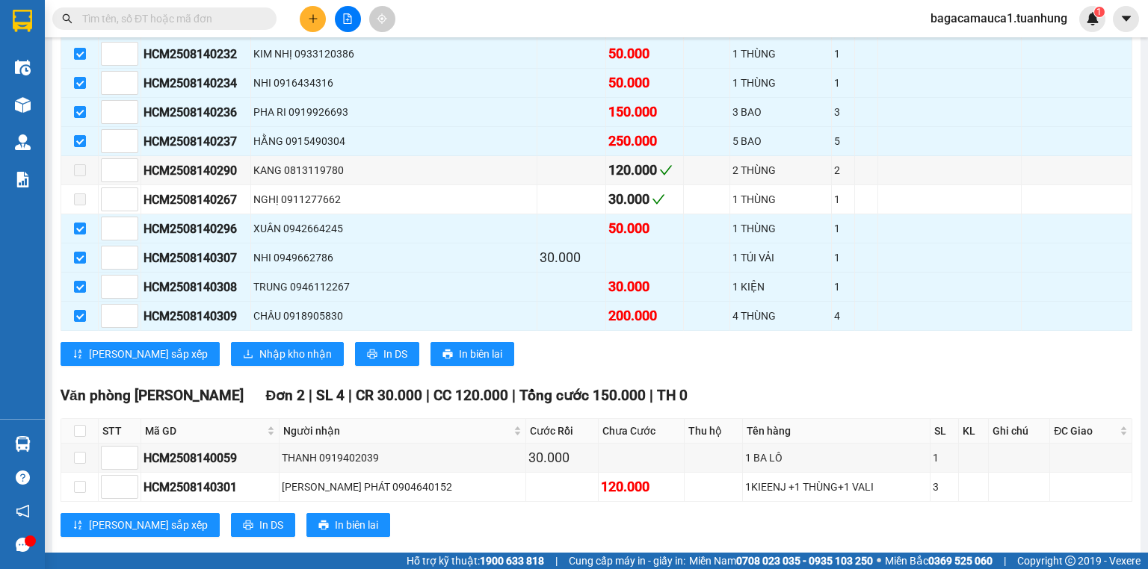
scroll to position [4663, 0]
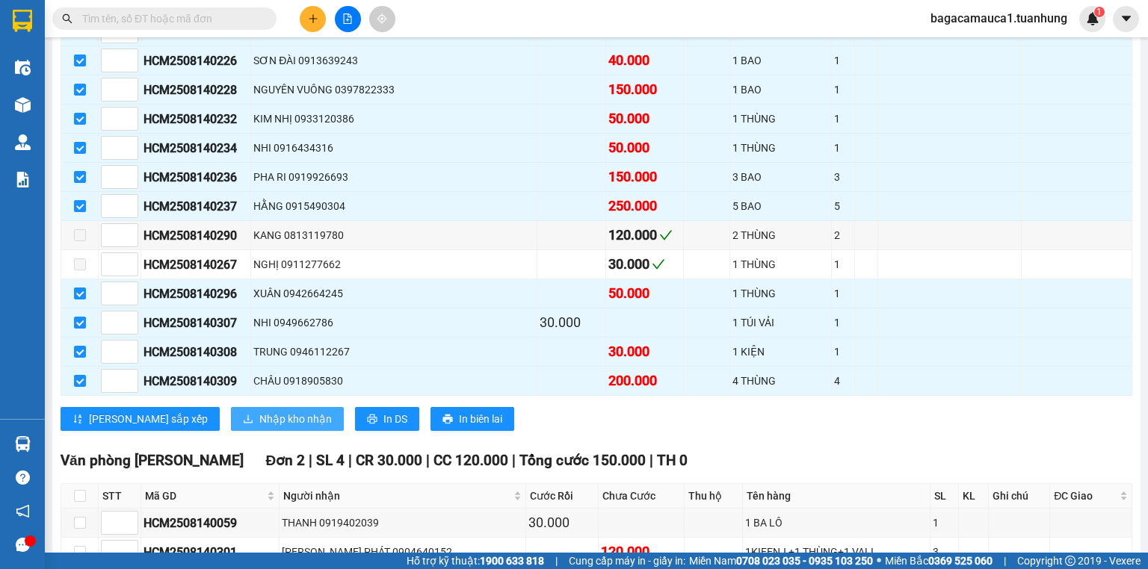
click at [231, 407] on button "Nhập kho nhận" at bounding box center [287, 419] width 113 height 24
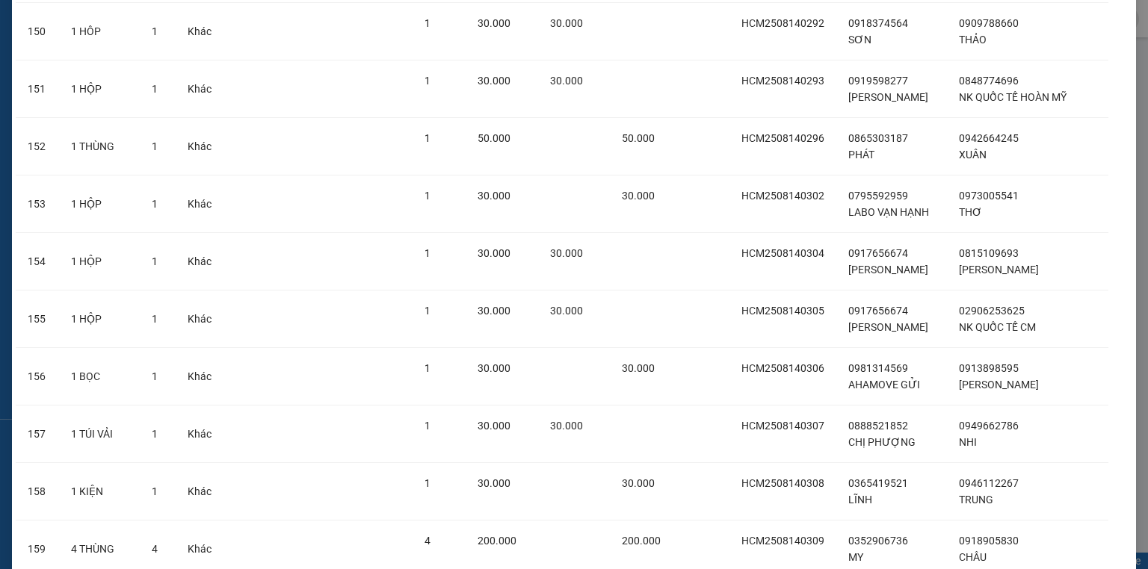
scroll to position [8822, 0]
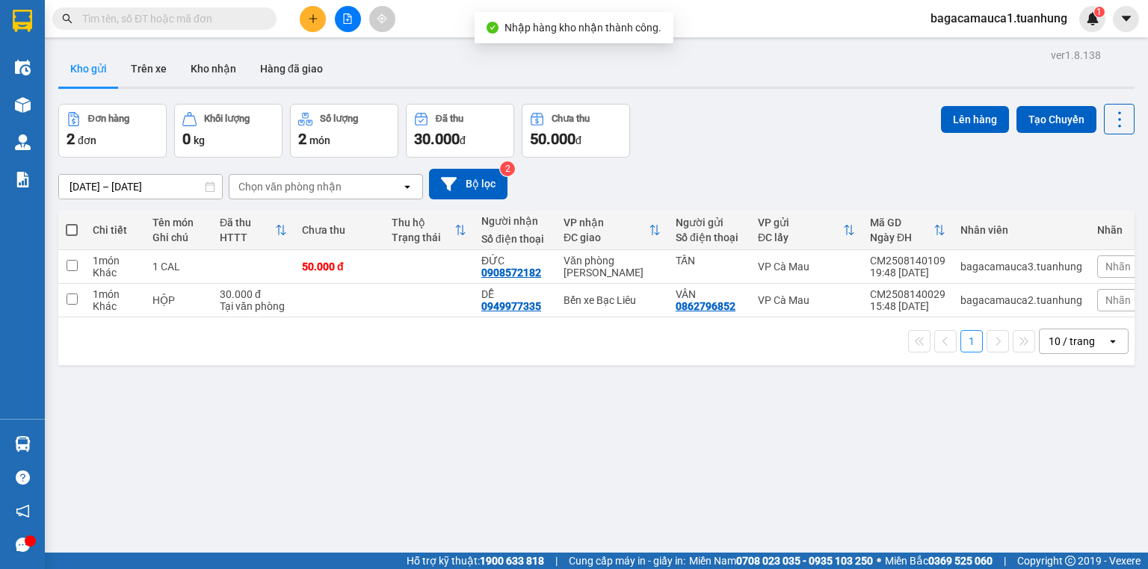
click at [229, 21] on input "text" at bounding box center [170, 18] width 176 height 16
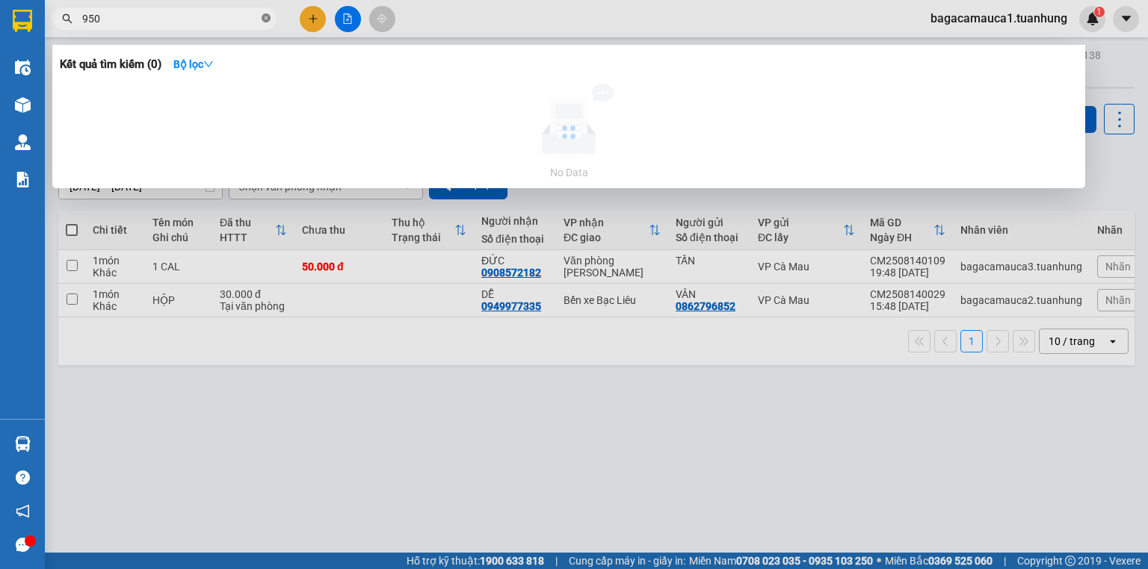
click at [267, 18] on icon "close-circle" at bounding box center [266, 17] width 9 height 9
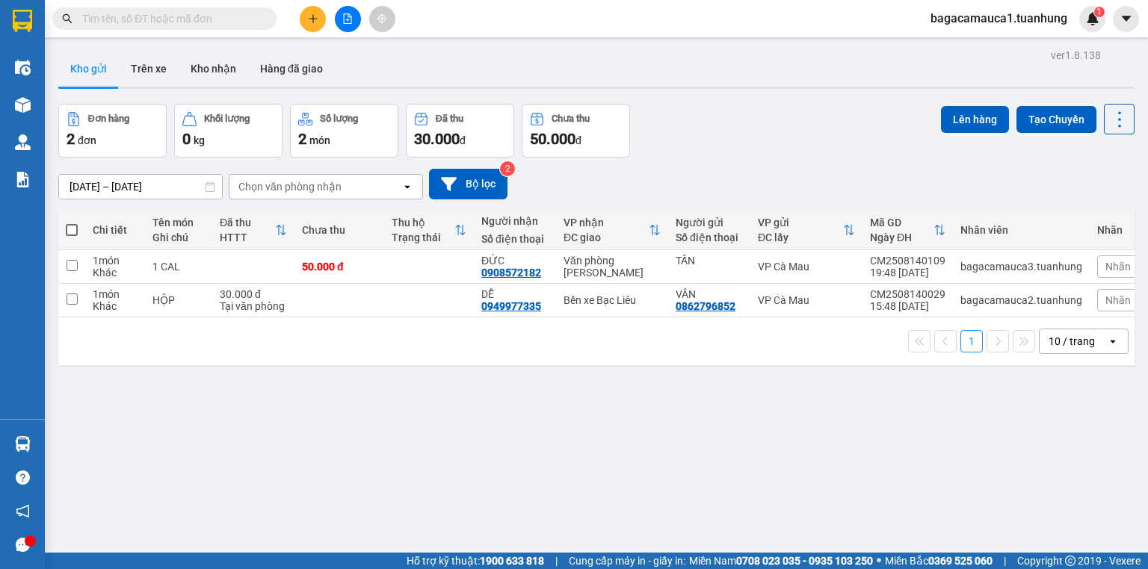
click at [232, 34] on div "Kết quả tìm kiếm ( 925 ) Bộ lọc Mã ĐH Trạng thái Món hàng Thu hộ Tổng cước Chưa…" at bounding box center [574, 18] width 1148 height 37
click at [234, 25] on input "text" at bounding box center [170, 18] width 176 height 16
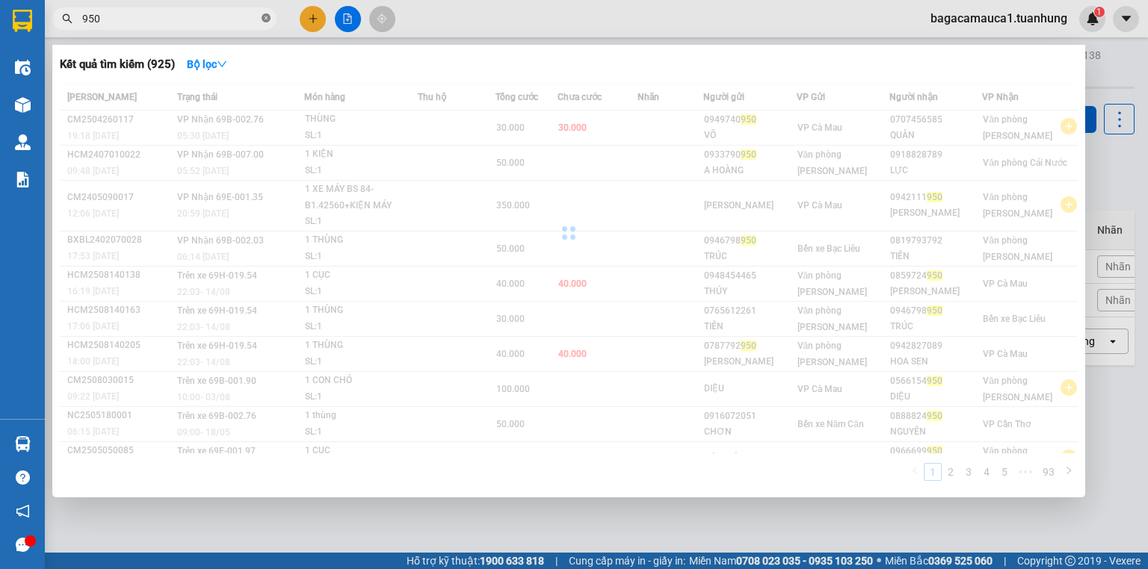
click at [265, 21] on icon "close-circle" at bounding box center [266, 17] width 9 height 9
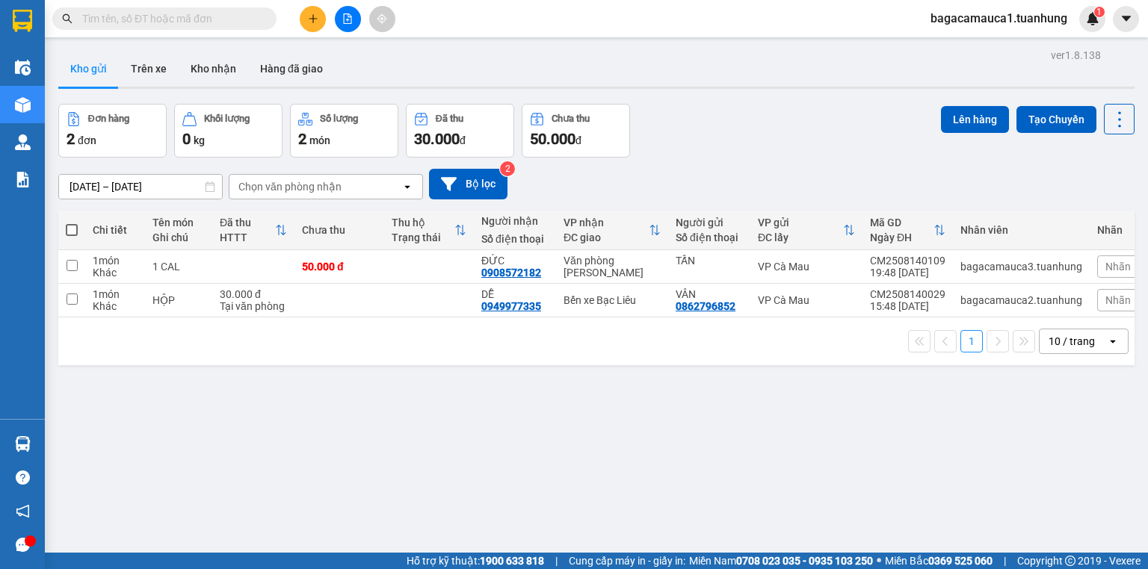
drag, startPoint x: 155, startPoint y: 21, endPoint x: 161, endPoint y: 12, distance: 11.2
click at [161, 12] on input "text" at bounding box center [170, 18] width 176 height 16
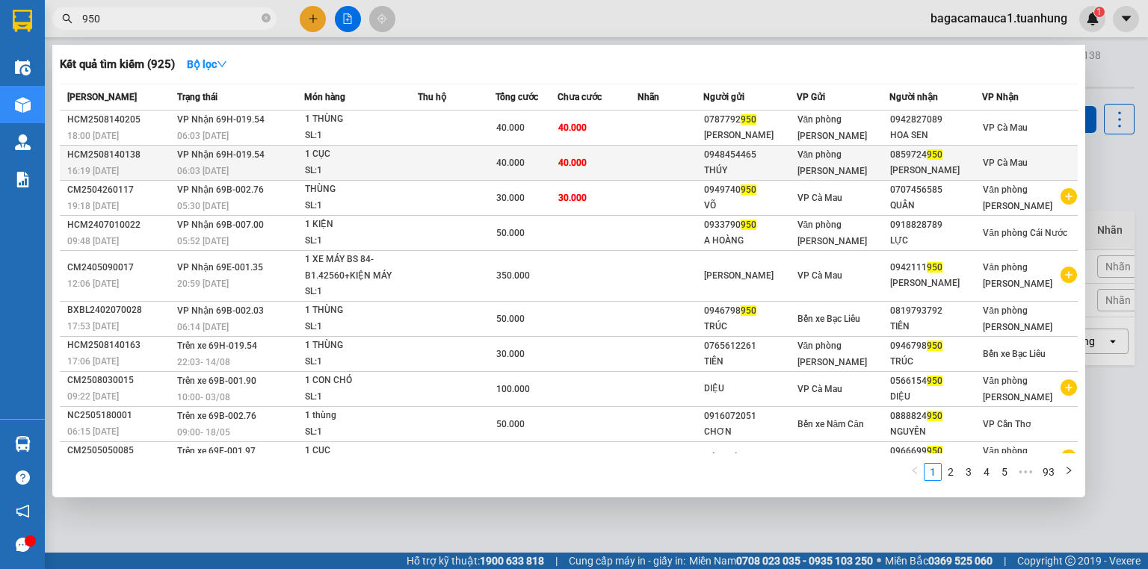
type input "950"
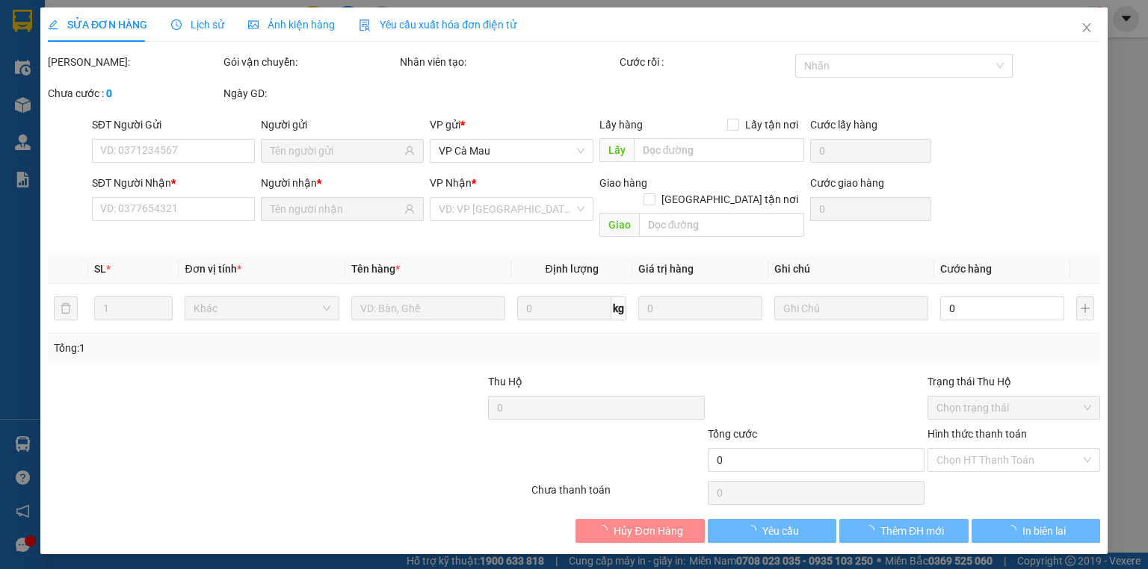
type input "0948454465"
type input "THÚY"
type input "0859724950"
type input "[PERSON_NAME]"
type input "40.000"
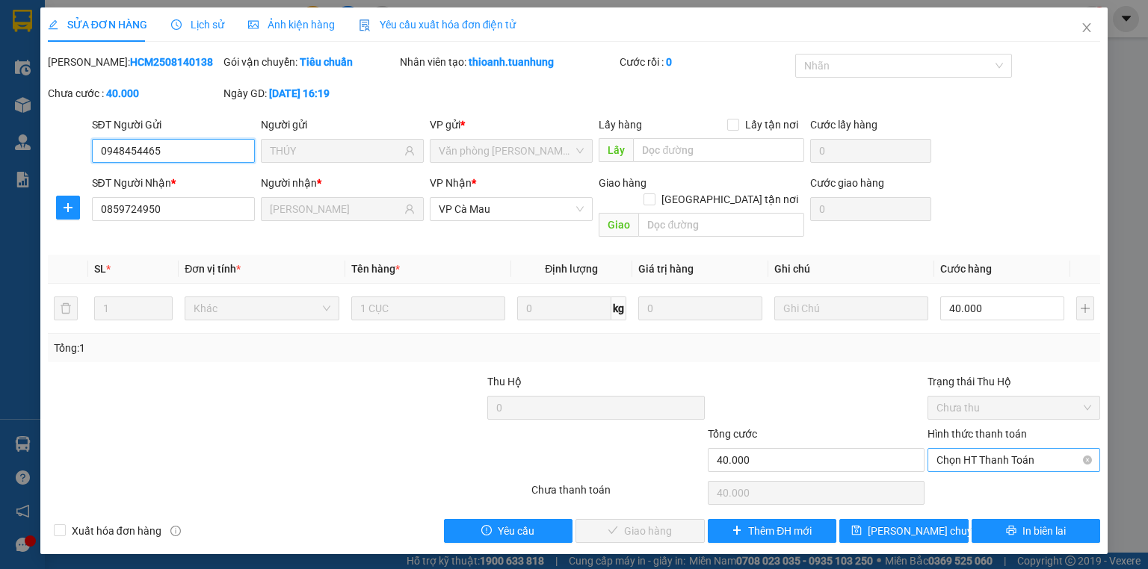
click at [983, 449] on span "Chọn HT Thanh Toán" at bounding box center [1013, 460] width 155 height 22
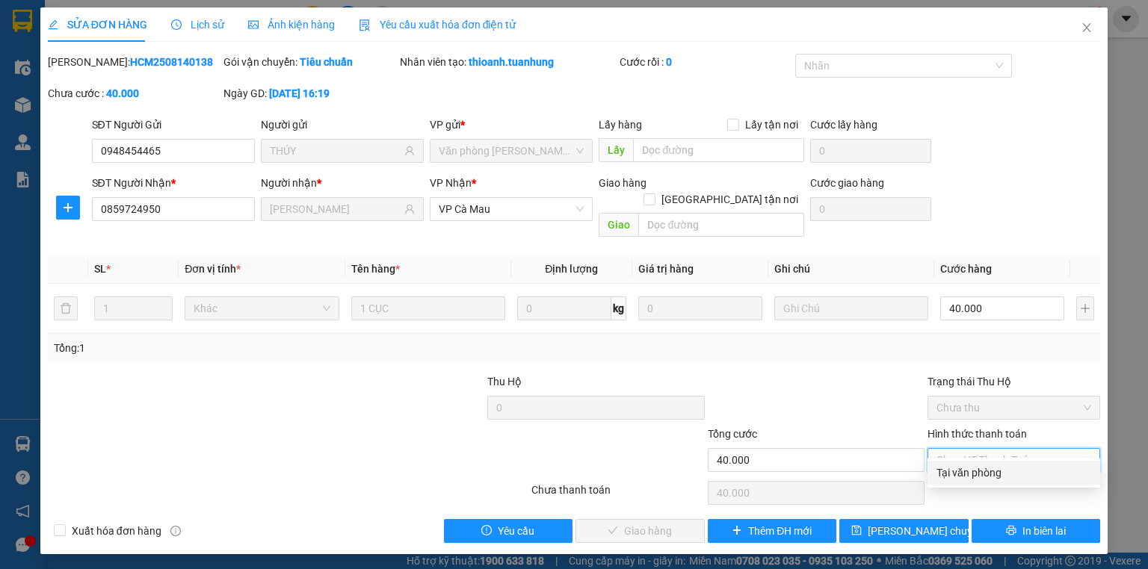
click at [965, 482] on div "Tại văn phòng" at bounding box center [1013, 473] width 173 height 24
type input "0"
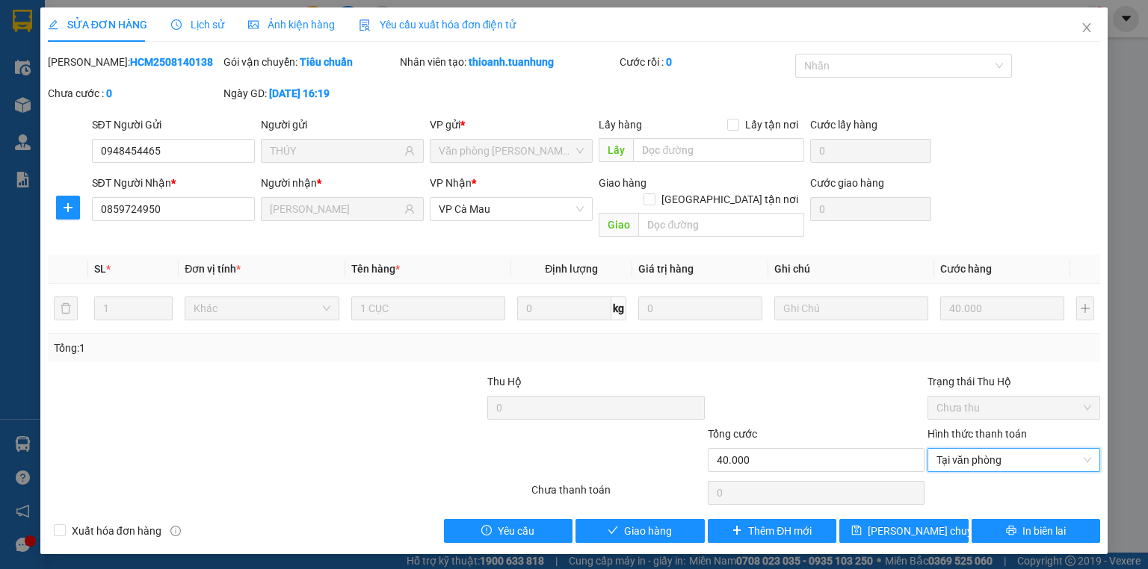
click at [599, 528] on div "SỬA ĐƠN HÀNG Lịch sử Ảnh kiện hàng Yêu cầu xuất hóa đơn điện tử Total Paid Fee …" at bounding box center [573, 280] width 1067 height 547
click at [625, 523] on span "Giao hàng" at bounding box center [648, 531] width 48 height 16
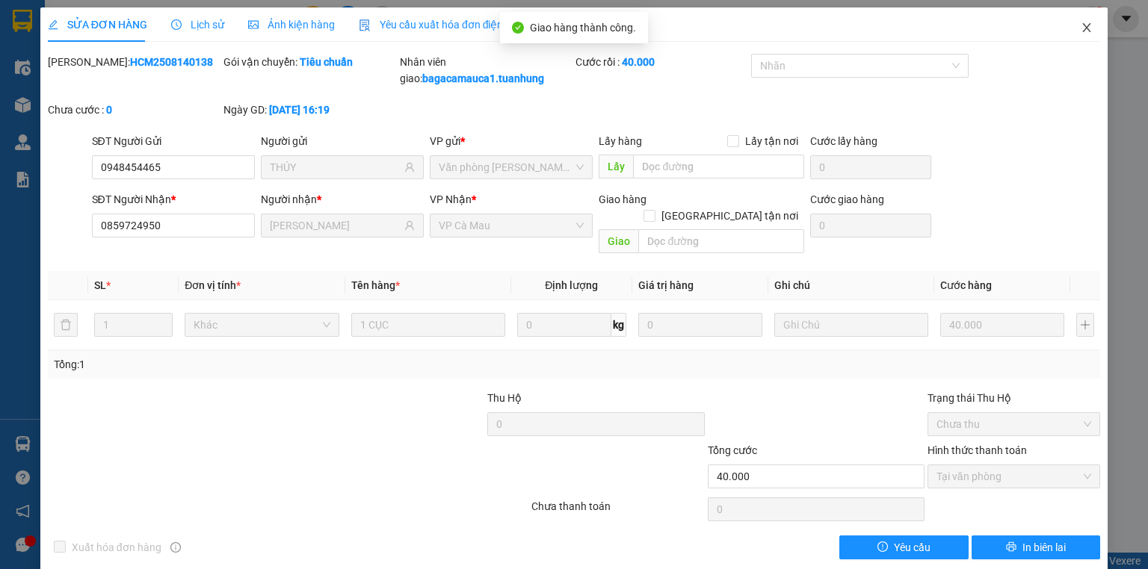
click at [1072, 21] on span "Close" at bounding box center [1087, 28] width 42 height 42
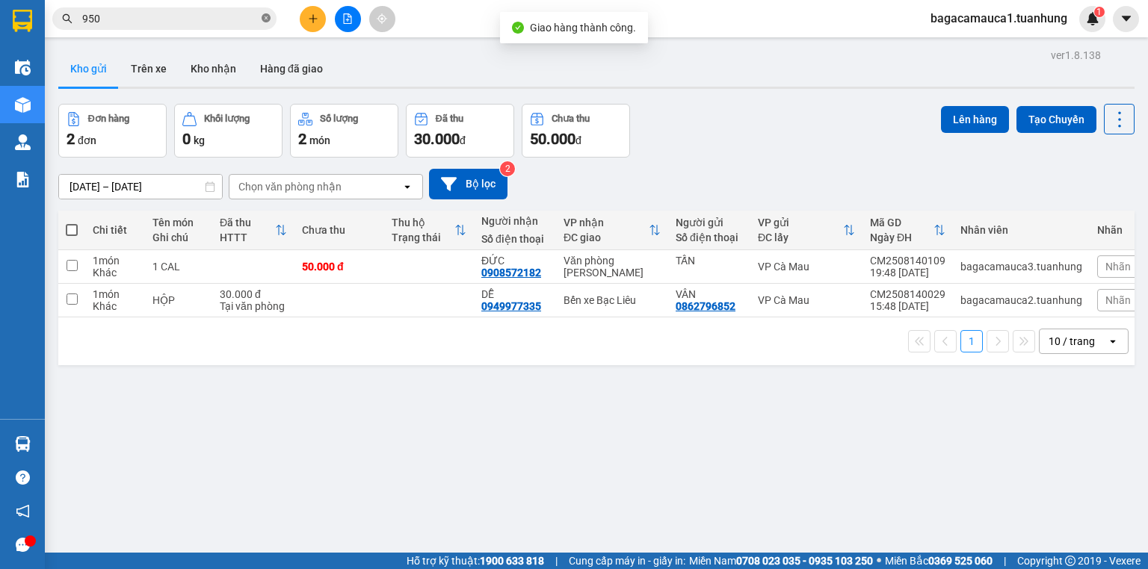
click at [270, 20] on icon "close-circle" at bounding box center [266, 17] width 9 height 9
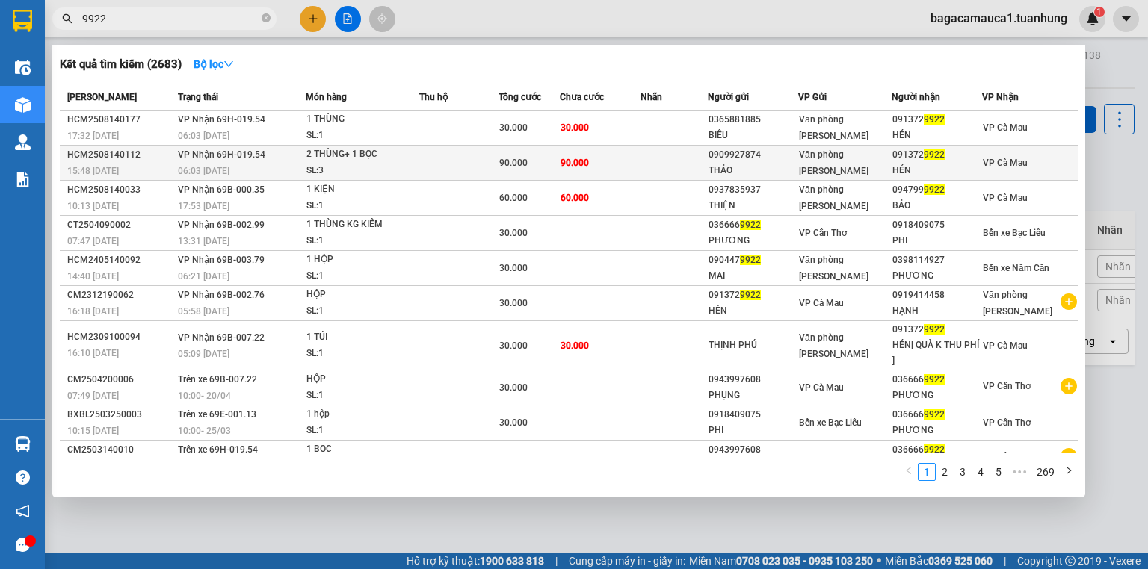
type input "9922"
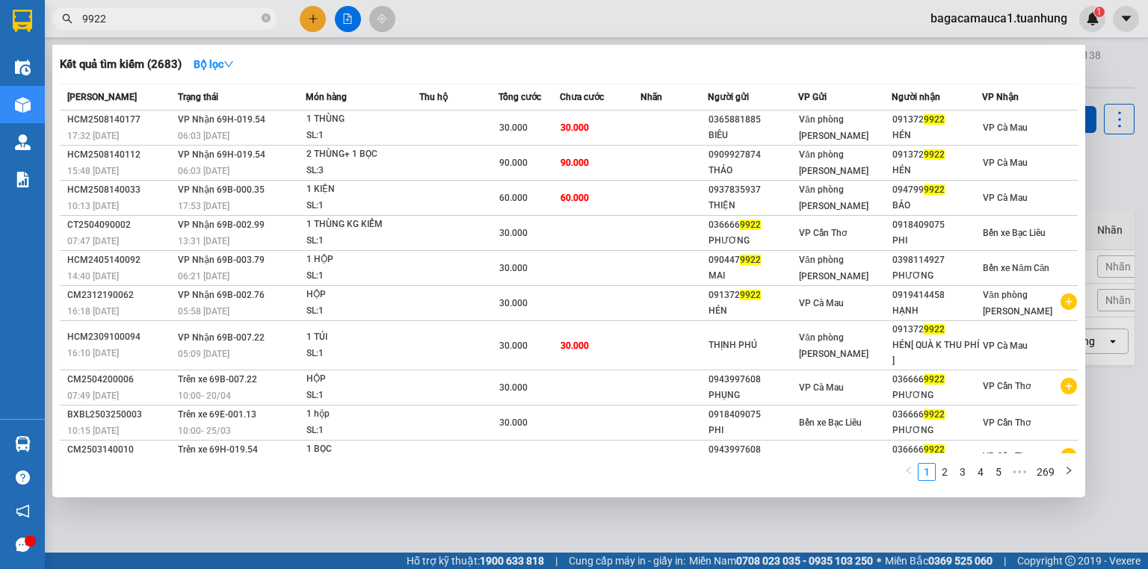
click at [599, 158] on td "90.000" at bounding box center [600, 163] width 81 height 35
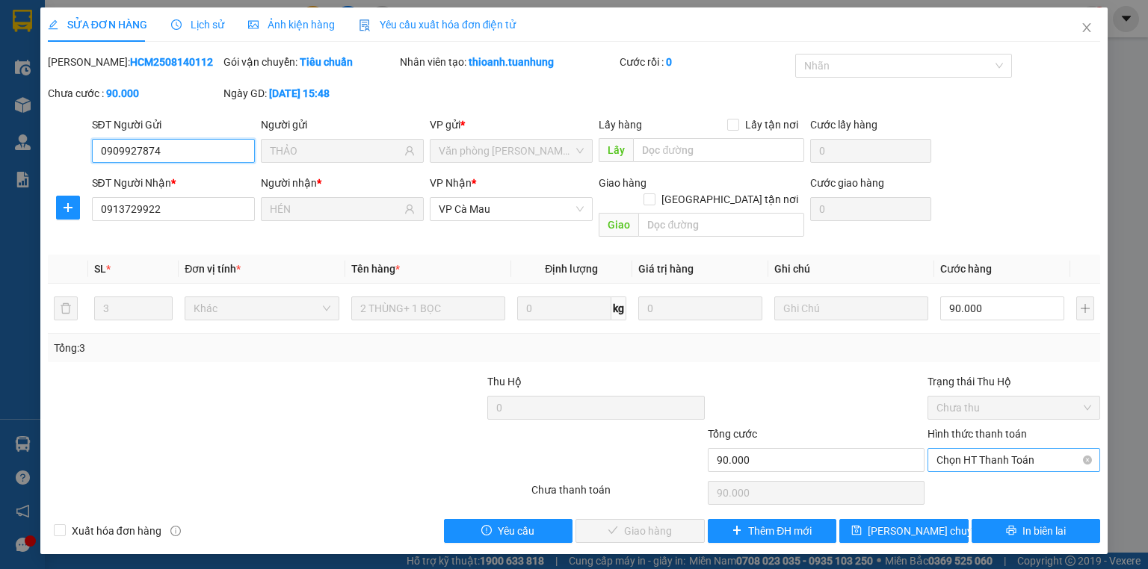
click at [983, 449] on span "Chọn HT Thanh Toán" at bounding box center [1013, 460] width 155 height 22
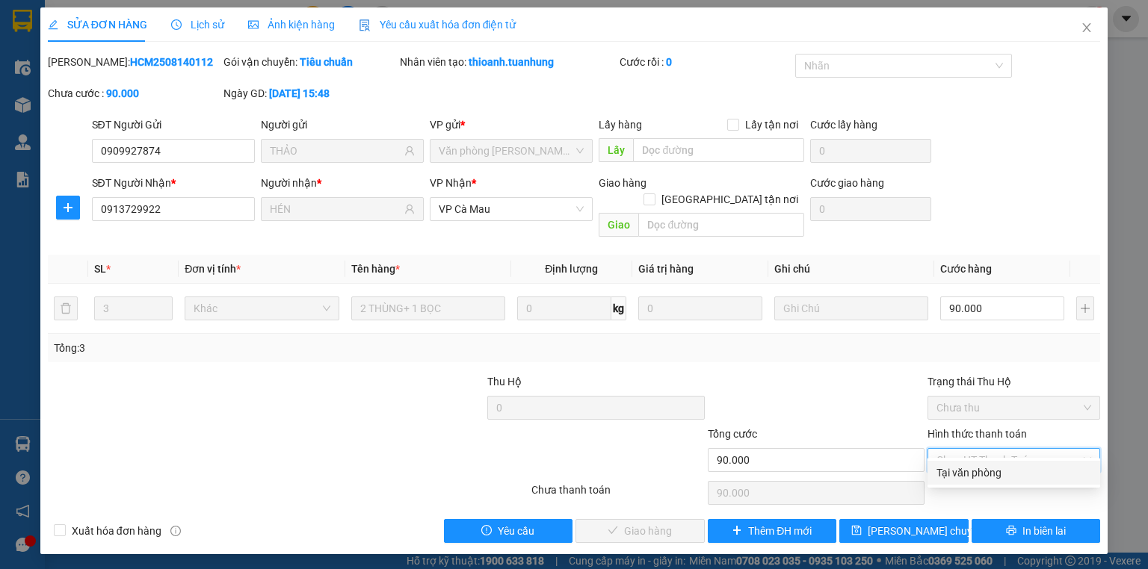
click at [963, 474] on div "Tại văn phòng" at bounding box center [1013, 473] width 155 height 16
type input "0"
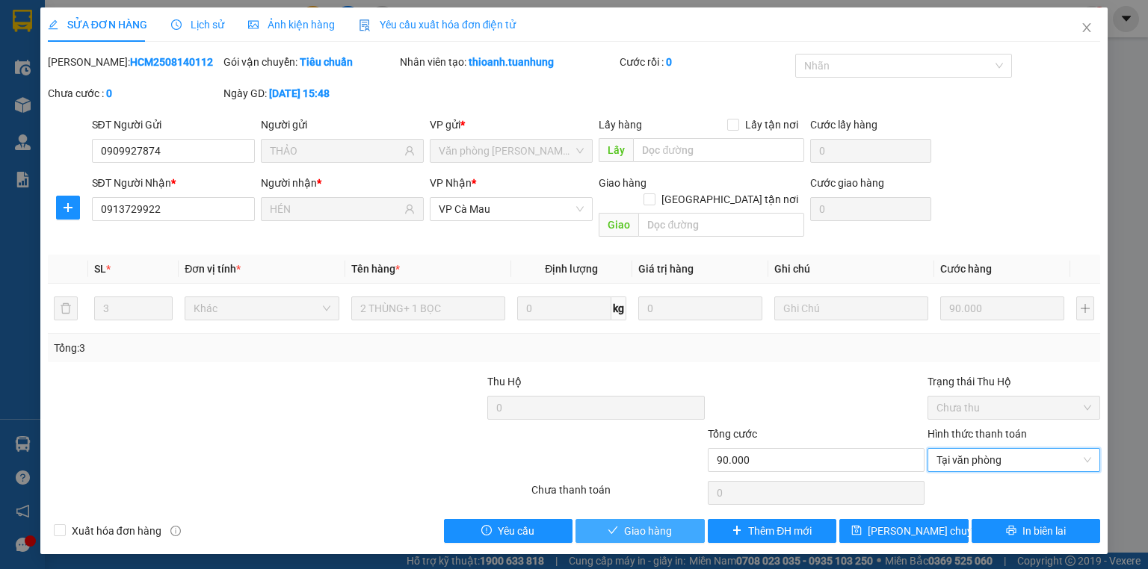
click at [619, 519] on button "Giao hàng" at bounding box center [639, 531] width 129 height 24
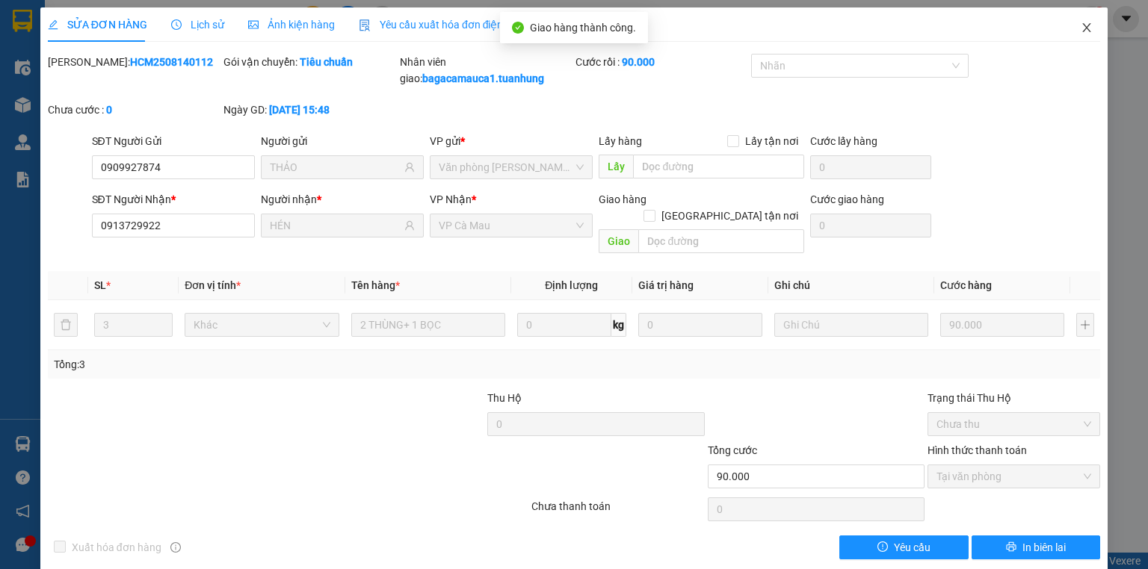
click at [1080, 33] on icon "close" at bounding box center [1086, 28] width 12 height 12
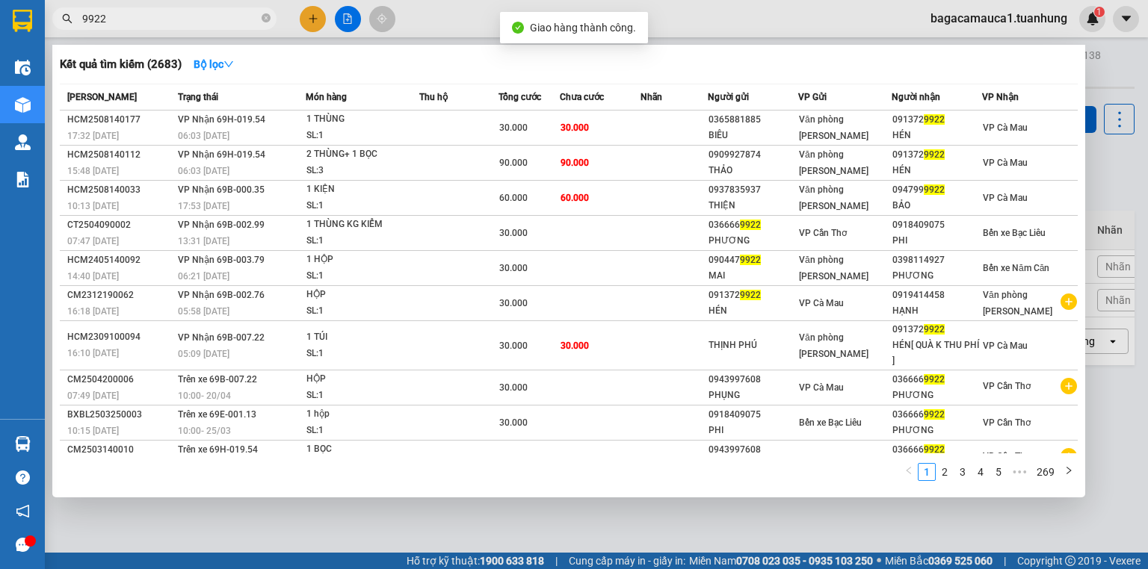
click at [213, 19] on input "9922" at bounding box center [170, 18] width 176 height 16
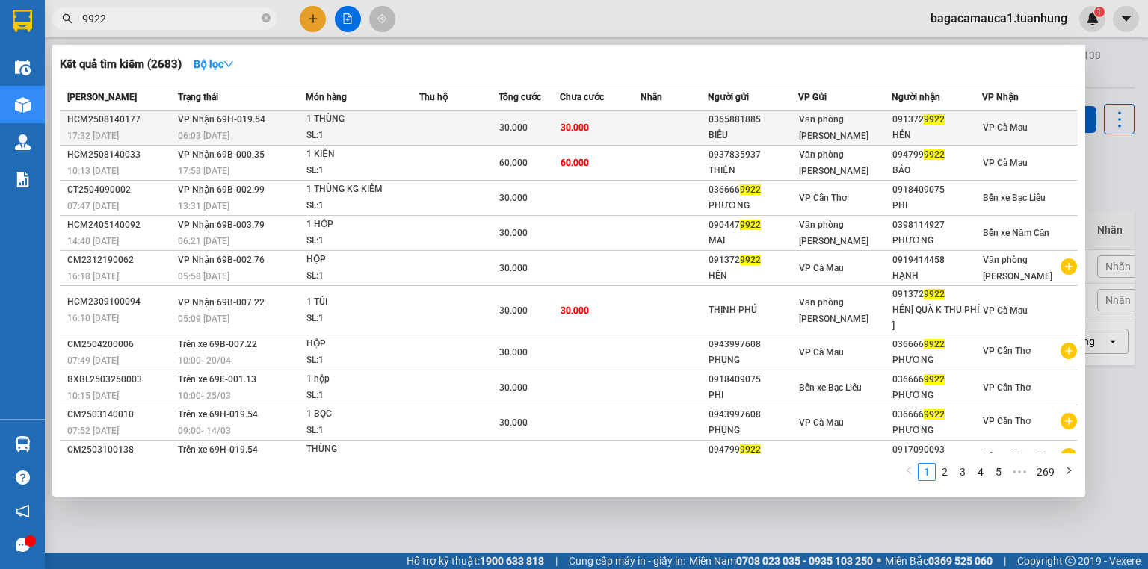
click at [582, 119] on td "30.000" at bounding box center [600, 128] width 81 height 35
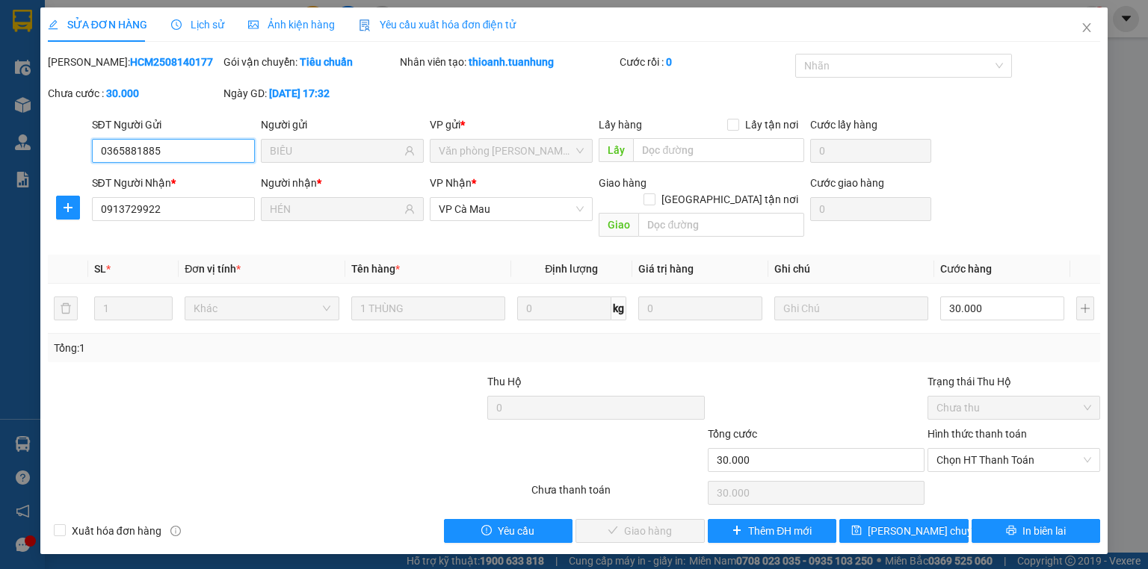
drag, startPoint x: 1031, startPoint y: 438, endPoint x: 1010, endPoint y: 457, distance: 28.0
click at [1030, 449] on span "Chọn HT Thanh Toán" at bounding box center [1013, 460] width 155 height 22
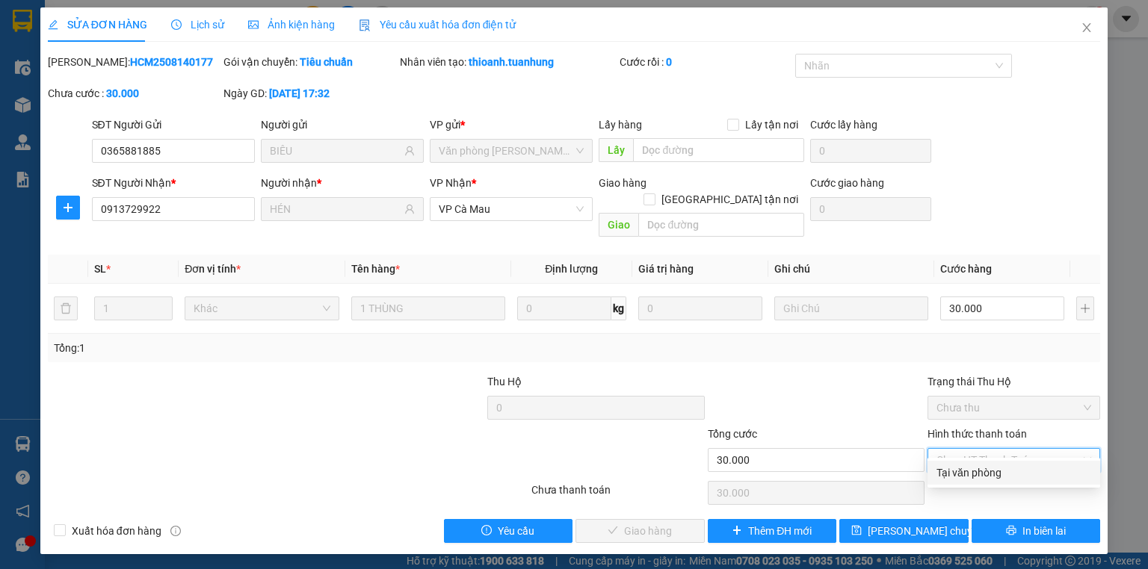
click at [974, 478] on div "Tại văn phòng" at bounding box center [1013, 473] width 155 height 16
type input "0"
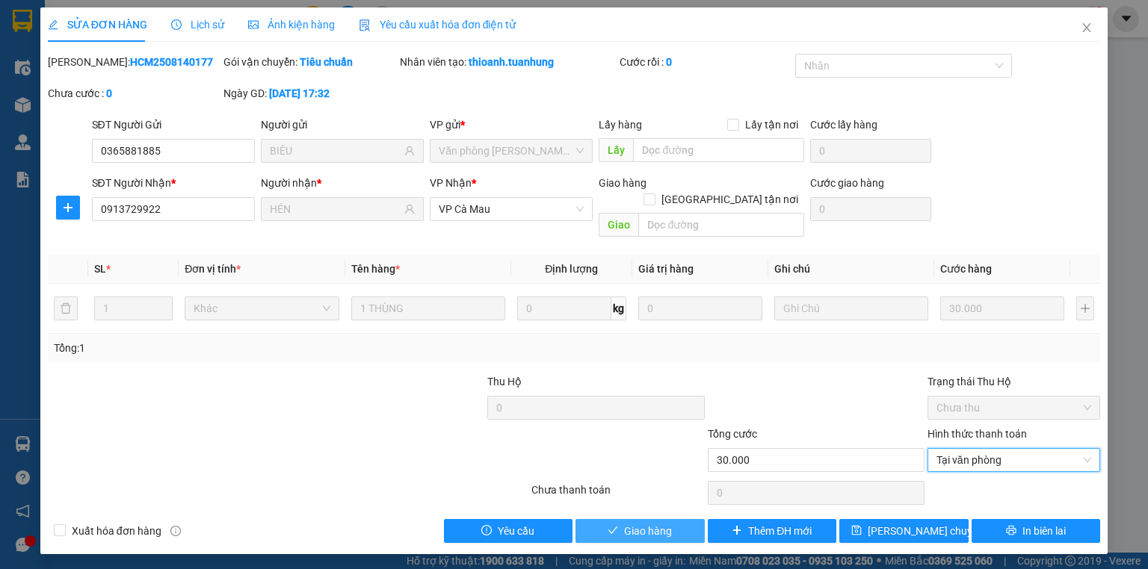
click at [646, 523] on span "Giao hàng" at bounding box center [648, 531] width 48 height 16
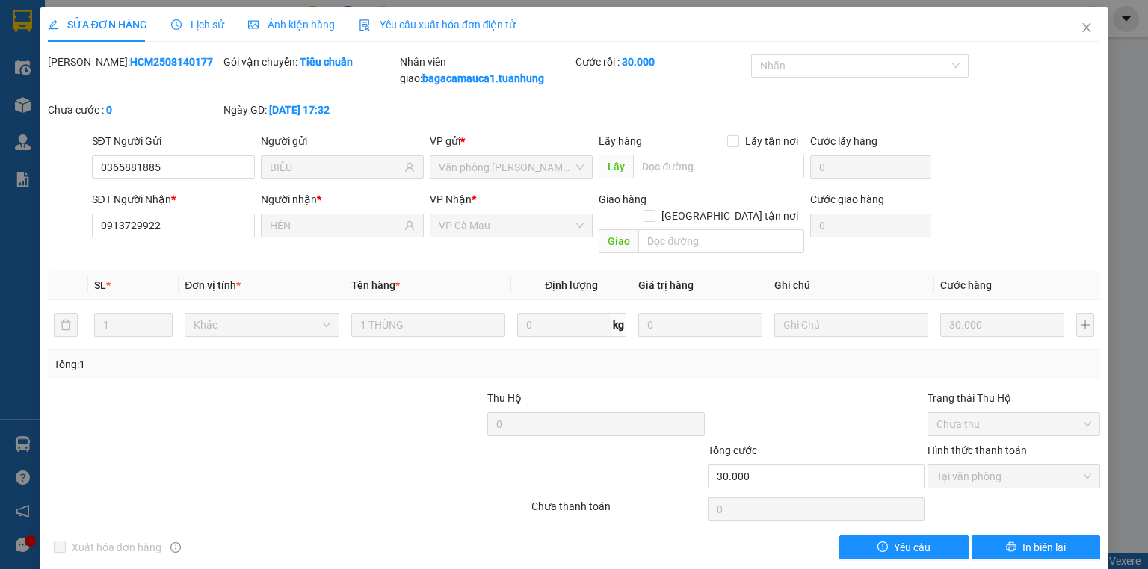
drag, startPoint x: 646, startPoint y: 513, endPoint x: 583, endPoint y: 460, distance: 82.3
click at [583, 460] on div "Total Paid Fee 30.000 Total UnPaid Fee 0 Cash Collection Total Fee Mã ĐH: HCM25…" at bounding box center [574, 307] width 1052 height 506
click at [581, 460] on div at bounding box center [618, 468] width 176 height 52
click at [559, 418] on div "0" at bounding box center [595, 427] width 217 height 30
click at [1084, 27] on span "Close" at bounding box center [1087, 28] width 42 height 42
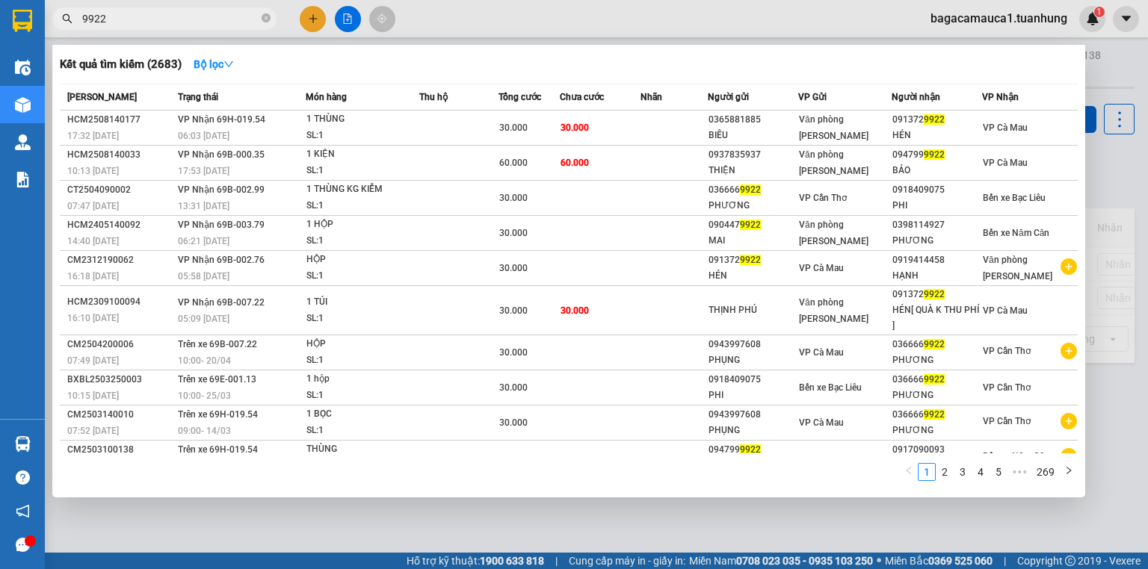
click at [260, 21] on span "9922" at bounding box center [164, 18] width 224 height 22
click at [262, 21] on icon "close-circle" at bounding box center [266, 17] width 9 height 9
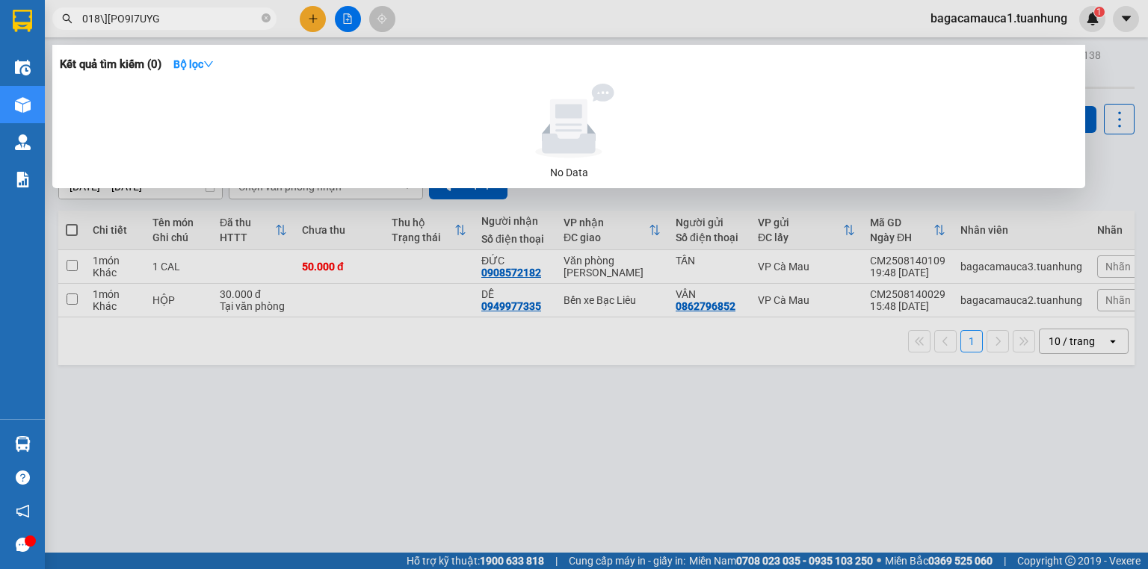
type input "018\][PO9I7UYG"
